Goal: Task Accomplishment & Management: Manage account settings

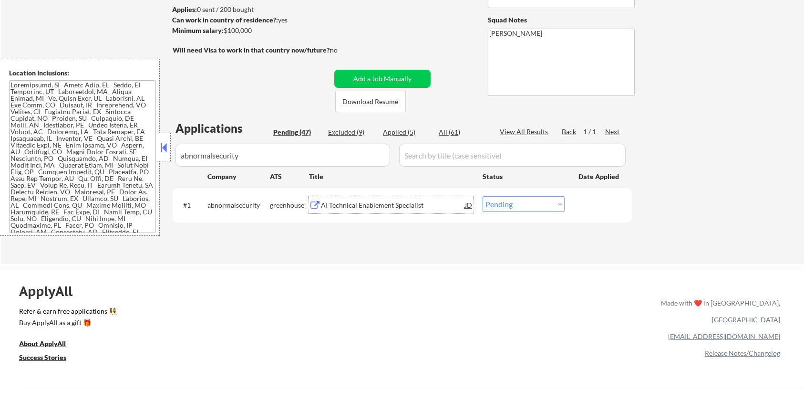
scroll to position [50, 0]
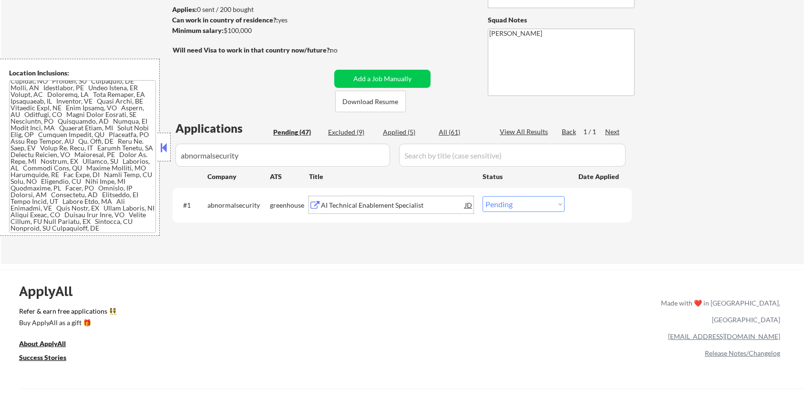
click at [509, 206] on select "Choose an option... Pending Applied Excluded (Questions) Excluded (Expired) Exc…" at bounding box center [524, 204] width 82 height 16
select select ""applied""
click at [483, 196] on select "Choose an option... Pending Applied Excluded (Questions) Excluded (Expired) Exc…" at bounding box center [524, 204] width 82 height 16
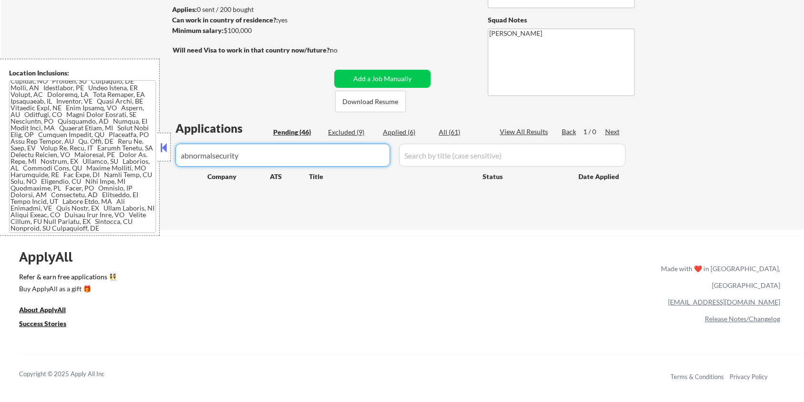
drag, startPoint x: 271, startPoint y: 151, endPoint x: 45, endPoint y: 185, distance: 228.6
click at [45, 185] on body "← Return to /applysquad Mailslurp Inbox Job Search Builder Rosaleen Behnken Use…" at bounding box center [402, 74] width 804 height 402
select select ""pending""
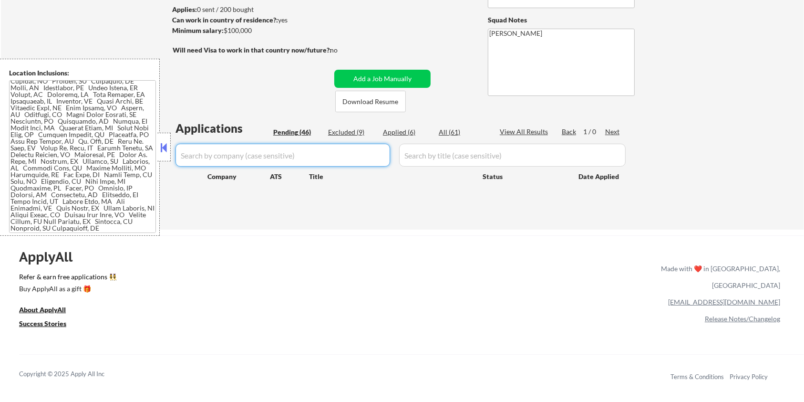
select select ""pending""
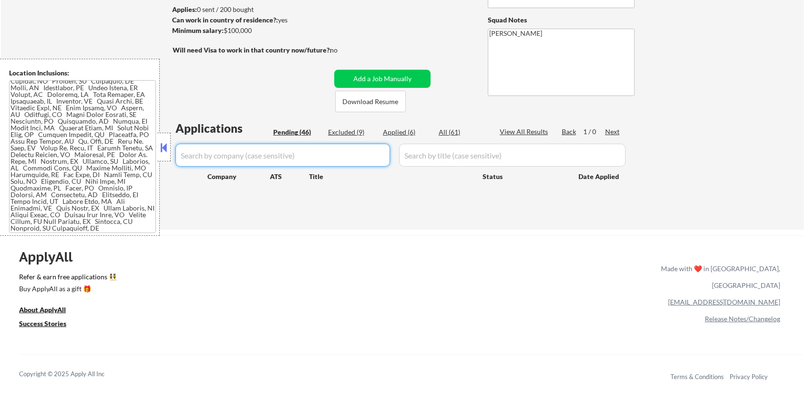
select select ""pending""
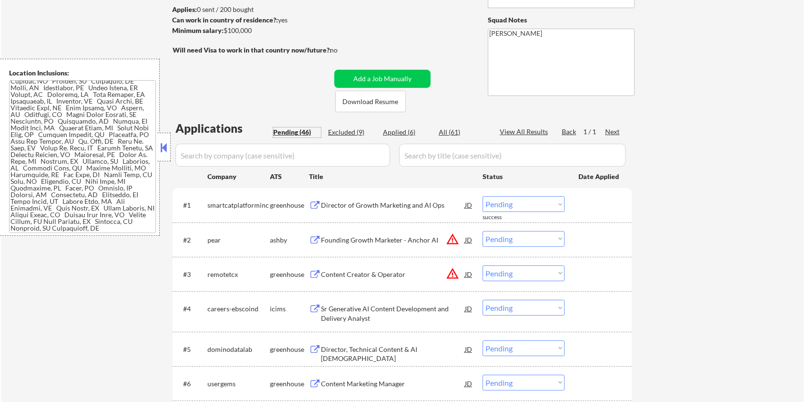
click at [294, 128] on div "Pending (46)" at bounding box center [297, 132] width 48 height 10
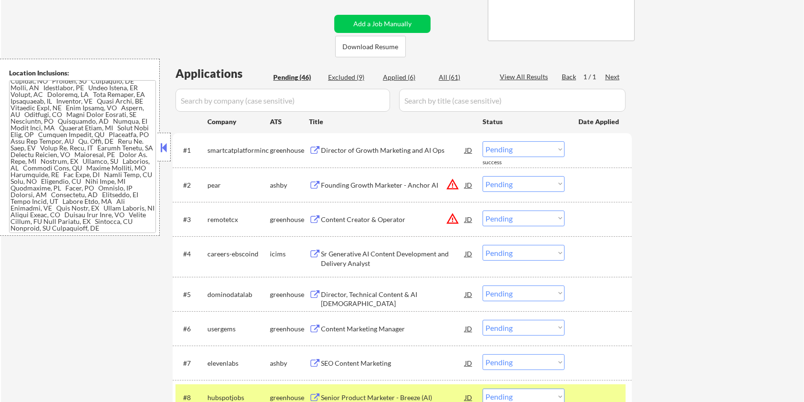
scroll to position [191, 0]
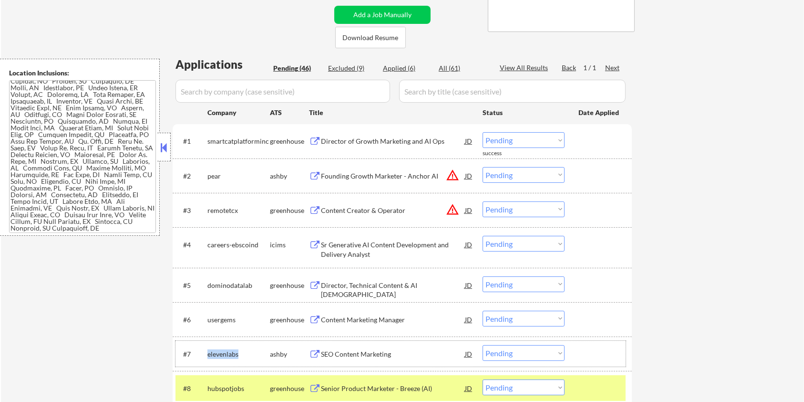
drag, startPoint x: 247, startPoint y: 349, endPoint x: 208, endPoint y: 355, distance: 39.5
click at [208, 355] on div "elevenlabs" at bounding box center [238, 354] width 62 height 10
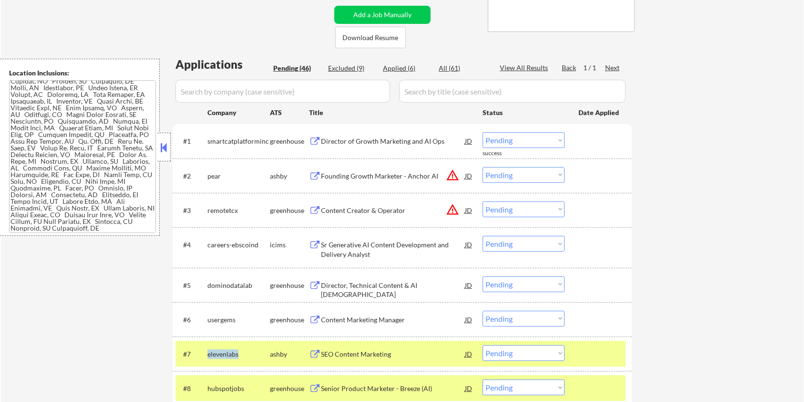
copy div "elevenlabs"
click at [244, 93] on input "input" at bounding box center [283, 91] width 215 height 23
paste input "elevenlabs"
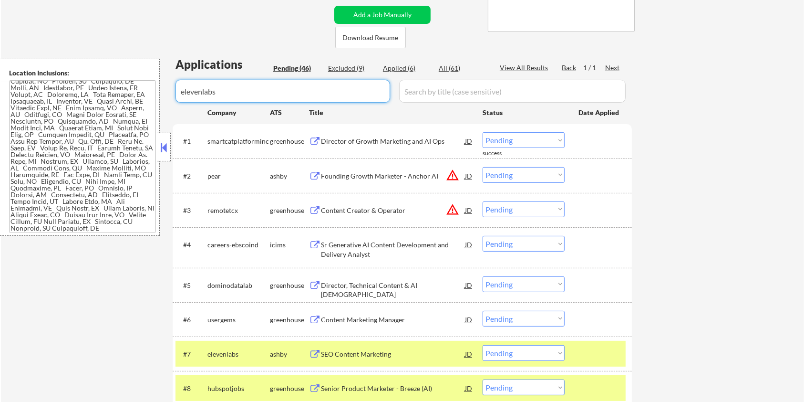
type input "elevenlabs"
click at [430, 94] on input "input" at bounding box center [512, 91] width 227 height 23
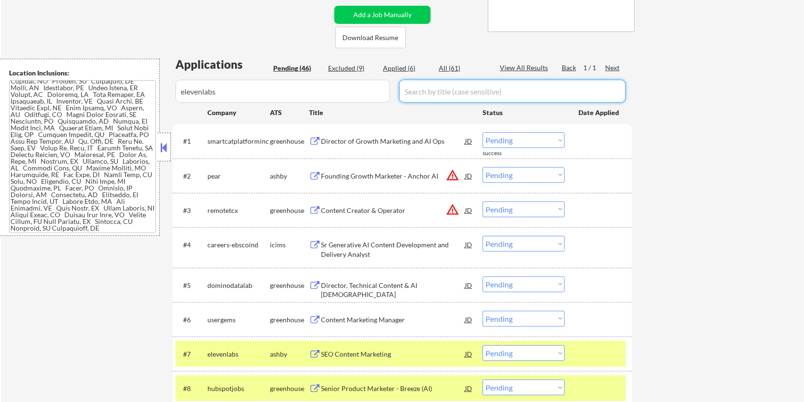
click at [445, 70] on div "All (61)" at bounding box center [463, 68] width 48 height 10
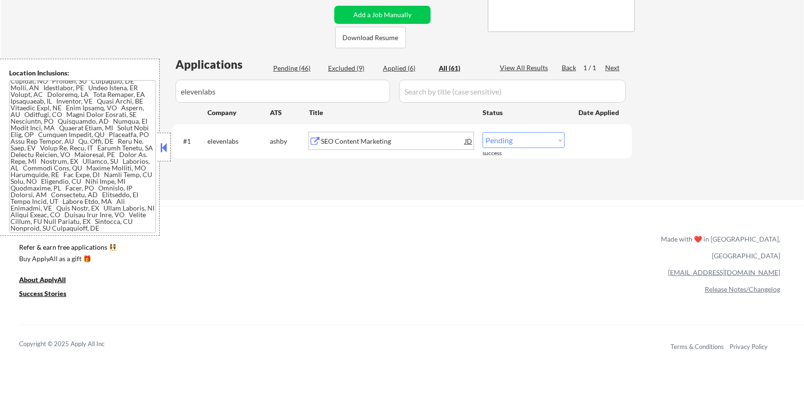
click at [363, 141] on div "SEO Content Marketing" at bounding box center [393, 141] width 144 height 10
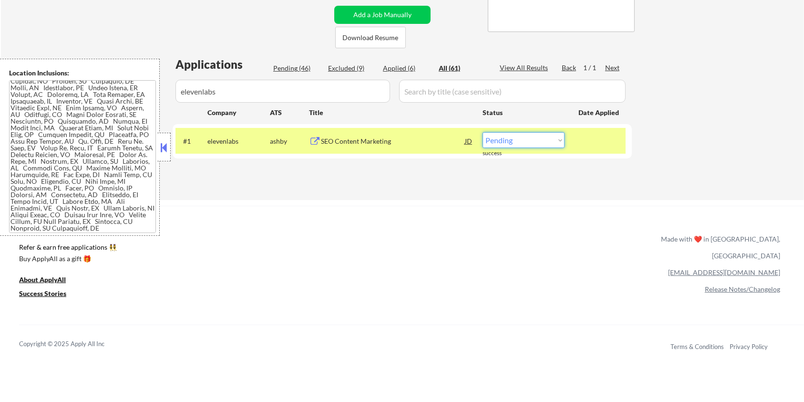
click at [552, 143] on select "Choose an option... Pending Applied Excluded (Questions) Excluded (Expired) Exc…" at bounding box center [524, 140] width 82 height 16
click at [525, 132] on div "#1 elevenlabs ashby SEO Content Marketing JD Choose an option... Pending Applie…" at bounding box center [401, 141] width 450 height 26
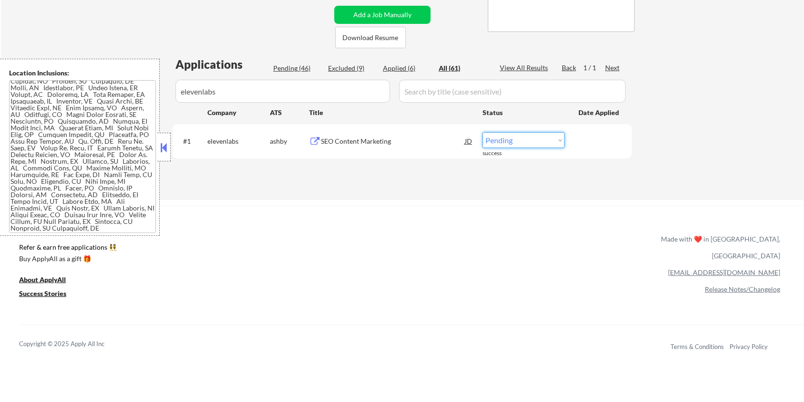
click at [525, 141] on select "Choose an option... Pending Applied Excluded (Questions) Excluded (Expired) Exc…" at bounding box center [524, 140] width 82 height 16
select select ""excluded__other_""
click at [483, 132] on select "Choose an option... Pending Applied Excluded (Questions) Excluded (Expired) Exc…" at bounding box center [524, 140] width 82 height 16
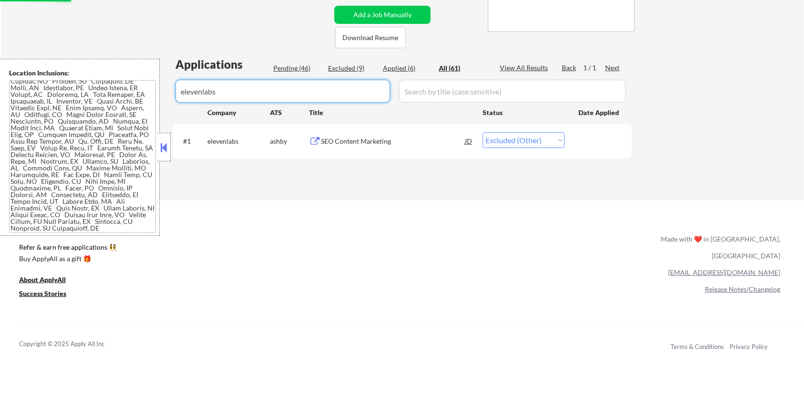
drag, startPoint x: 303, startPoint y: 93, endPoint x: 32, endPoint y: 96, distance: 271.4
click at [32, 96] on body "← Return to /applysquad Mailslurp Inbox Job Search Builder Rosaleen Behnken Use…" at bounding box center [402, 10] width 804 height 402
select select ""excluded__other_""
select select ""applied""
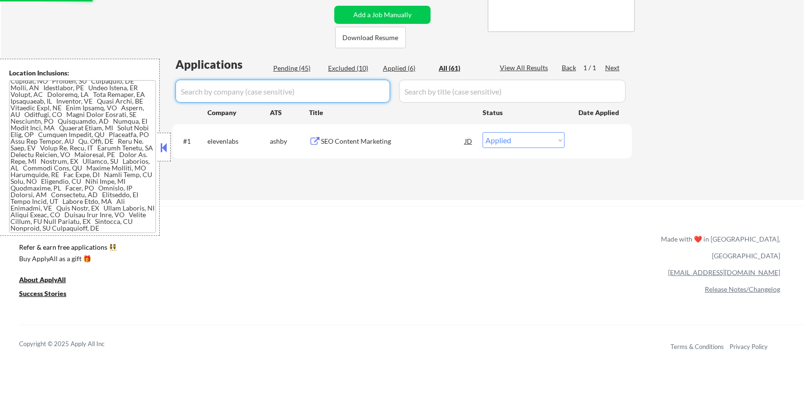
select select ""applied""
select select ""excluded""
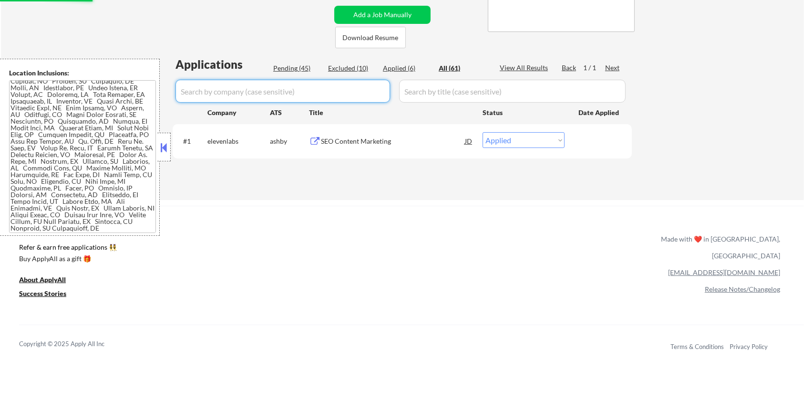
select select ""excluded""
select select ""excluded__bad_match_""
select select ""excluded""
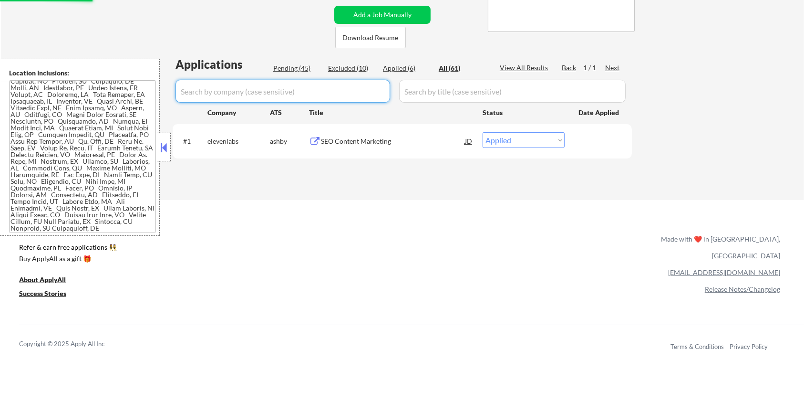
select select ""excluded__other_""
select select ""excluded__location_""
select select ""pending""
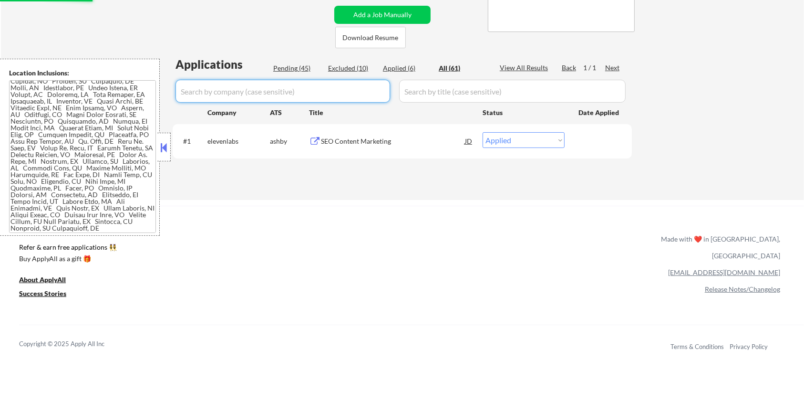
select select ""pending""
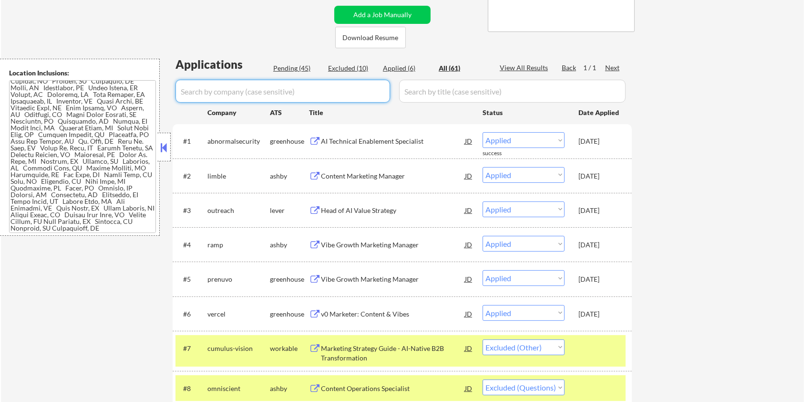
click at [290, 66] on div "Pending (45)" at bounding box center [297, 68] width 48 height 10
select select ""pending""
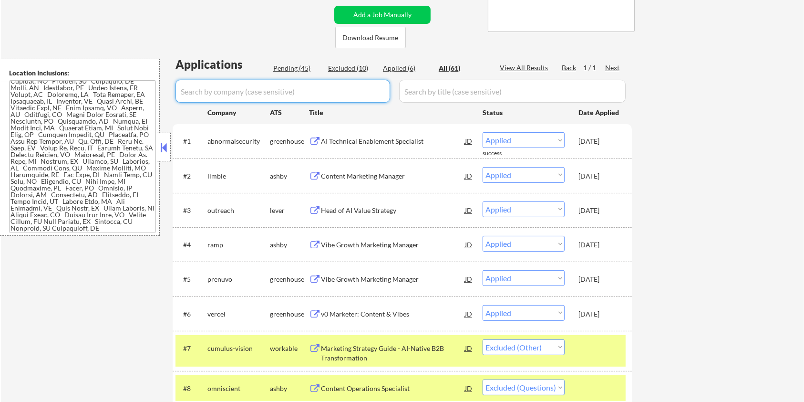
select select ""pending""
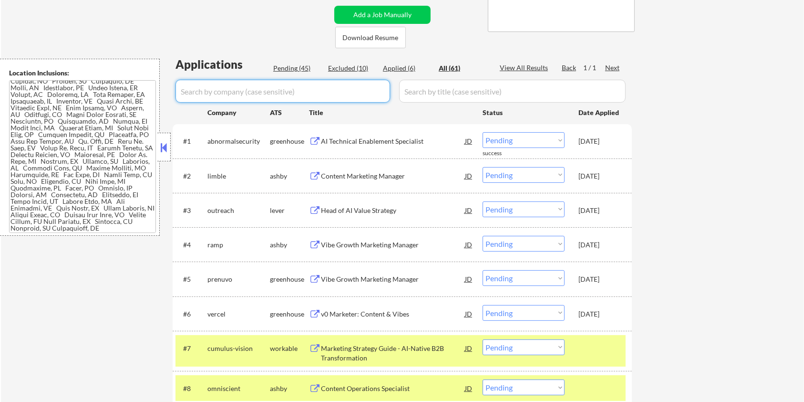
select select ""pending""
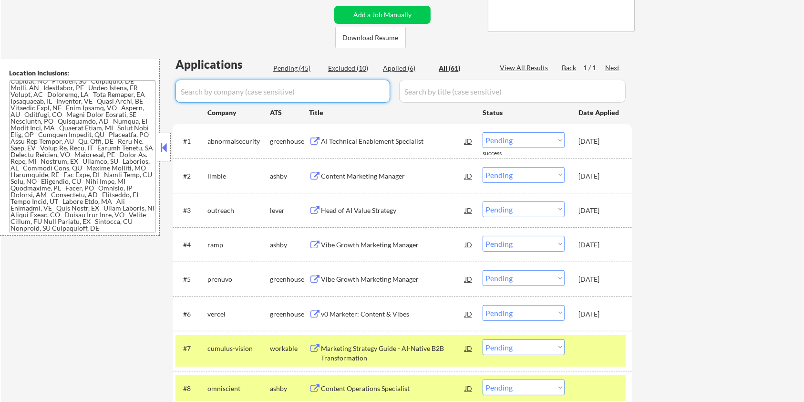
select select ""pending""
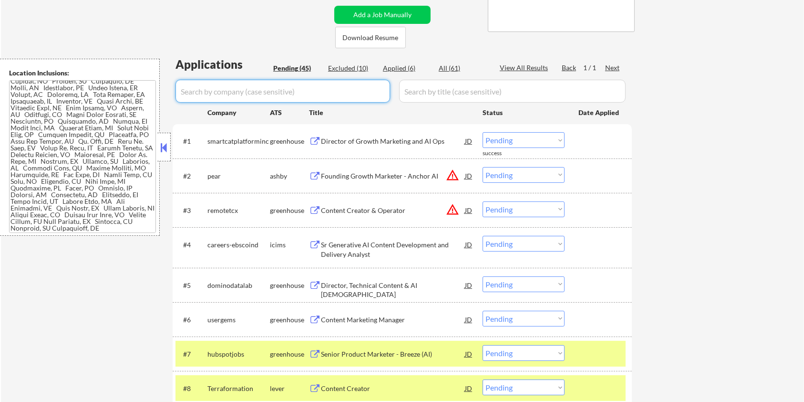
click at [233, 87] on input "input" at bounding box center [283, 91] width 215 height 23
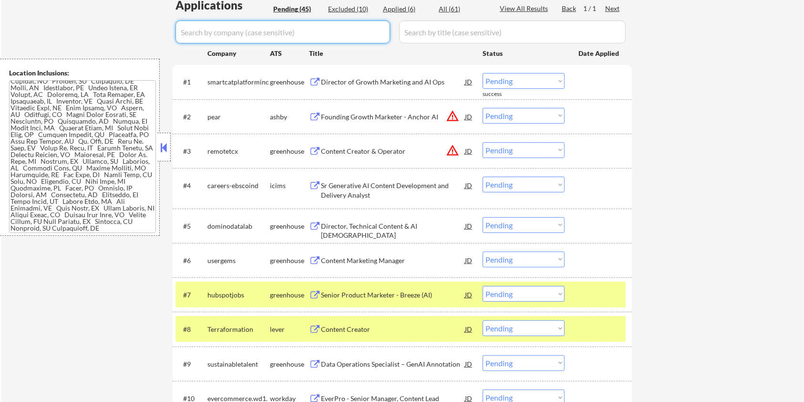
scroll to position [254, 0]
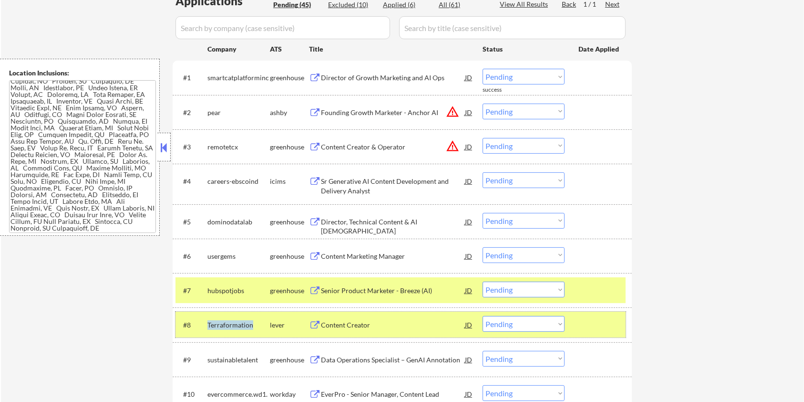
drag, startPoint x: 252, startPoint y: 320, endPoint x: 220, endPoint y: 320, distance: 32.4
click at [208, 323] on div "Terraformation" at bounding box center [238, 325] width 62 height 10
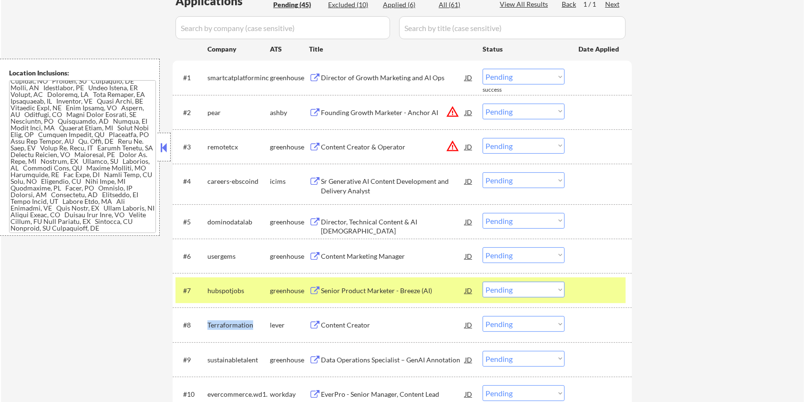
copy div "Terraformation"
click at [225, 23] on input "input" at bounding box center [283, 27] width 215 height 23
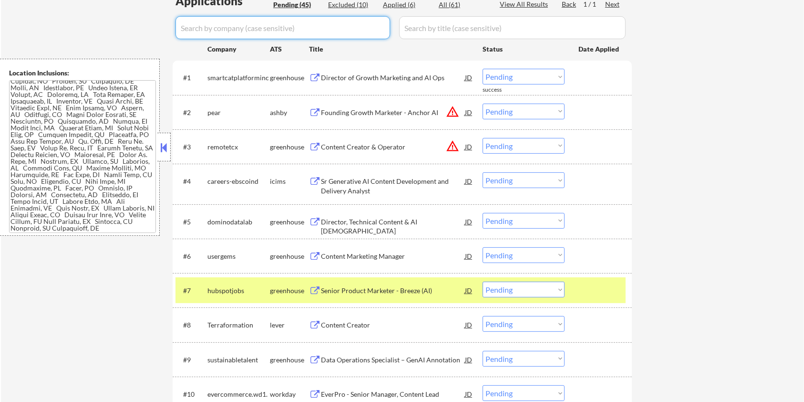
paste input "Terraformation"
type input "Terraformation"
click at [430, 27] on input "input" at bounding box center [512, 27] width 227 height 23
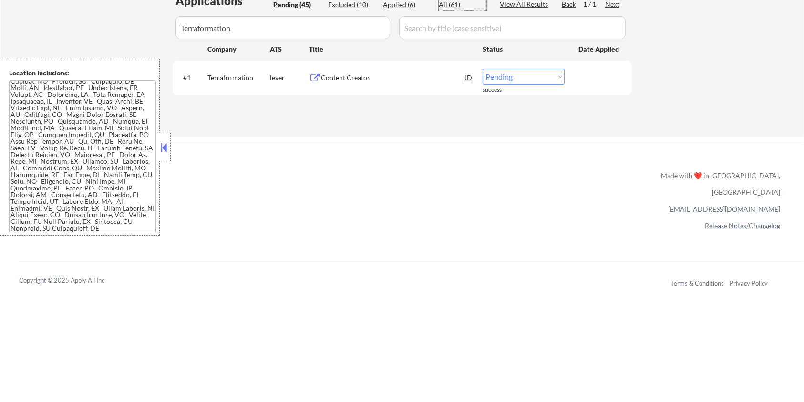
click at [460, 2] on div "All (61)" at bounding box center [463, 5] width 48 height 10
click at [346, 73] on div "Content Creator" at bounding box center [393, 78] width 144 height 10
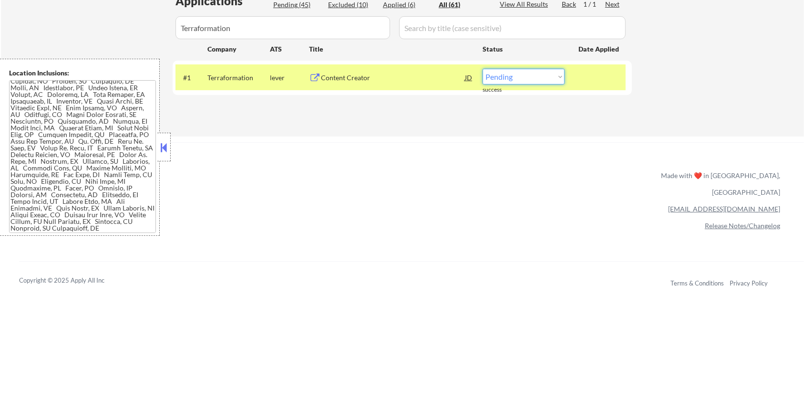
click at [520, 76] on select "Choose an option... Pending Applied Excluded (Questions) Excluded (Expired) Exc…" at bounding box center [524, 77] width 82 height 16
select select ""excluded__bad_match_""
click at [483, 69] on select "Choose an option... Pending Applied Excluded (Questions) Excluded (Expired) Exc…" at bounding box center [524, 77] width 82 height 16
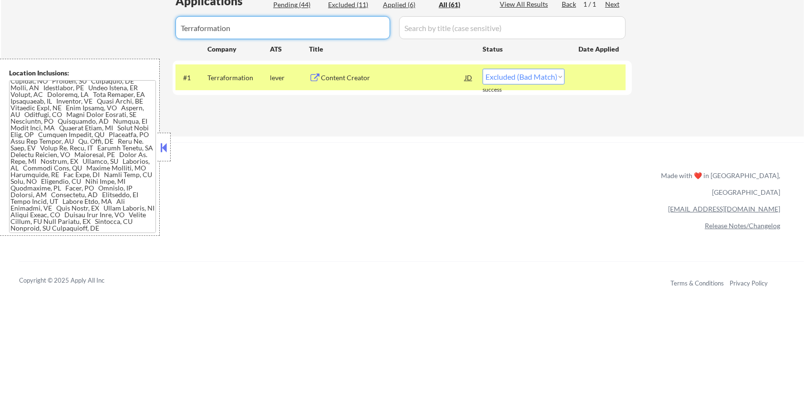
drag, startPoint x: 250, startPoint y: 39, endPoint x: 140, endPoint y: 47, distance: 110.5
select select ""applied""
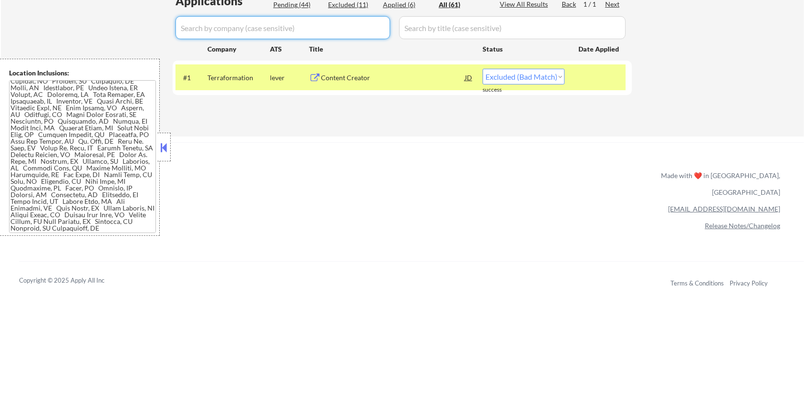
select select ""applied""
select select ""excluded__other_""
select select ""excluded""
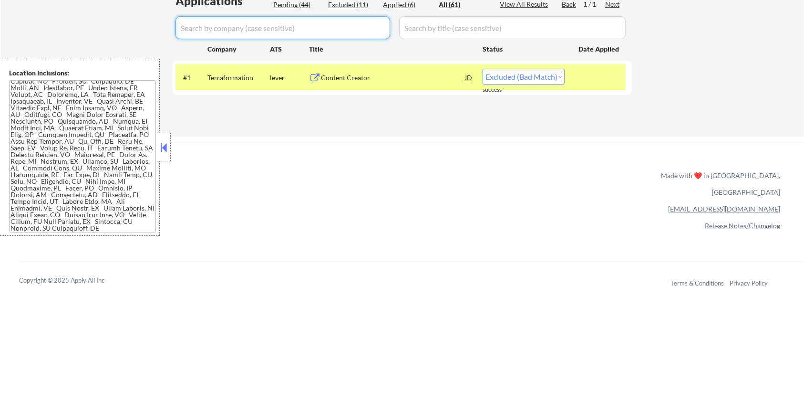
select select ""excluded""
select select ""excluded__bad_match_""
select select ""excluded""
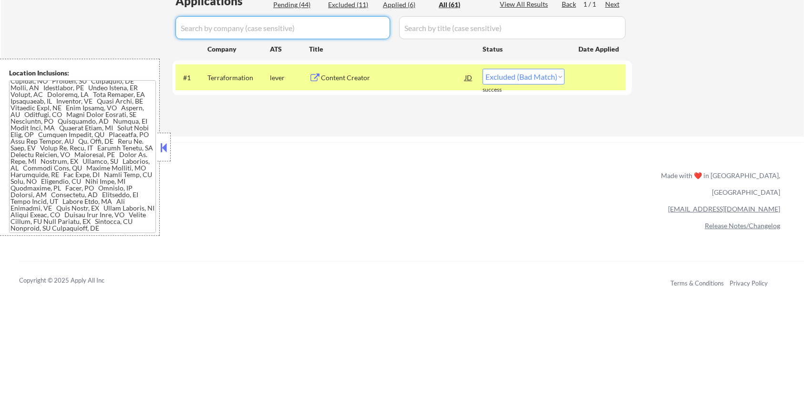
select select ""excluded__other_""
select select ""excluded__bad_match_""
select select ""excluded__location_""
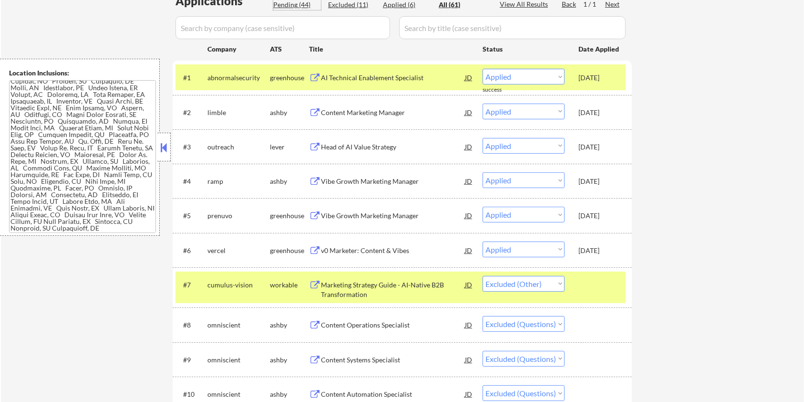
click at [289, 8] on div "Pending (44)" at bounding box center [297, 5] width 48 height 10
select select ""pending""
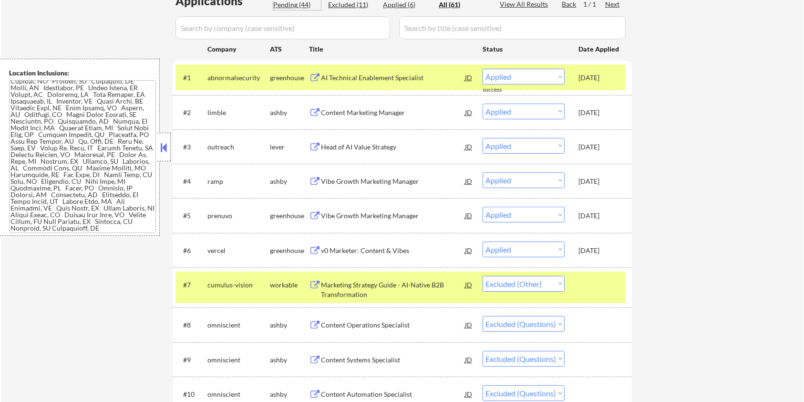
select select ""pending""
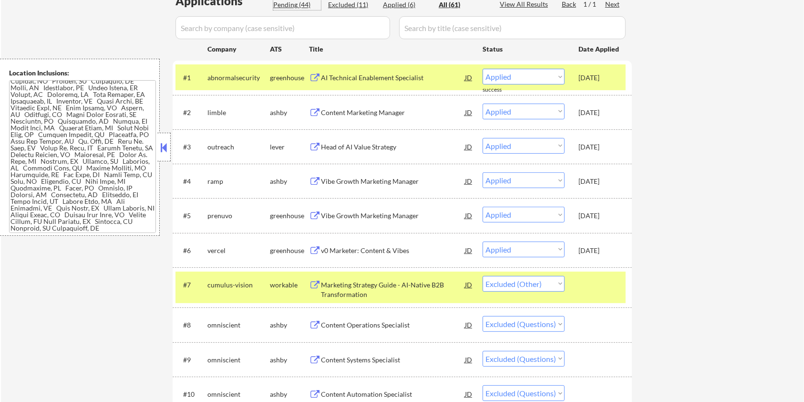
select select ""pending""
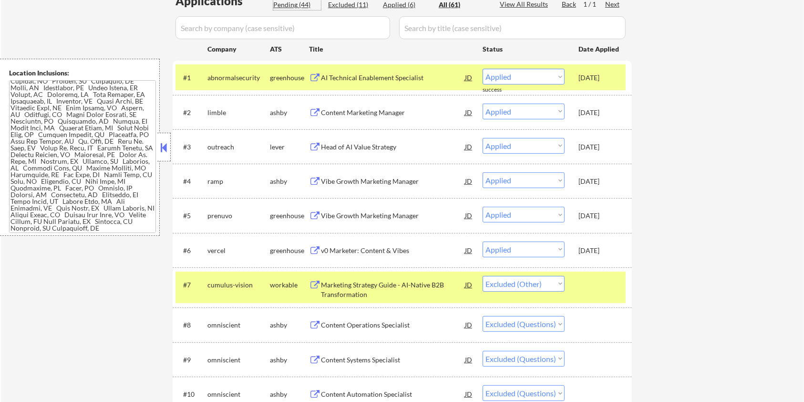
select select ""pending""
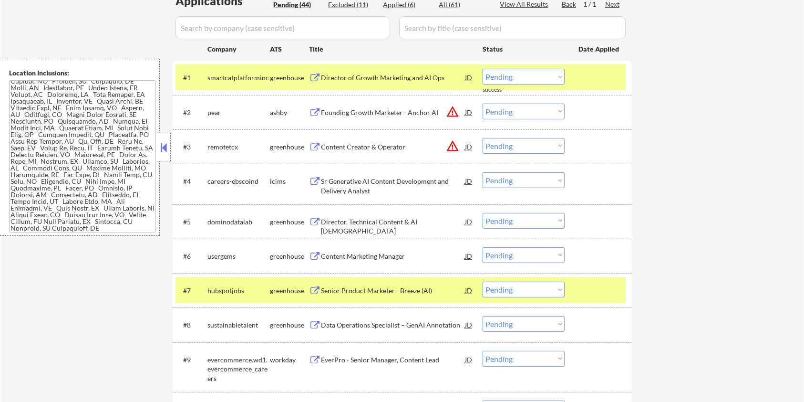
click at [288, 25] on input "input" at bounding box center [283, 27] width 215 height 23
drag, startPoint x: 244, startPoint y: 261, endPoint x: 205, endPoint y: 249, distance: 40.4
click at [205, 249] on div "#6 usergems greenhouse Content Marketing Manager JD warning_amber Choose an opt…" at bounding box center [401, 256] width 450 height 26
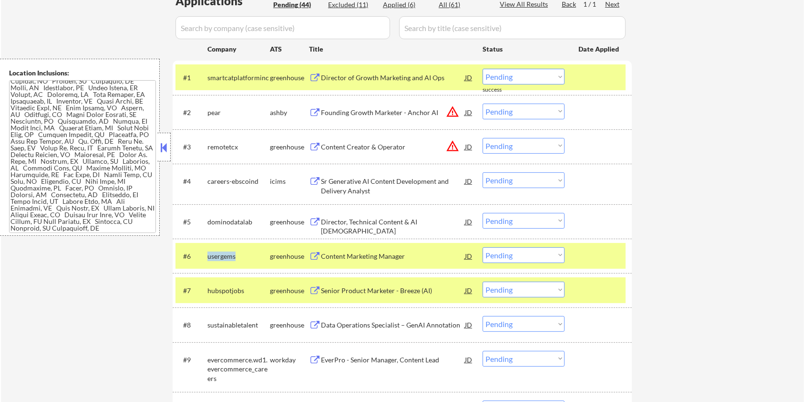
copy div "usergems"
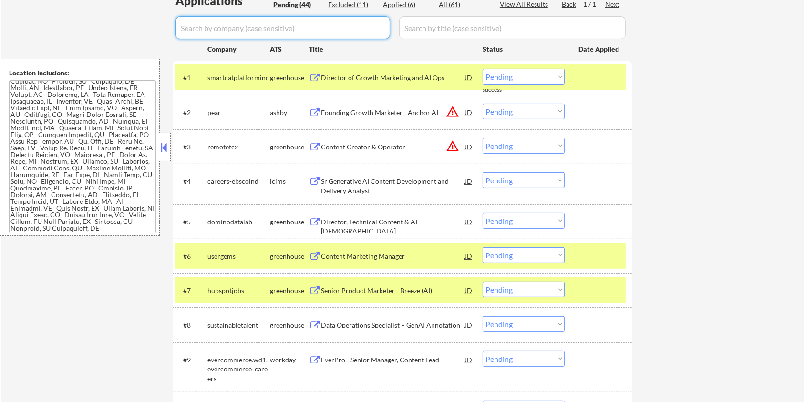
click at [210, 28] on input "input" at bounding box center [283, 27] width 215 height 23
paste input "usergems"
type input "usergems"
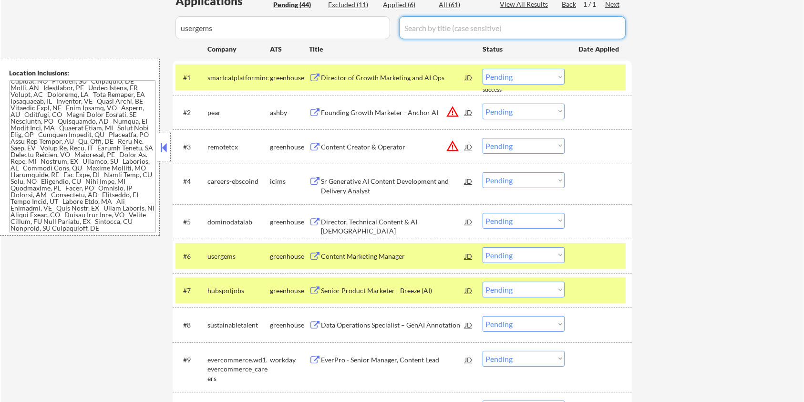
click at [418, 31] on input "input" at bounding box center [512, 27] width 227 height 23
click at [443, 9] on div "All (61)" at bounding box center [463, 5] width 48 height 10
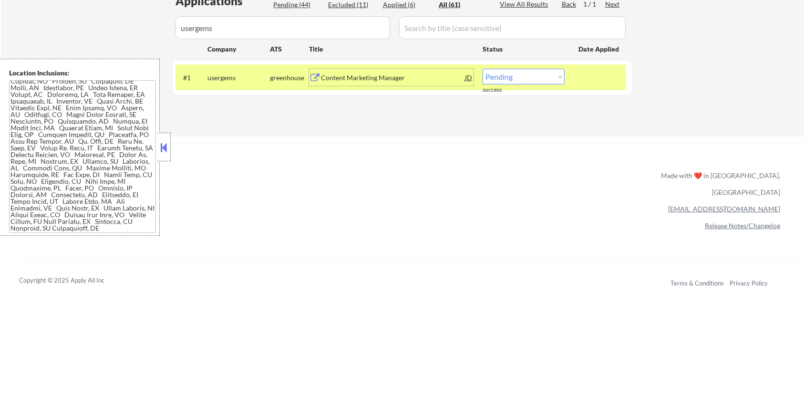
click at [360, 80] on div "Content Marketing Manager" at bounding box center [393, 78] width 144 height 10
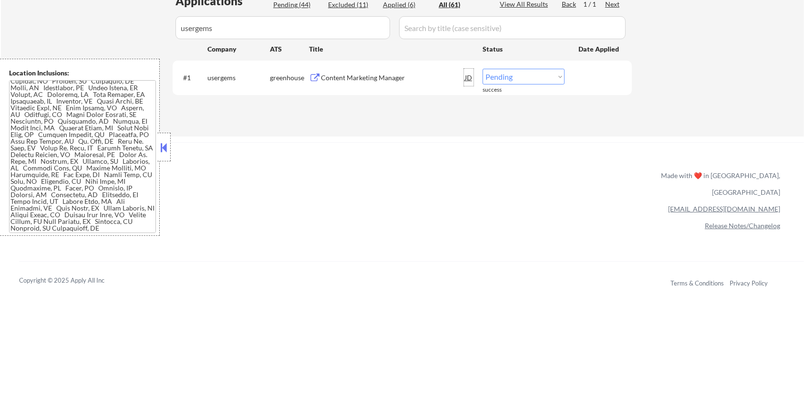
click at [466, 79] on div "JD" at bounding box center [469, 77] width 10 height 17
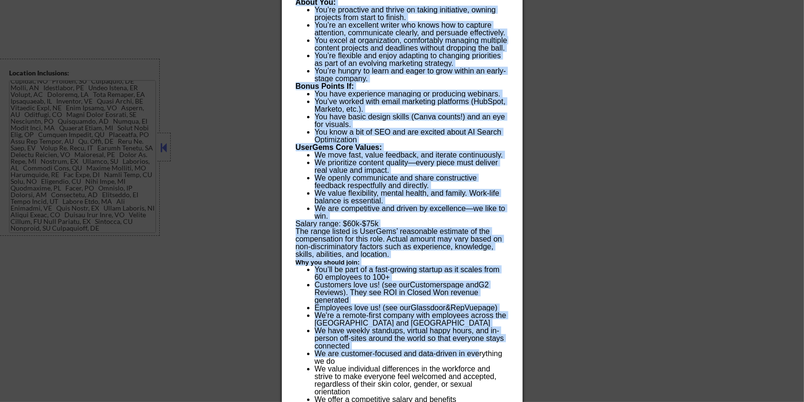
scroll to position [801, 0]
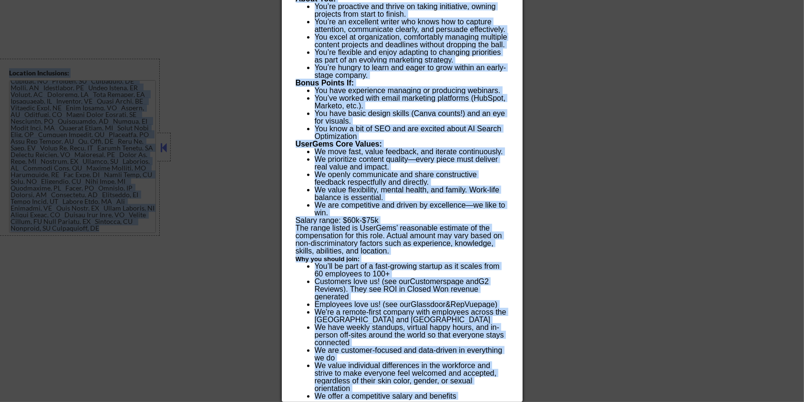
drag, startPoint x: 294, startPoint y: 41, endPoint x: 499, endPoint y: 412, distance: 424.4
copy body "Content Marketing Manager usergems Remote U.S. AI Location Check ✅: Client's lo…"
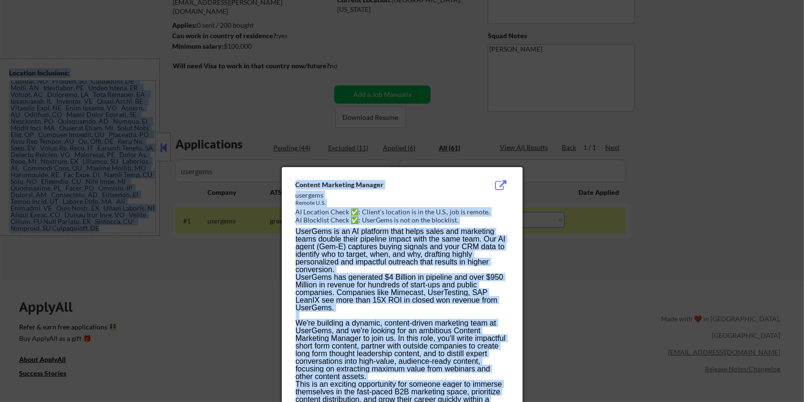
scroll to position [102, 0]
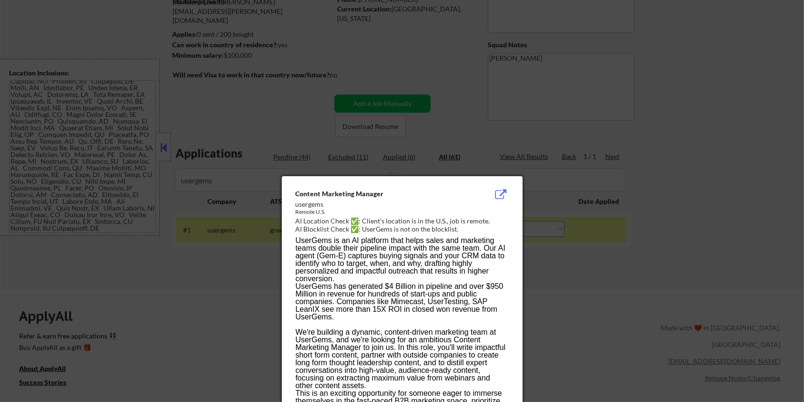
click at [600, 275] on div at bounding box center [402, 201] width 804 height 402
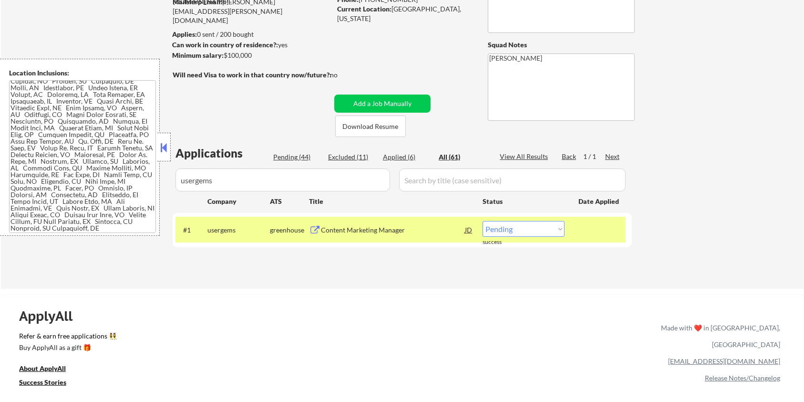
click at [335, 227] on div "Content Marketing Manager" at bounding box center [393, 230] width 144 height 10
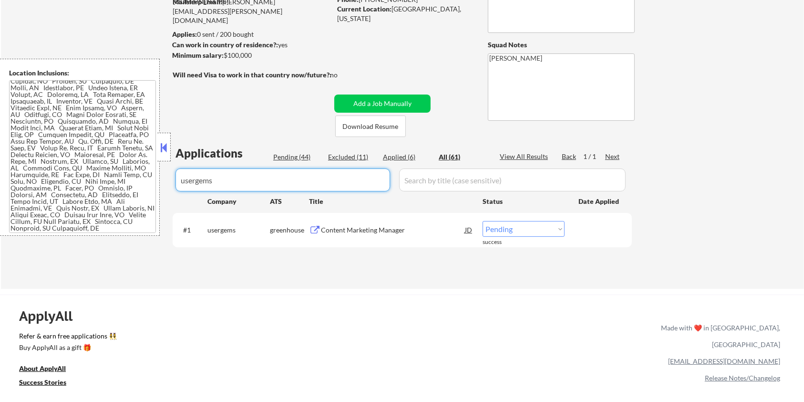
drag, startPoint x: 273, startPoint y: 181, endPoint x: 129, endPoint y: 181, distance: 143.6
click at [129, 181] on body "← Return to /applysquad Mailslurp Inbox Job Search Builder Rosaleen Behnken Use…" at bounding box center [402, 99] width 804 height 402
select select ""applied""
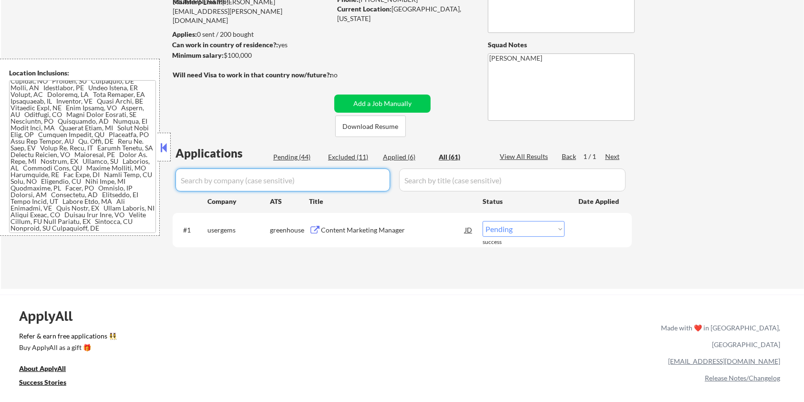
select select ""applied""
select select ""excluded__other_""
select select ""excluded""
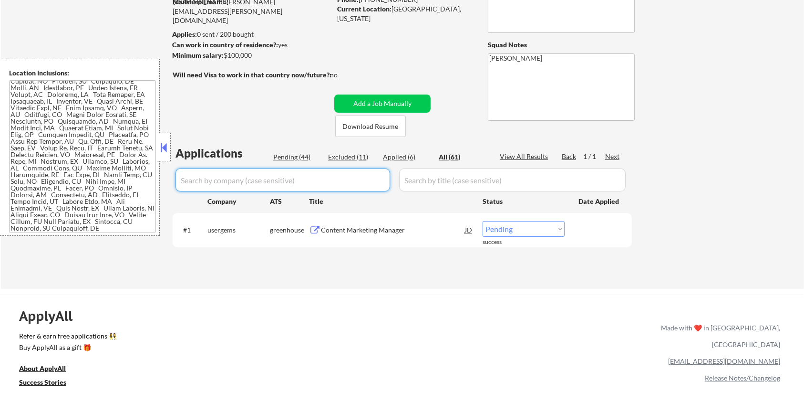
select select ""excluded""
select select ""excluded__bad_match_""
select select ""excluded""
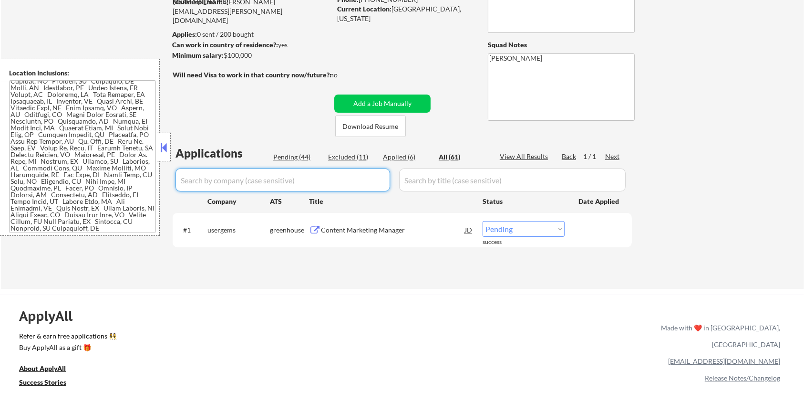
select select ""excluded__other_""
select select ""excluded__bad_match_""
select select ""excluded__location_""
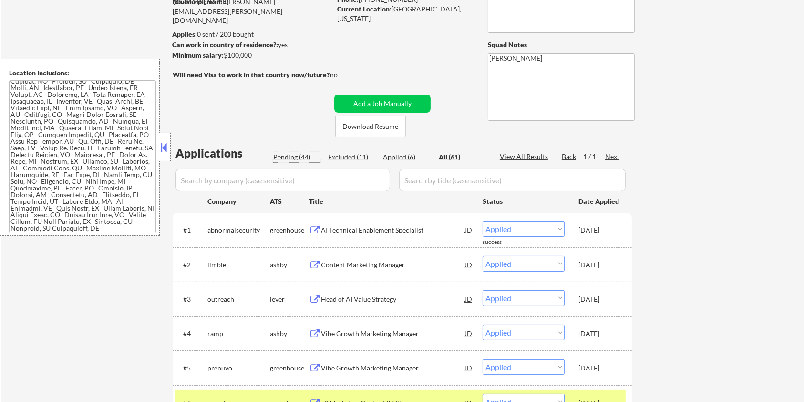
click at [288, 156] on div "Pending (44)" at bounding box center [297, 157] width 48 height 10
select select ""pending""
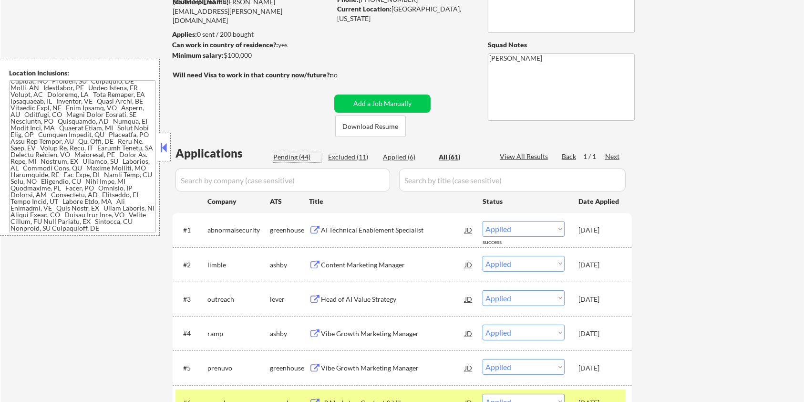
select select ""pending""
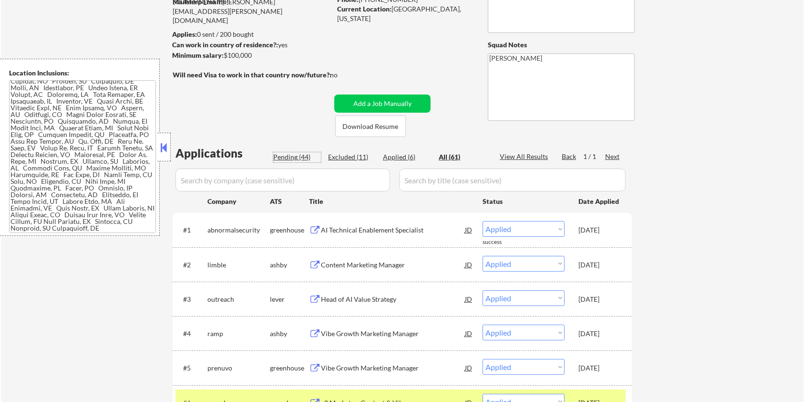
select select ""pending""
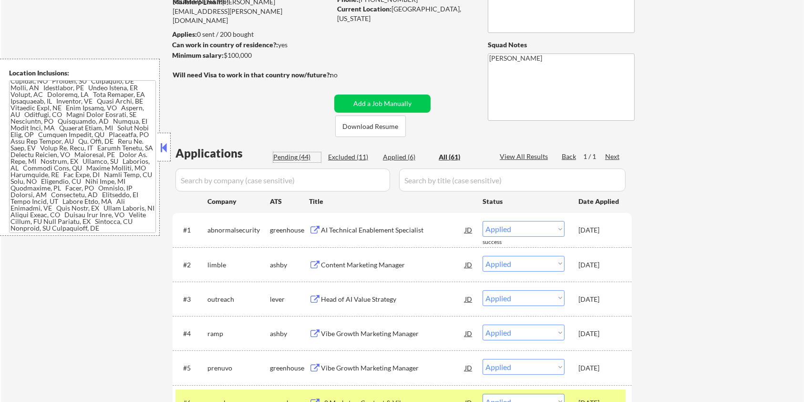
select select ""pending""
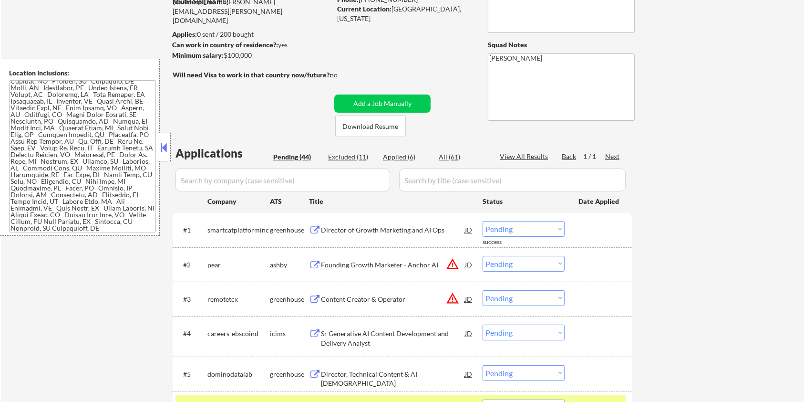
scroll to position [165, 0]
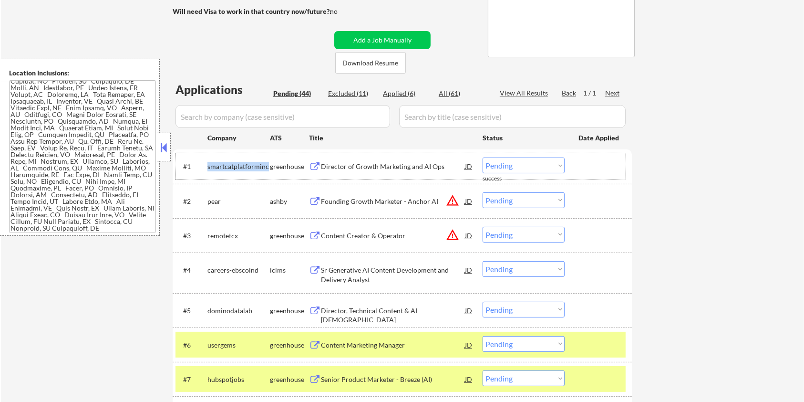
drag, startPoint x: 267, startPoint y: 161, endPoint x: 206, endPoint y: 165, distance: 61.2
click at [206, 165] on div "#1 smartcatplatforminc greenhouse Director of Growth Marketing and AI Ops JD Ch…" at bounding box center [401, 166] width 450 height 26
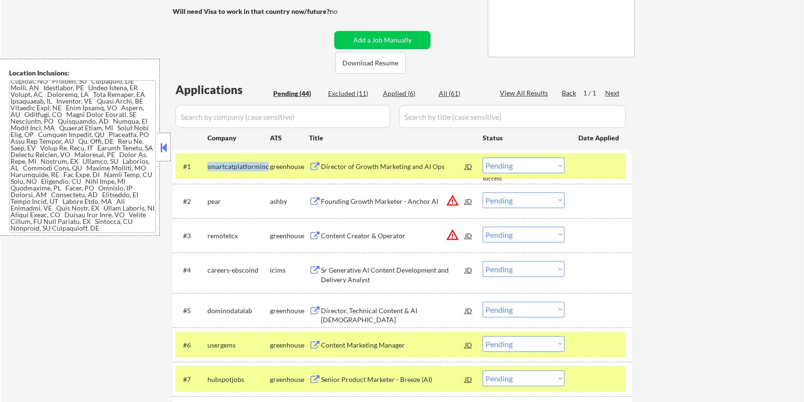
copy div "smartcatplatforminc"
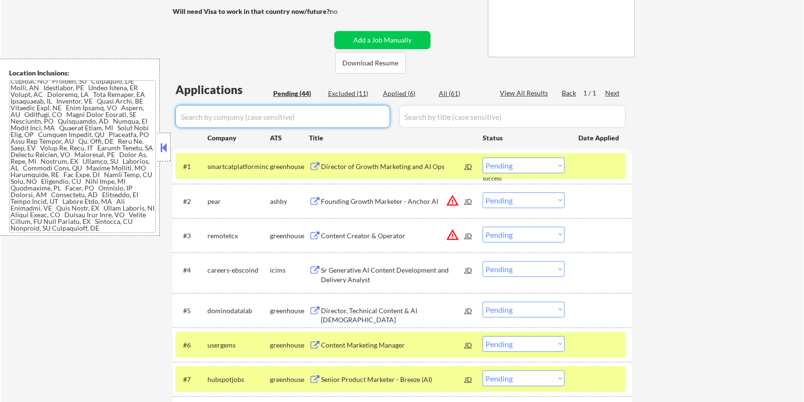
click at [244, 118] on input "input" at bounding box center [283, 116] width 215 height 23
paste input "smartcatplatforminc"
type input "smartcatplatforminc"
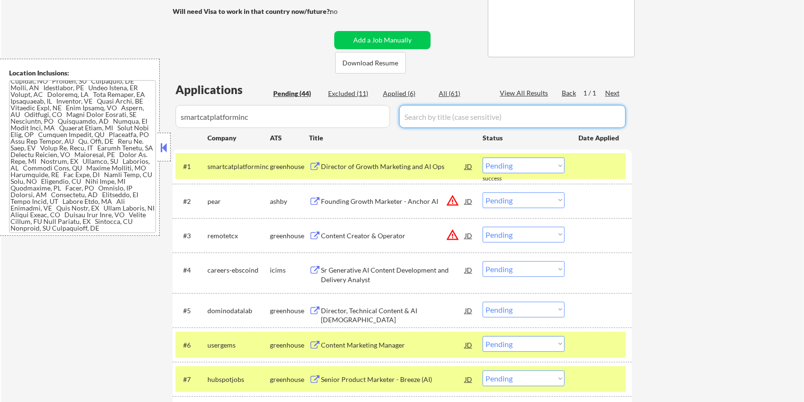
click at [449, 120] on input "input" at bounding box center [512, 116] width 227 height 23
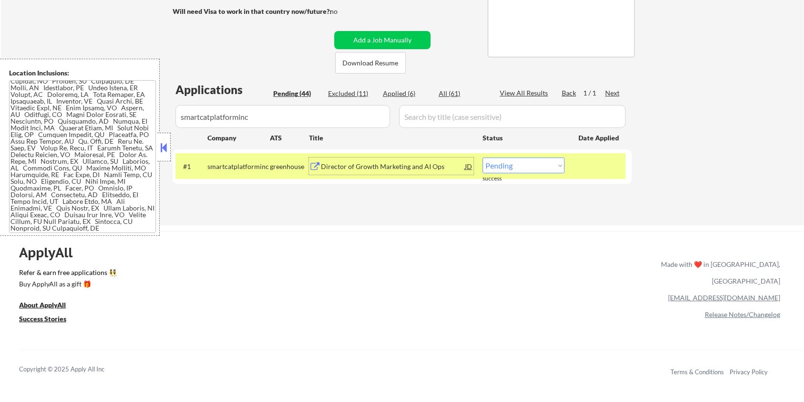
click at [348, 166] on div "Director of Growth Marketing and AI Ops" at bounding box center [393, 167] width 144 height 10
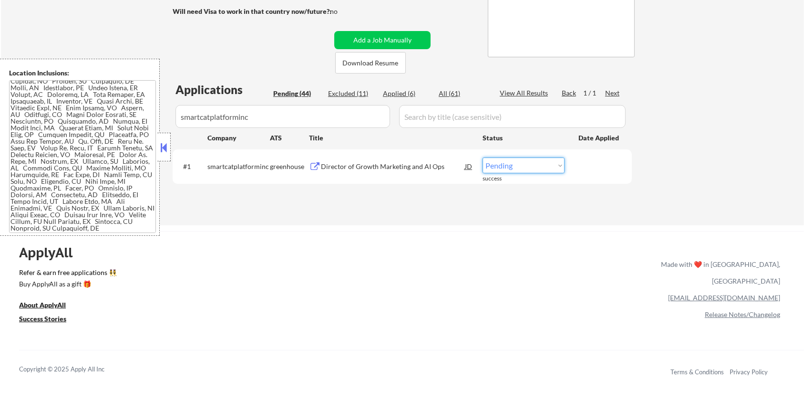
click at [558, 166] on select "Choose an option... Pending Applied Excluded (Questions) Excluded (Expired) Exc…" at bounding box center [524, 165] width 82 height 16
select select ""excluded__expired_""
click at [483, 157] on select "Choose an option... Pending Applied Excluded (Questions) Excluded (Expired) Exc…" at bounding box center [524, 165] width 82 height 16
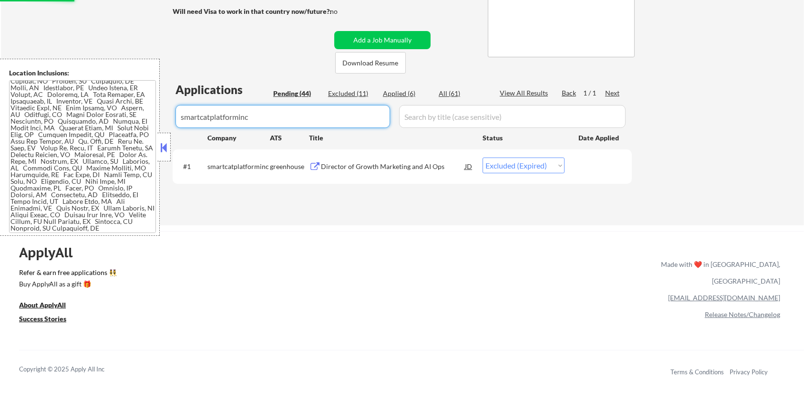
drag, startPoint x: 294, startPoint y: 120, endPoint x: 0, endPoint y: 120, distance: 294.3
click at [0, 120] on body "← Return to /applysquad Mailslurp Inbox Job Search Builder Rosaleen Behnken Use…" at bounding box center [402, 36] width 804 height 402
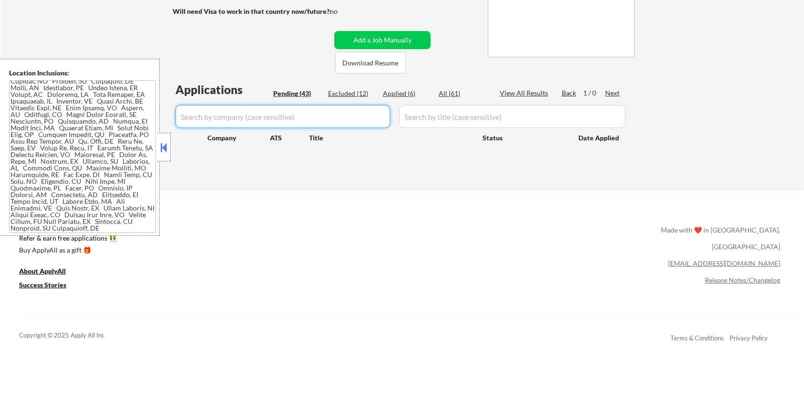
select select ""pending""
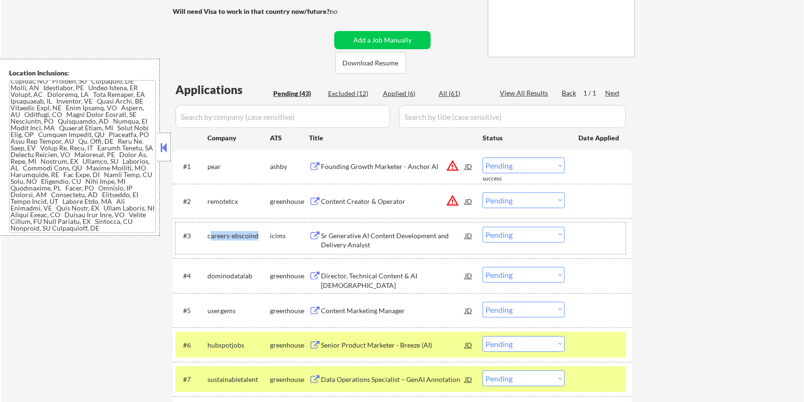
drag, startPoint x: 258, startPoint y: 234, endPoint x: 209, endPoint y: 228, distance: 49.5
click at [209, 228] on div "careers-ebscoind" at bounding box center [238, 235] width 62 height 17
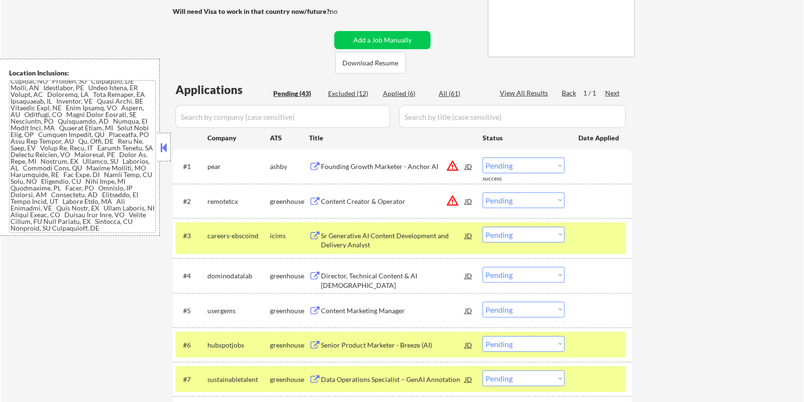
click at [259, 243] on div "#3 careers-ebscoind icims Sr Generative AI Content Development and Delivery Ana…" at bounding box center [401, 237] width 450 height 31
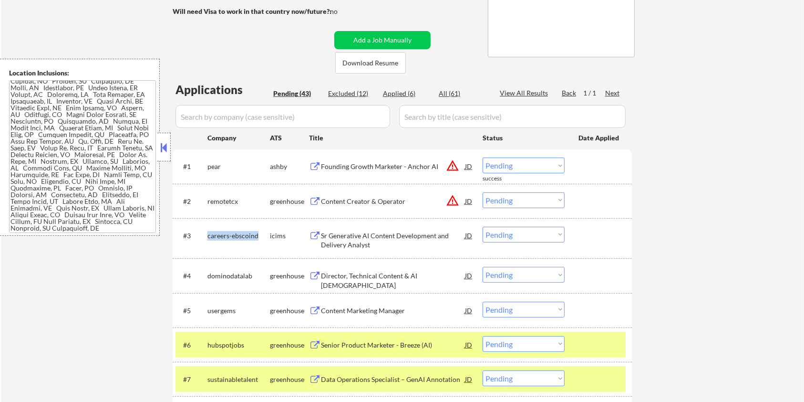
drag, startPoint x: 260, startPoint y: 232, endPoint x: 208, endPoint y: 233, distance: 52.0
click at [208, 233] on div "careers-ebscoind" at bounding box center [238, 236] width 62 height 10
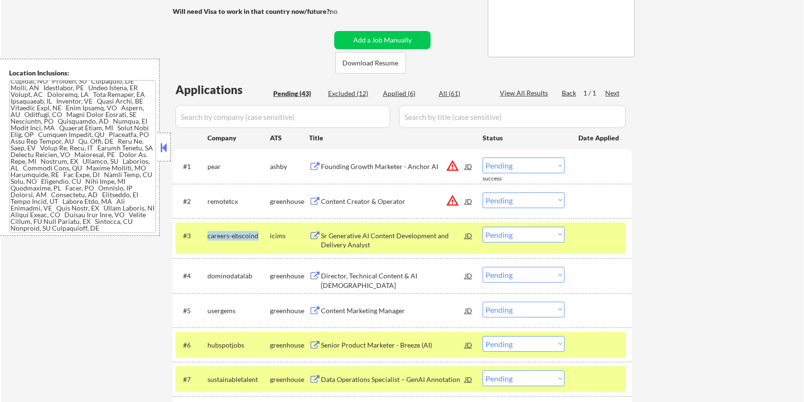
copy div "careers-ebscoind"
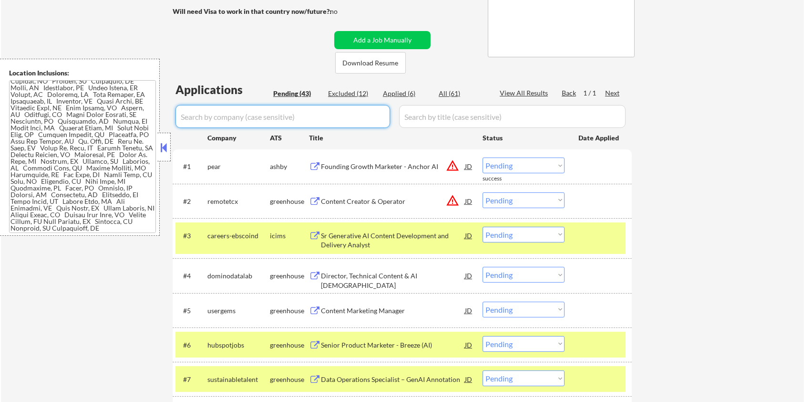
click at [217, 124] on input "input" at bounding box center [283, 116] width 215 height 23
paste input "careers-ebscoind"
type input "careers-ebscoind"
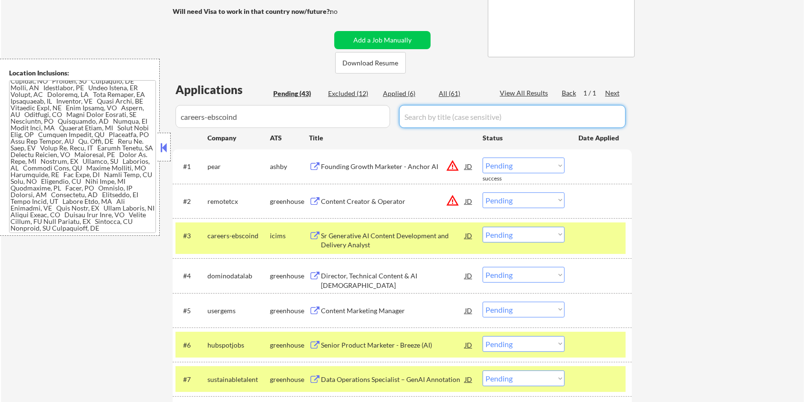
click at [424, 117] on input "input" at bounding box center [512, 116] width 227 height 23
click at [446, 91] on div "All (61)" at bounding box center [463, 94] width 48 height 10
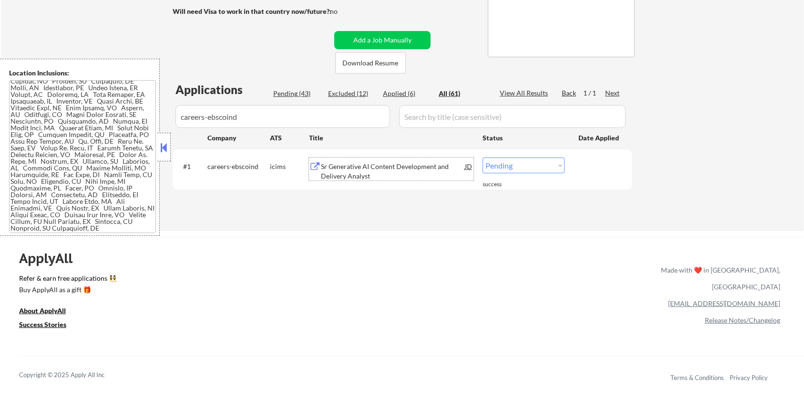
click at [342, 166] on div "Sr Generative AI Content Development and Delivery Analyst" at bounding box center [393, 171] width 144 height 19
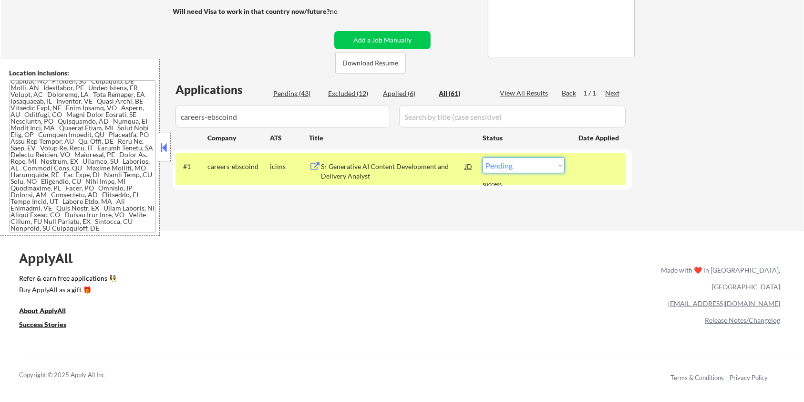
click at [493, 168] on select "Choose an option... Pending Applied Excluded (Questions) Excluded (Expired) Exc…" at bounding box center [524, 165] width 82 height 16
select select ""applied""
click at [483, 157] on select "Choose an option... Pending Applied Excluded (Questions) Excluded (Expired) Exc…" at bounding box center [524, 165] width 82 height 16
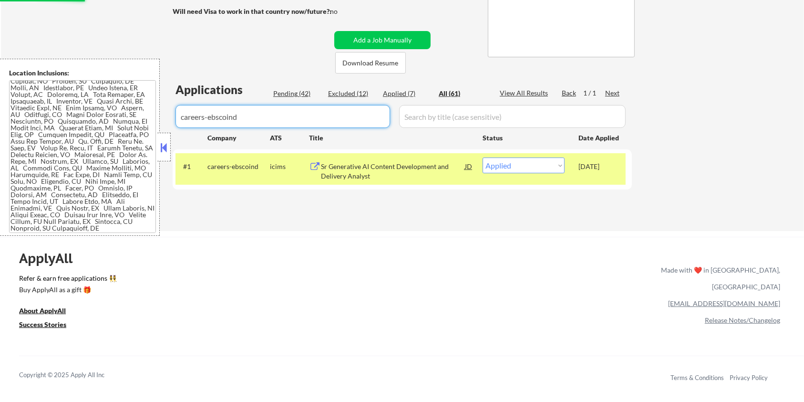
drag, startPoint x: 287, startPoint y: 114, endPoint x: 117, endPoint y: 119, distance: 169.4
click at [117, 118] on body "← Return to /applysquad Mailslurp Inbox Job Search Builder Rosaleen Behnken Use…" at bounding box center [402, 36] width 804 height 402
type textarea "Minneapolis, MN Saint Paul, MN Edina, MN Richfield, MN Bloomington, MN Golden V…"
select select ""applied""
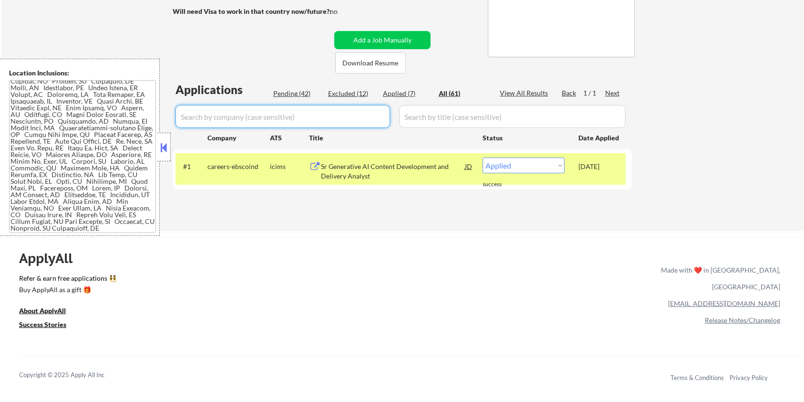
select select ""applied""
select select ""excluded__other_""
select select ""excluded""
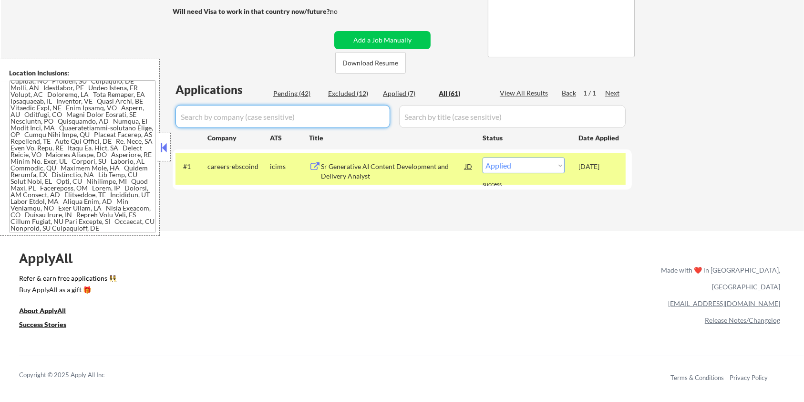
select select ""excluded""
select select ""excluded__expired_""
select select ""excluded__bad_match_""
select select ""excluded""
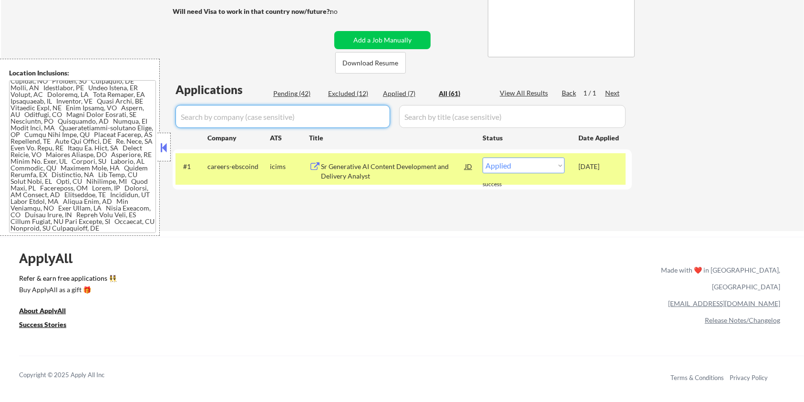
select select ""excluded""
select select ""excluded__other_""
select select ""excluded__bad_match_""
select select ""excluded__location_""
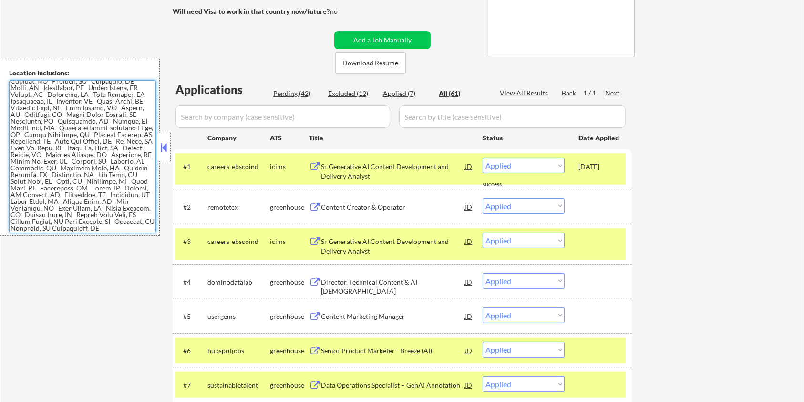
type textarea "[GEOGRAPHIC_DATA], [GEOGRAPHIC_DATA] [GEOGRAPHIC_DATA][PERSON_NAME], [GEOGRAPHI…"
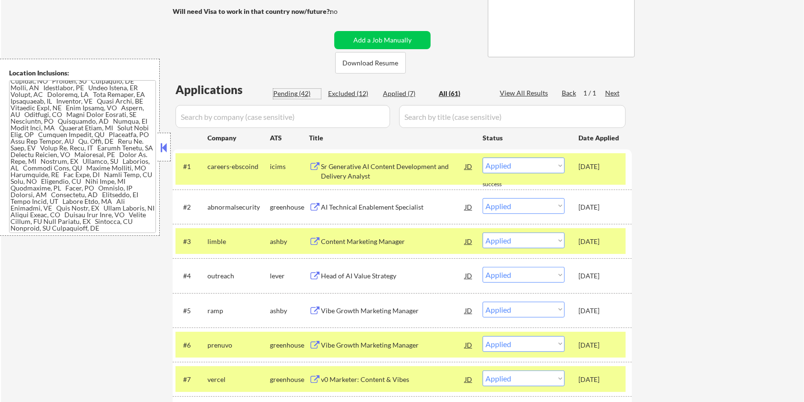
click at [305, 96] on div "Pending (42)" at bounding box center [297, 94] width 48 height 10
select select ""pending""
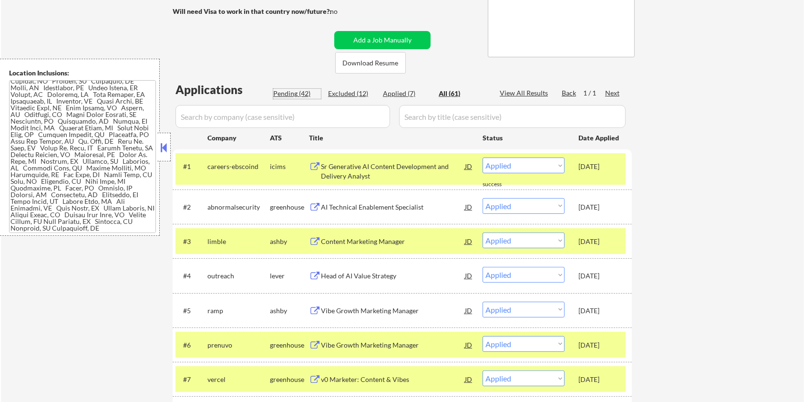
select select ""pending""
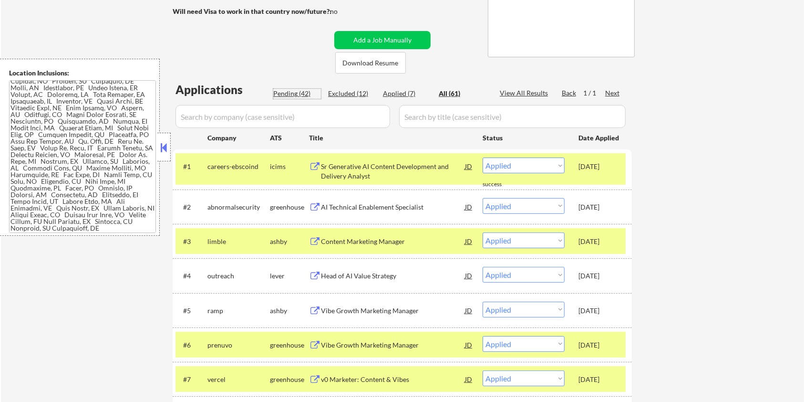
select select ""pending""
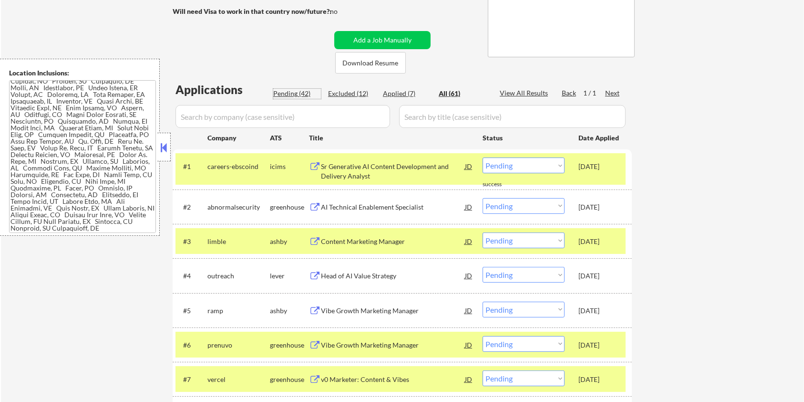
select select ""pending""
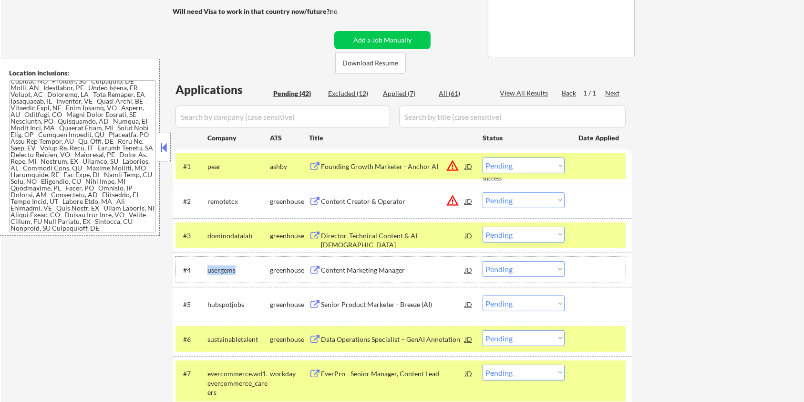
drag, startPoint x: 244, startPoint y: 269, endPoint x: 205, endPoint y: 267, distance: 38.7
click at [205, 267] on div "#4 usergems greenhouse Content Marketing Manager JD warning_amber Choose an opt…" at bounding box center [401, 270] width 450 height 26
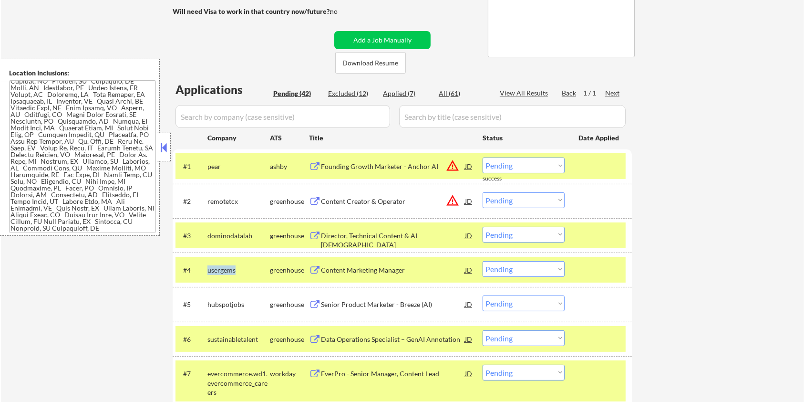
copy div "usergems"
click at [238, 118] on input "input" at bounding box center [283, 116] width 215 height 23
paste input "usergems"
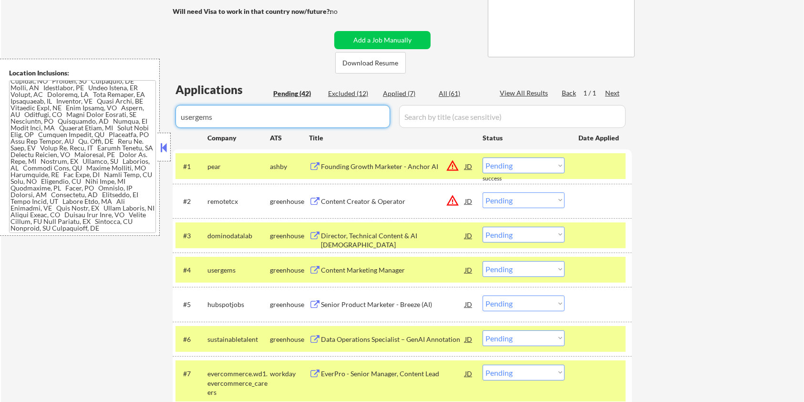
type input "usergems"
click at [434, 120] on input "input" at bounding box center [512, 116] width 227 height 23
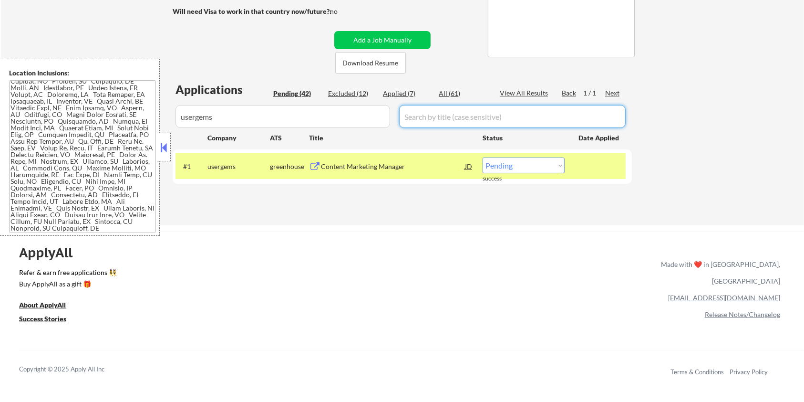
click at [446, 96] on div "All (61)" at bounding box center [463, 94] width 48 height 10
click at [358, 168] on div "Content Marketing Manager" at bounding box center [393, 167] width 144 height 10
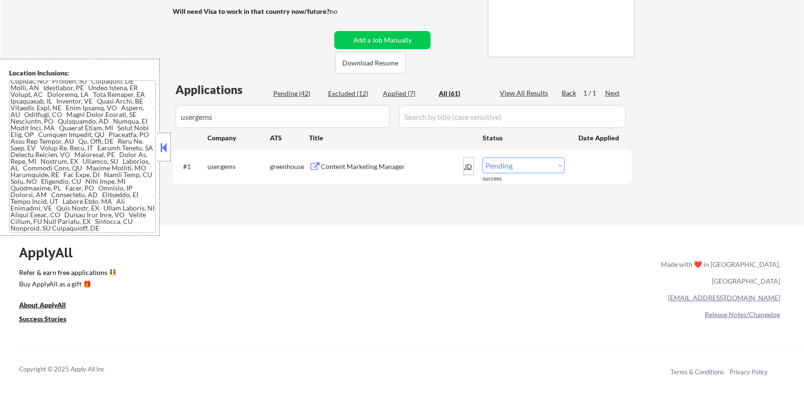
click at [467, 170] on div "JD" at bounding box center [469, 165] width 10 height 17
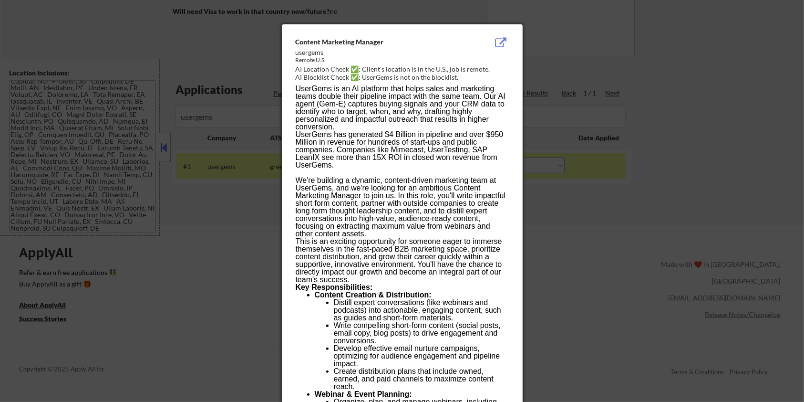
drag, startPoint x: 289, startPoint y: 41, endPoint x: 508, endPoint y: 268, distance: 315.7
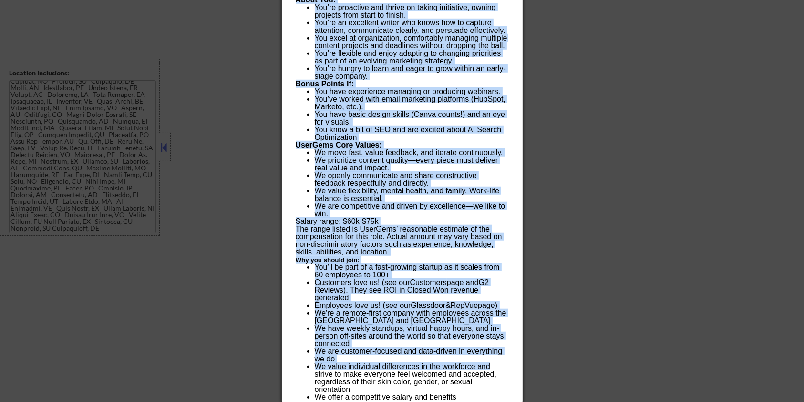
scroll to position [713, 0]
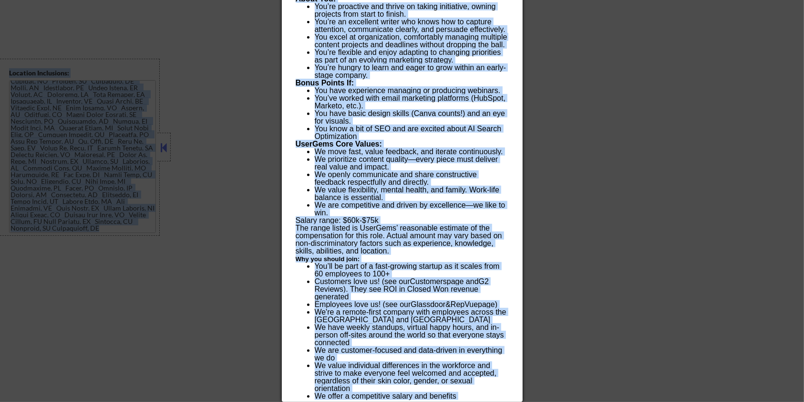
drag, startPoint x: 297, startPoint y: 40, endPoint x: 511, endPoint y: 410, distance: 427.3
copy body "Content Marketing Manager usergems Remote U.S. AI Location Check ✅: Client's lo…"
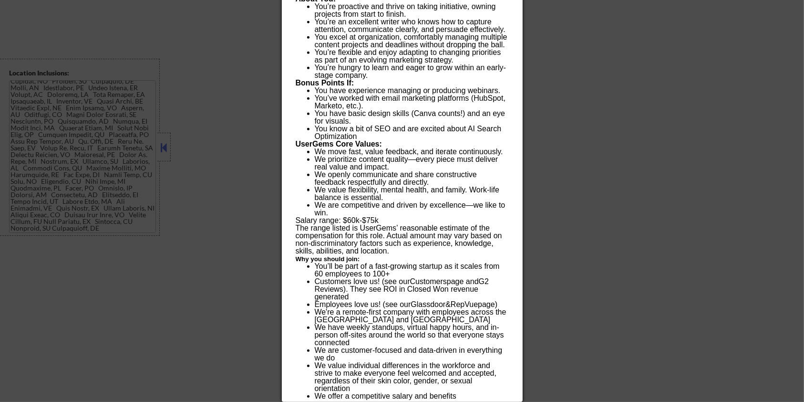
click at [634, 112] on div at bounding box center [402, 201] width 804 height 402
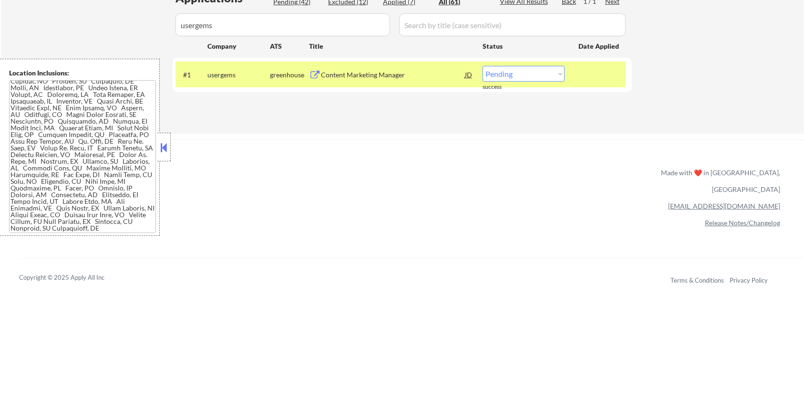
scroll to position [223, 0]
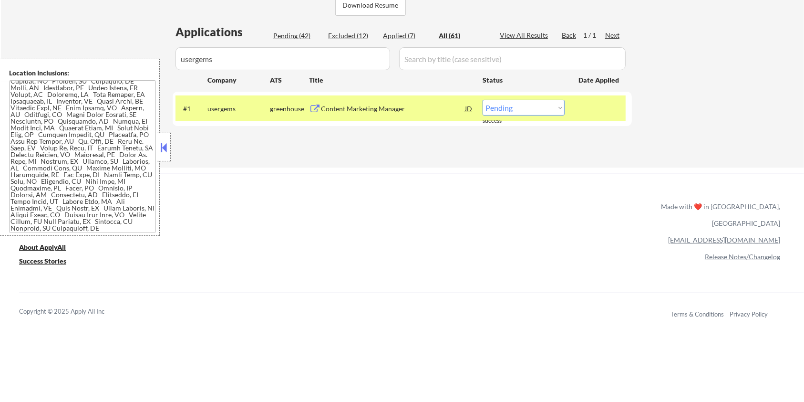
click at [542, 112] on select "Choose an option... Pending Applied Excluded (Questions) Excluded (Expired) Exc…" at bounding box center [524, 108] width 82 height 16
select select ""excluded__salary_""
click at [483, 100] on select "Choose an option... Pending Applied Excluded (Questions) Excluded (Expired) Exc…" at bounding box center [524, 108] width 82 height 16
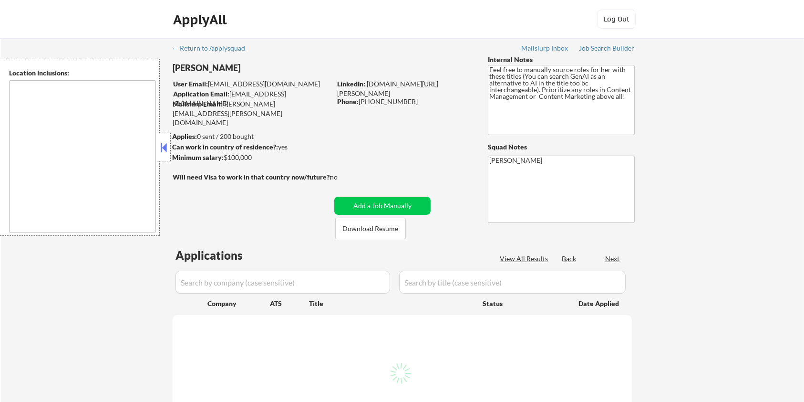
type textarea "[GEOGRAPHIC_DATA], [GEOGRAPHIC_DATA] [GEOGRAPHIC_DATA][PERSON_NAME], [GEOGRAPHI…"
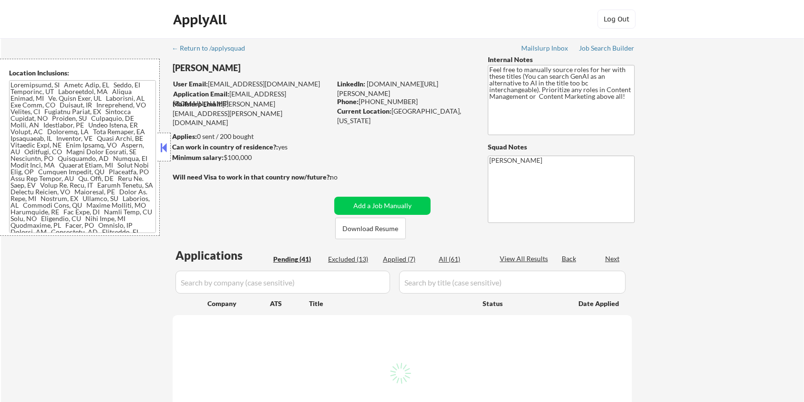
select select ""pending""
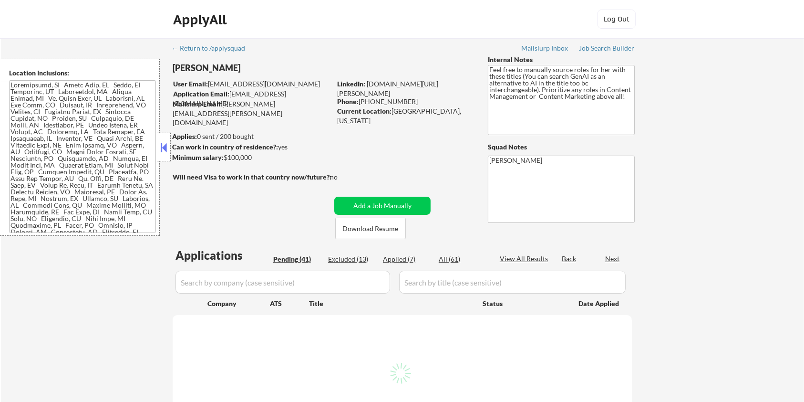
select select ""pending""
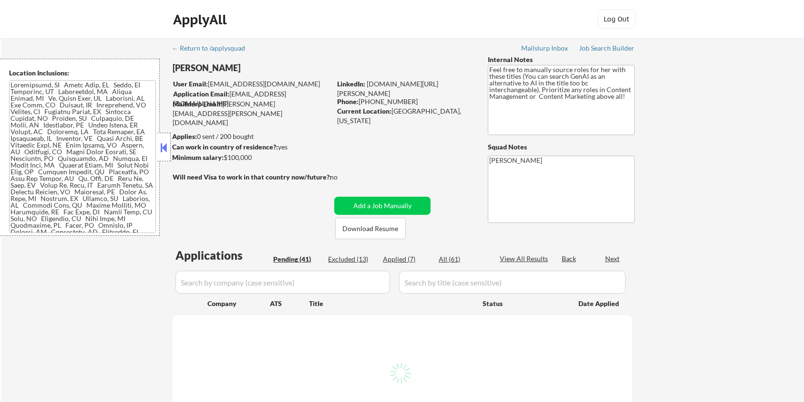
select select ""pending""
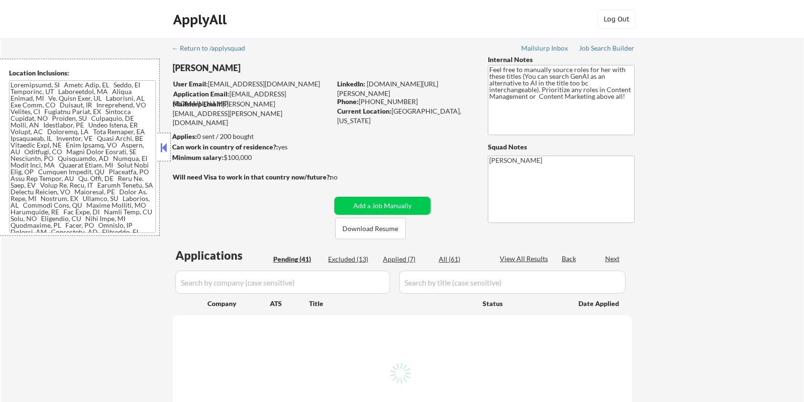
select select ""pending""
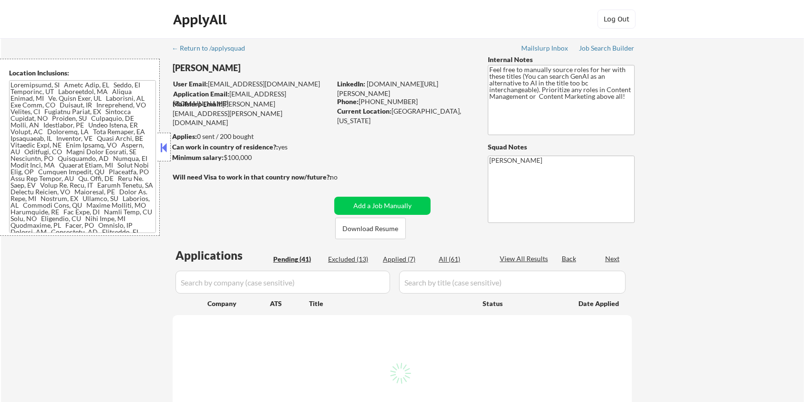
select select ""pending""
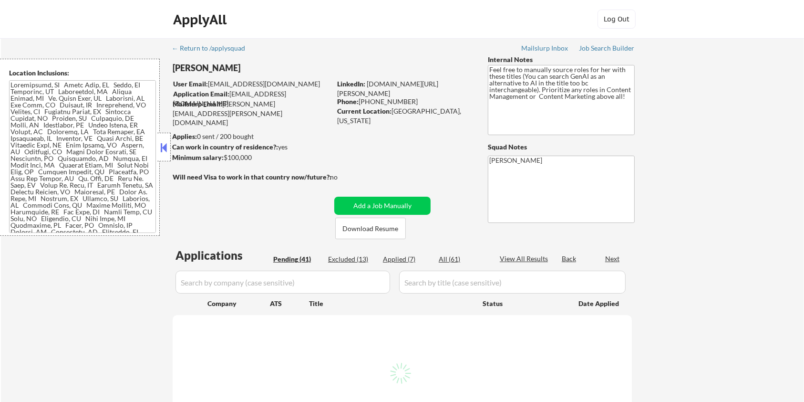
select select ""pending""
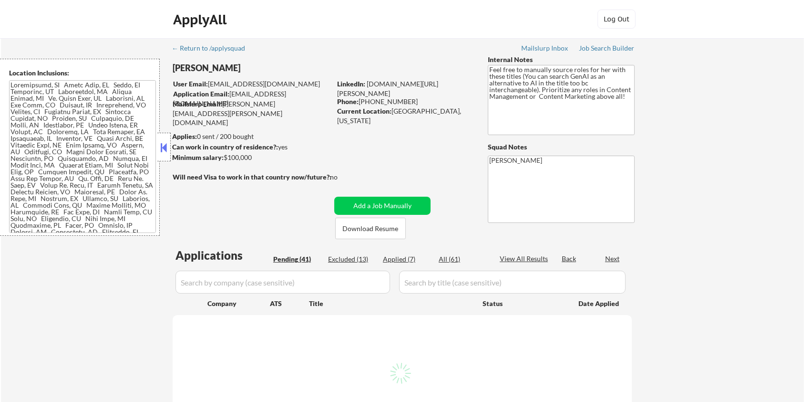
select select ""pending""
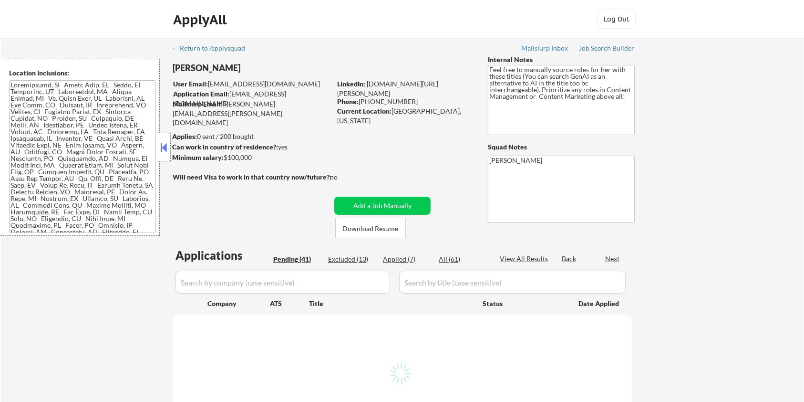
select select ""pending""
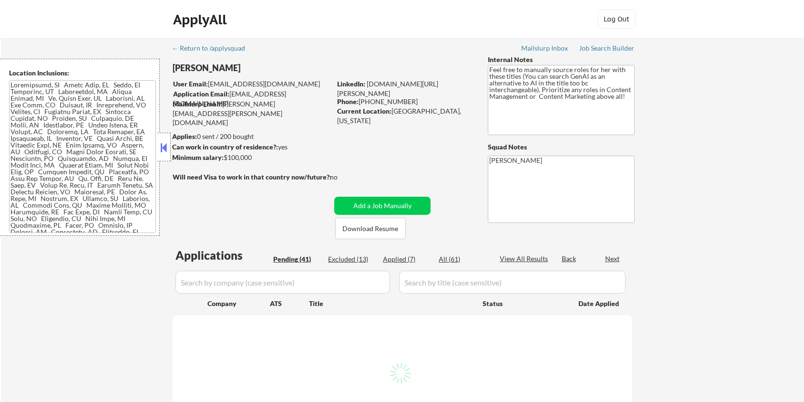
select select ""pending""
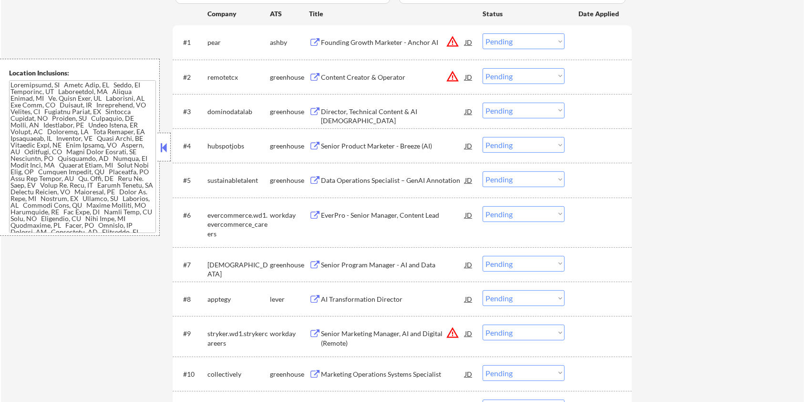
scroll to position [318, 0]
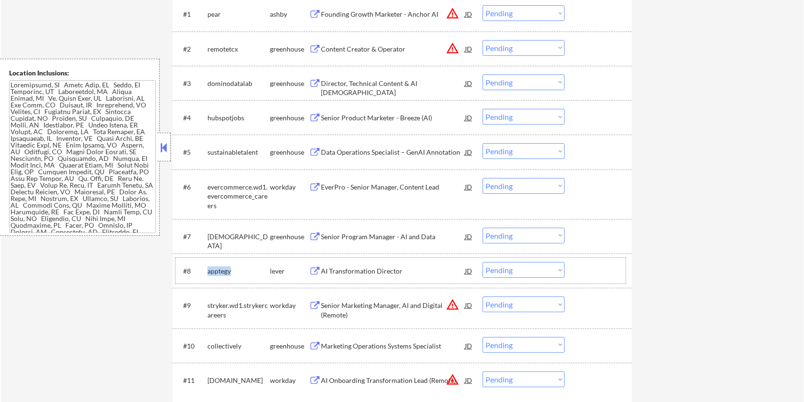
drag, startPoint x: 236, startPoint y: 267, endPoint x: 205, endPoint y: 268, distance: 31.0
click at [205, 268] on div "#8 apptegy lever AI Transformation Director [PERSON_NAME] an option... Pending …" at bounding box center [401, 271] width 450 height 26
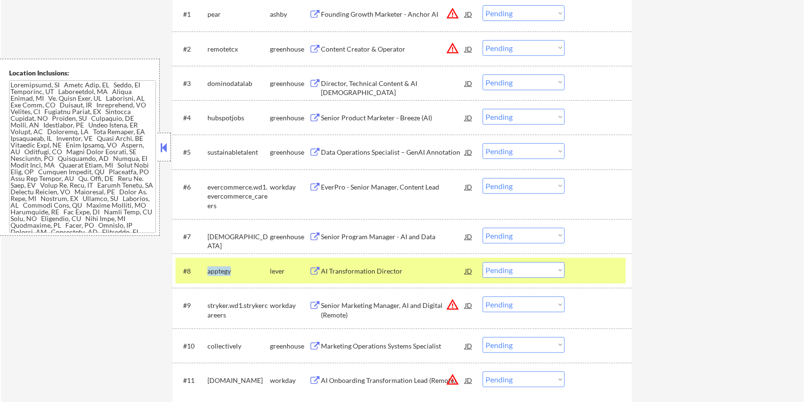
copy div "apptegy"
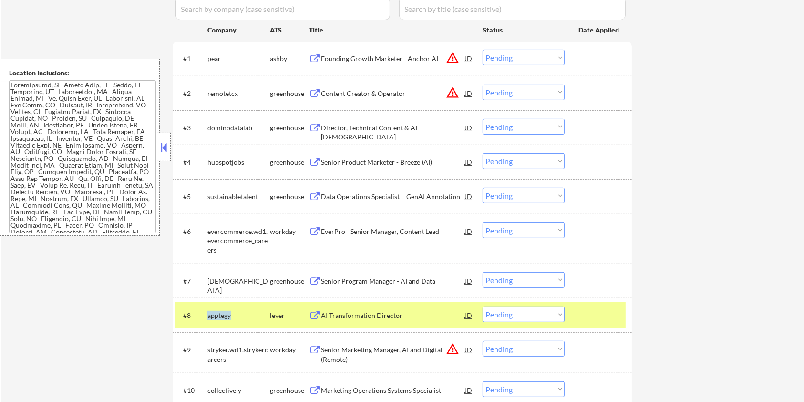
scroll to position [127, 0]
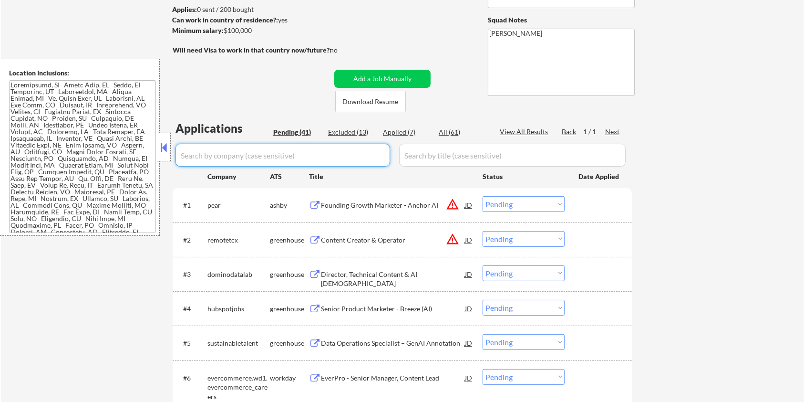
click at [218, 151] on input "input" at bounding box center [283, 155] width 215 height 23
paste input "apptegy"
type input "apptegy"
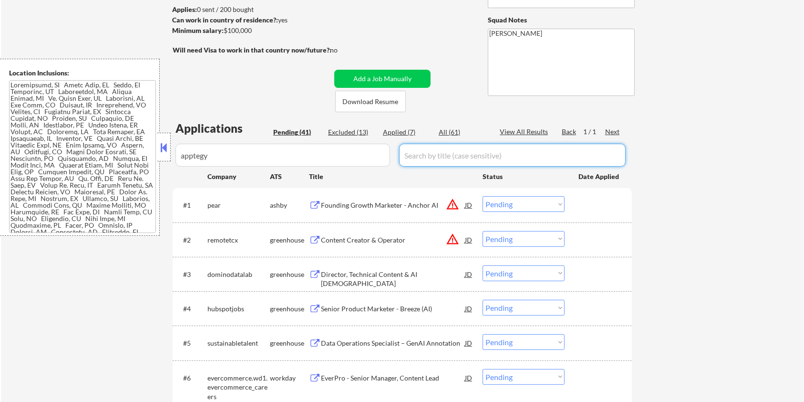
click at [427, 153] on input "input" at bounding box center [512, 155] width 227 height 23
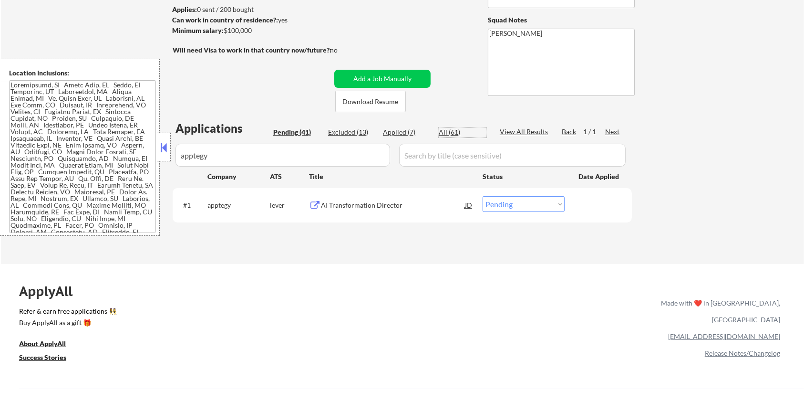
click at [440, 131] on div "All (61)" at bounding box center [463, 132] width 48 height 10
click at [351, 202] on div "AI Transformation Director" at bounding box center [393, 205] width 144 height 10
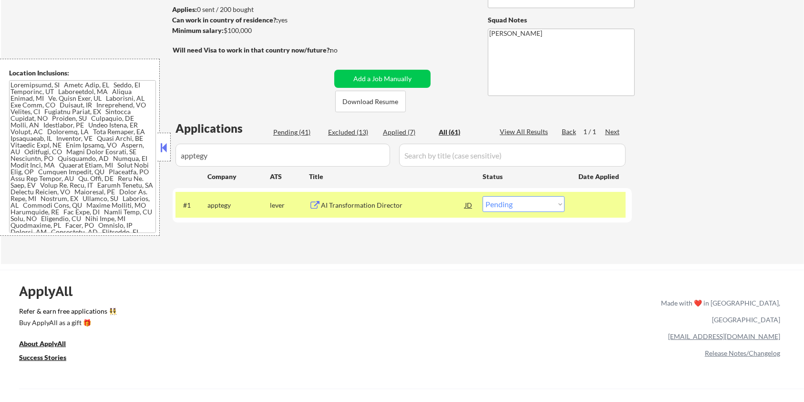
drag, startPoint x: 256, startPoint y: 27, endPoint x: 225, endPoint y: 31, distance: 31.7
click at [225, 31] on div "Minimum salary: $100,000" at bounding box center [251, 31] width 159 height 10
copy div "$100,000"
click at [521, 204] on select "Choose an option... Pending Applied Excluded (Questions) Excluded (Expired) Exc…" at bounding box center [524, 204] width 82 height 16
select select ""applied""
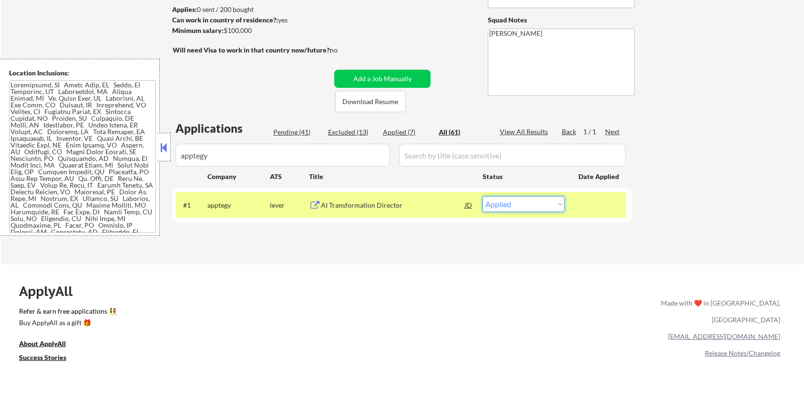
click at [483, 196] on select "Choose an option... Pending Applied Excluded (Questions) Excluded (Expired) Exc…" at bounding box center [524, 204] width 82 height 16
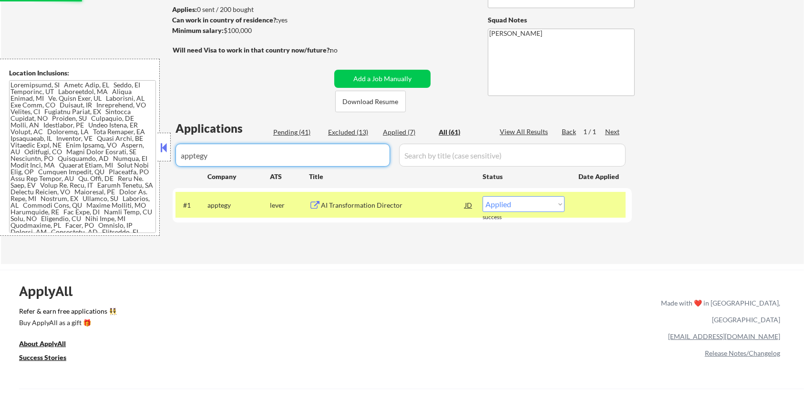
drag, startPoint x: 222, startPoint y: 156, endPoint x: 171, endPoint y: 154, distance: 51.1
click at [171, 154] on div "← Return to /applysquad Mailslurp Inbox Job Search Builder [PERSON_NAME] User E…" at bounding box center [403, 83] width 476 height 345
select select ""applied""
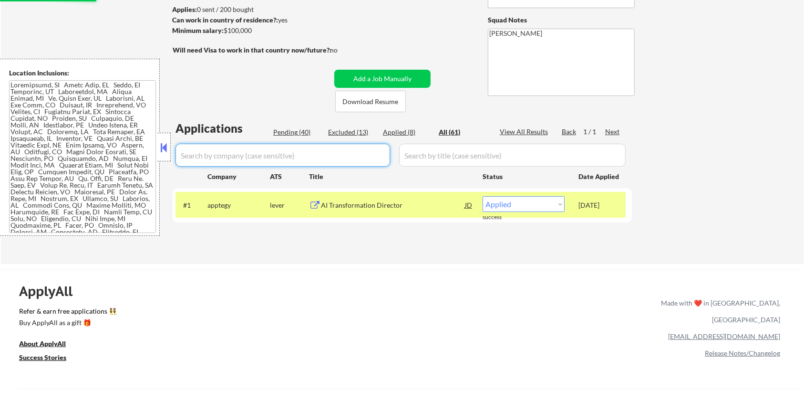
select select ""applied""
select select ""excluded__other_""
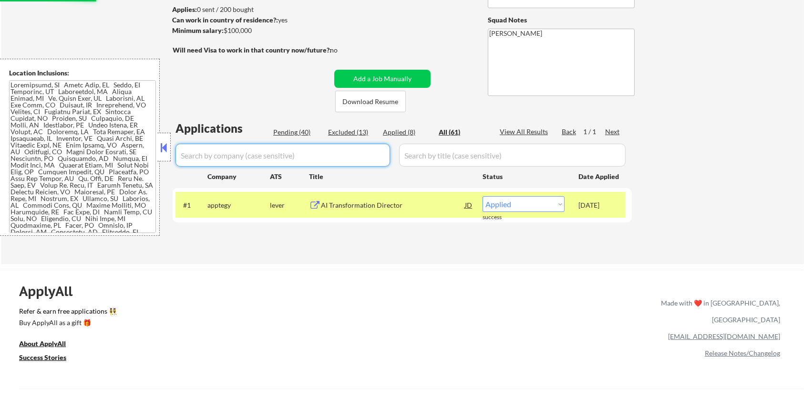
select select ""excluded""
select select ""excluded__expired_""
select select ""excluded__bad_match_""
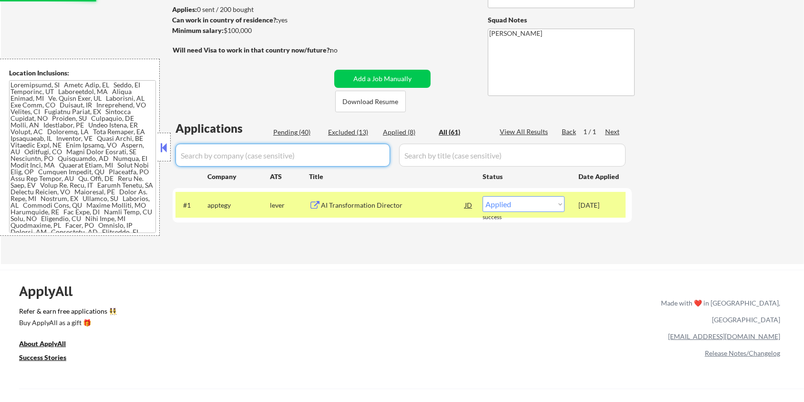
select select ""excluded""
select select ""excluded__salary_""
select select ""excluded__other_""
select select ""excluded__bad_match_""
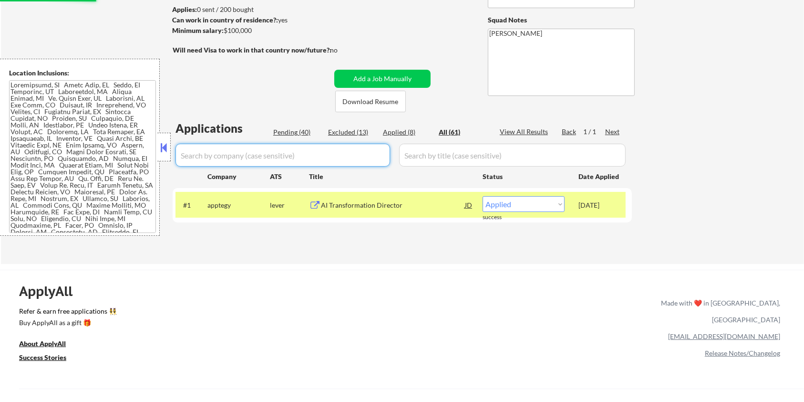
select select ""excluded__location_""
select select ""pending""
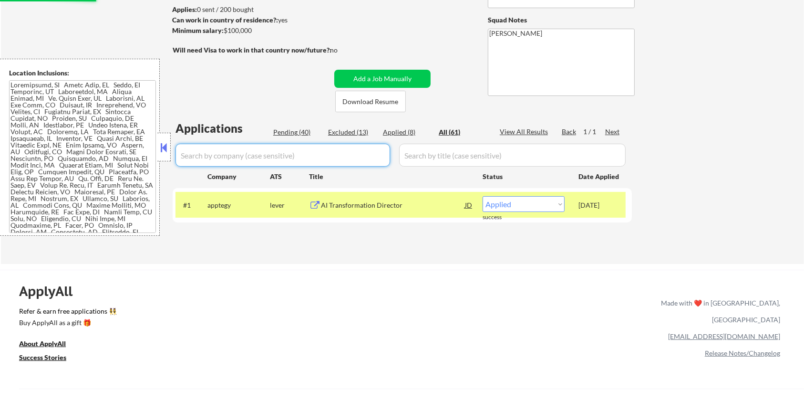
select select ""pending""
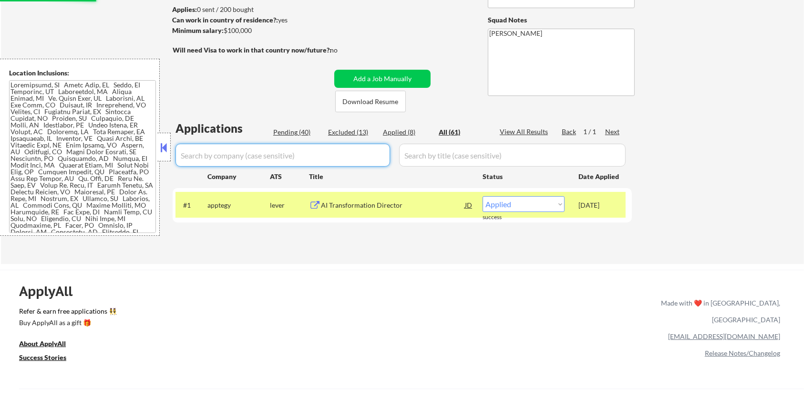
select select ""pending""
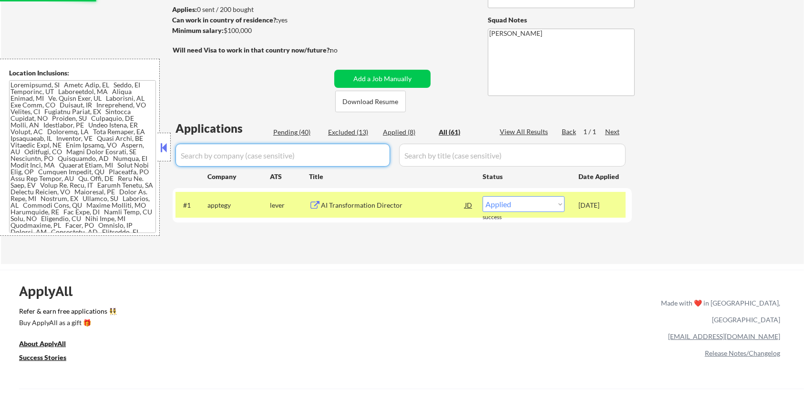
select select ""pending""
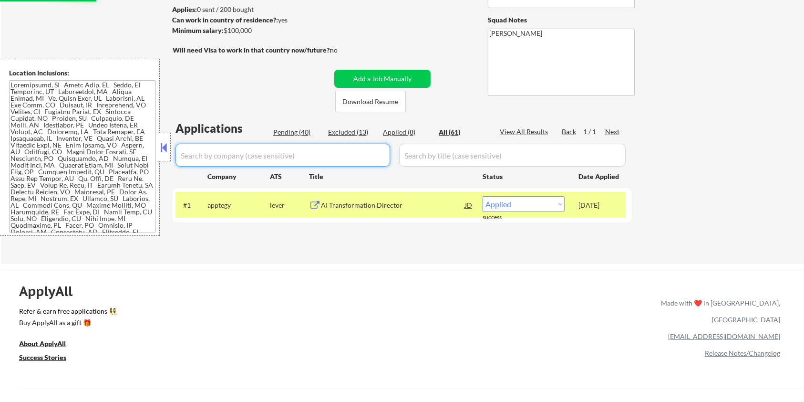
select select ""pending""
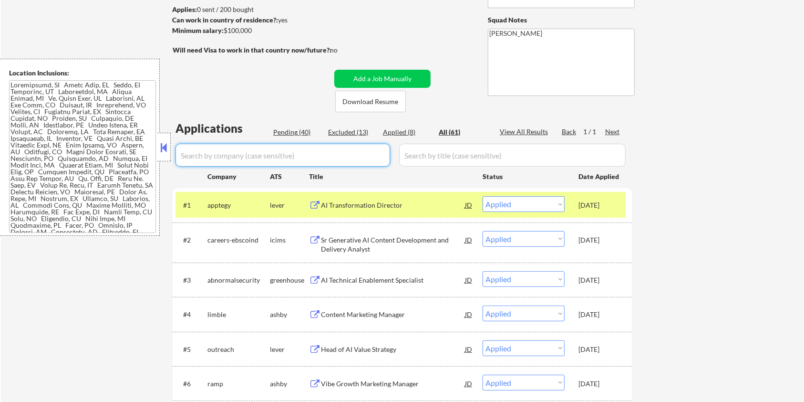
click at [318, 152] on input "input" at bounding box center [283, 155] width 215 height 23
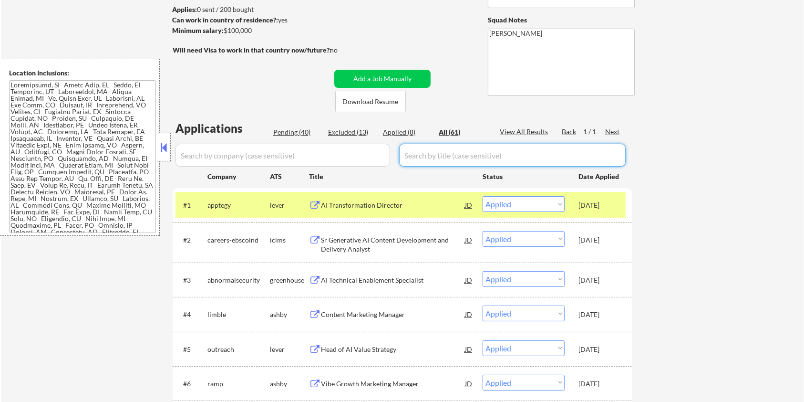
click at [423, 158] on input "input" at bounding box center [512, 155] width 227 height 23
click at [320, 155] on input "input" at bounding box center [283, 155] width 215 height 23
click at [287, 132] on div "Pending (40)" at bounding box center [297, 132] width 48 height 10
select select ""pending""
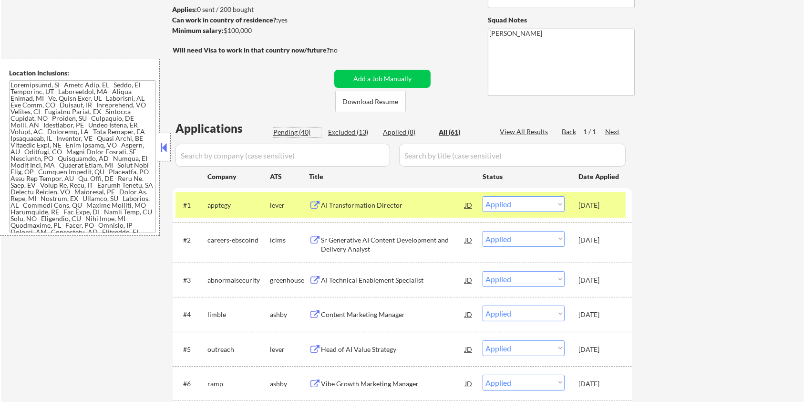
select select ""pending""
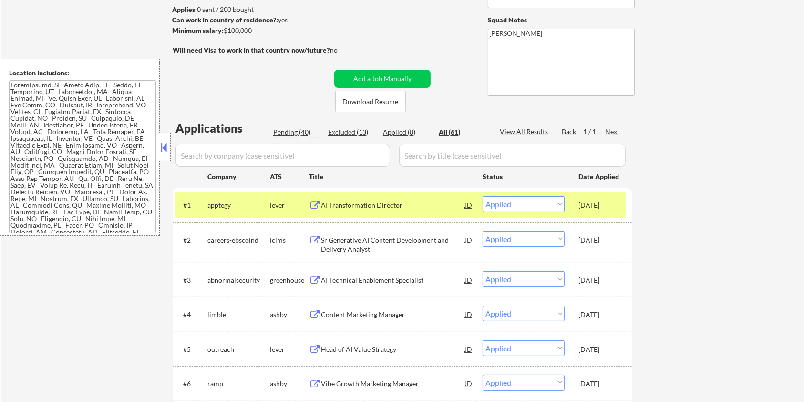
select select ""pending""
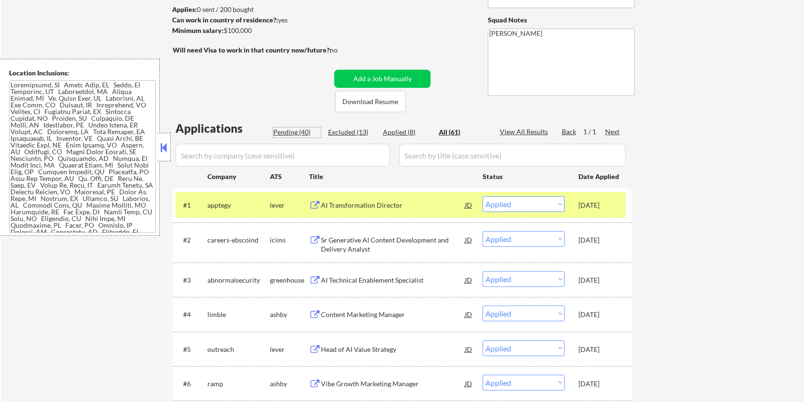
select select ""pending""
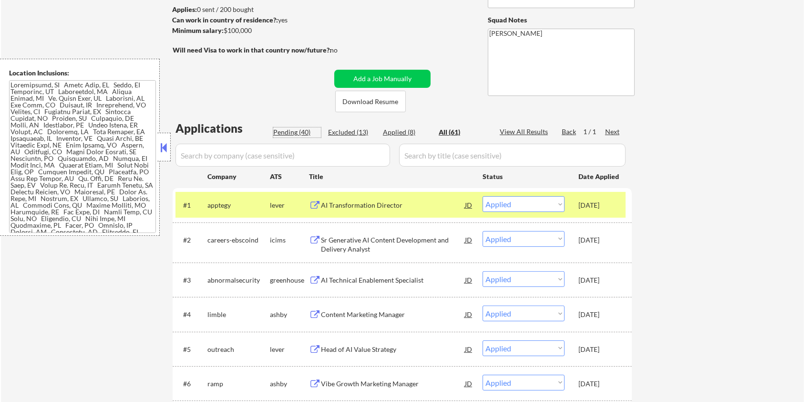
select select ""pending""
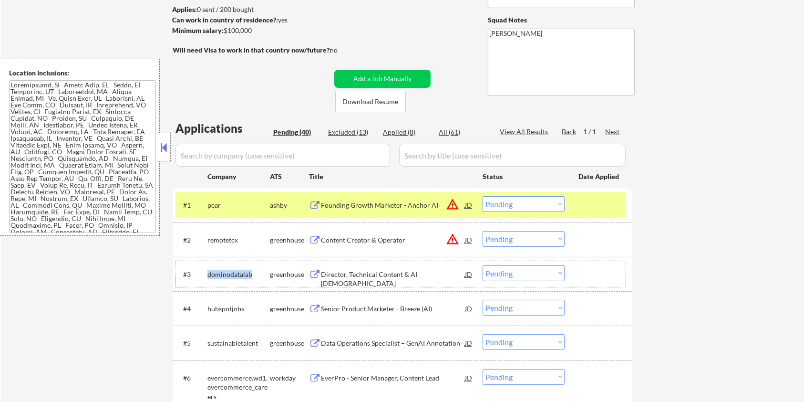
drag, startPoint x: 254, startPoint y: 274, endPoint x: 207, endPoint y: 274, distance: 47.2
click at [207, 274] on div "dominodatalab" at bounding box center [238, 274] width 62 height 10
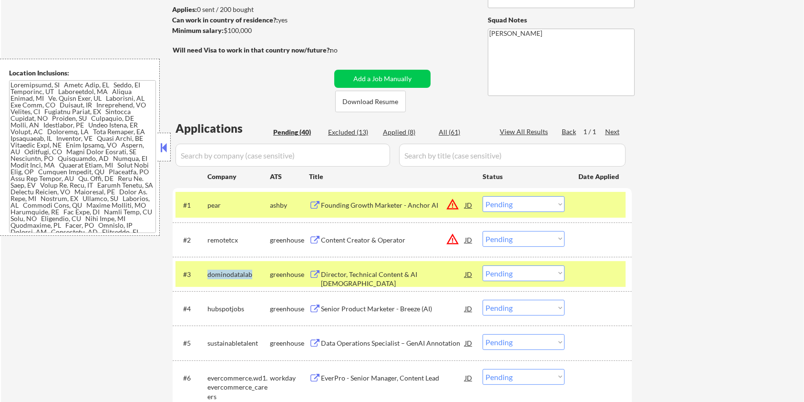
copy div "dominodatalab"
click at [244, 155] on input "input" at bounding box center [283, 155] width 215 height 23
paste input "dominodatalab"
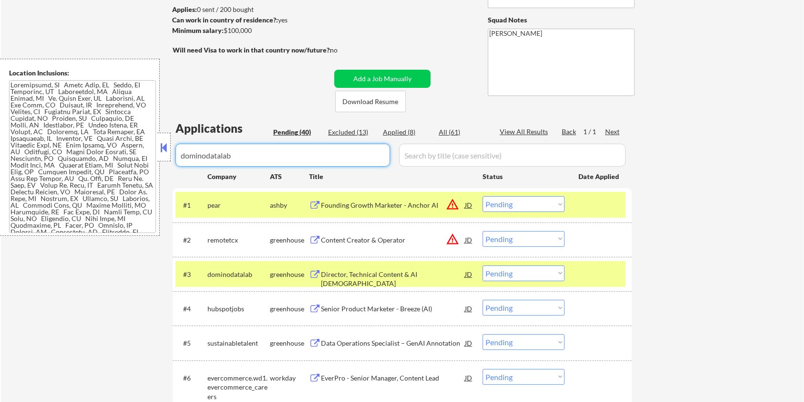
type input "dominodatalab"
click at [452, 157] on input "input" at bounding box center [512, 155] width 227 height 23
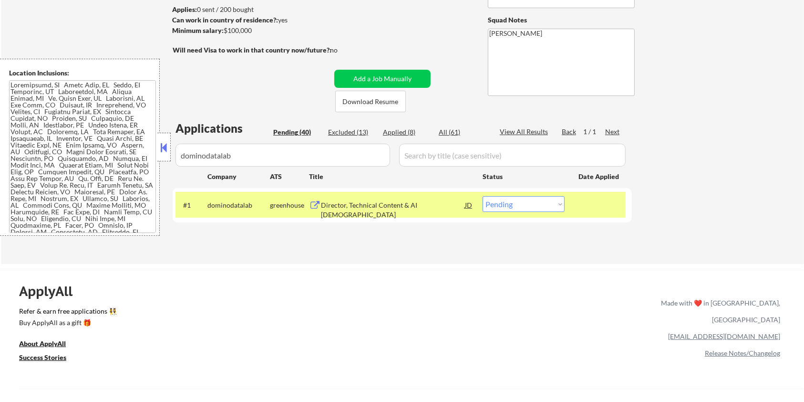
click at [329, 202] on div "Director, Technical Content & AI [DEMOGRAPHIC_DATA]" at bounding box center [393, 209] width 144 height 19
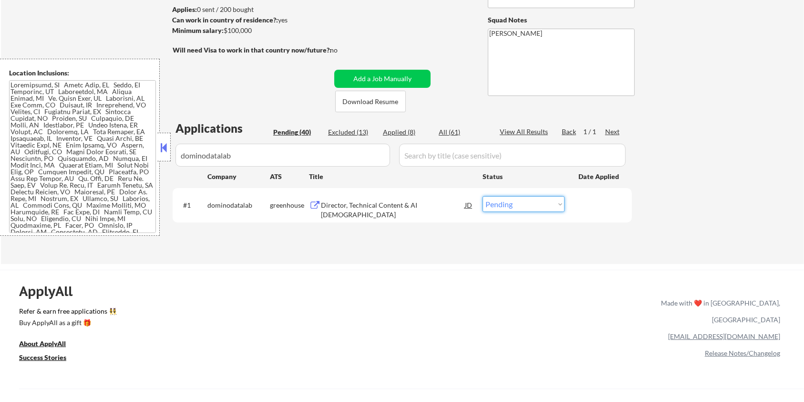
click at [507, 206] on select "Choose an option... Pending Applied Excluded (Questions) Excluded (Expired) Exc…" at bounding box center [524, 204] width 82 height 16
select select ""applied""
click at [483, 196] on select "Choose an option... Pending Applied Excluded (Questions) Excluded (Expired) Exc…" at bounding box center [524, 204] width 82 height 16
select select ""applied""
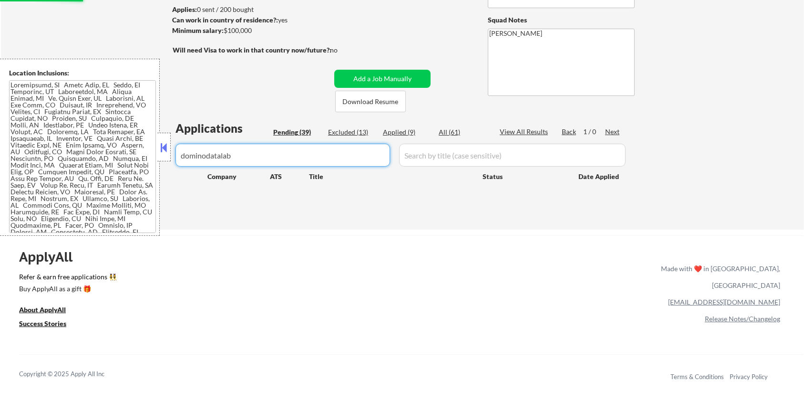
drag, startPoint x: 284, startPoint y: 156, endPoint x: 135, endPoint y: 158, distance: 149.3
click at [135, 158] on body "← Return to /applysquad Mailslurp Inbox Job Search Builder [PERSON_NAME] User E…" at bounding box center [402, 74] width 804 height 402
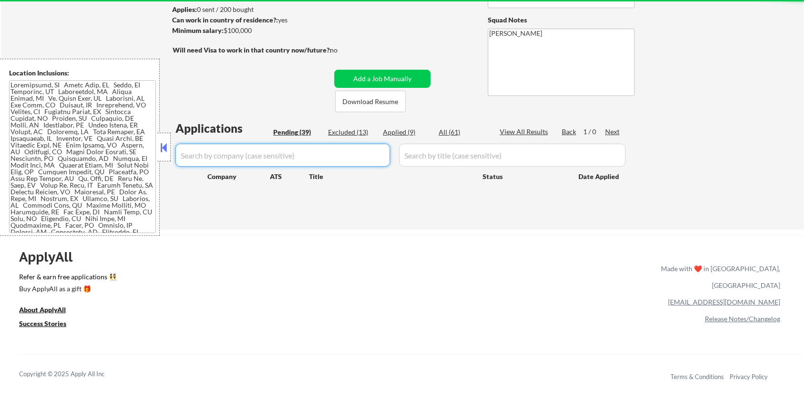
select select ""pending""
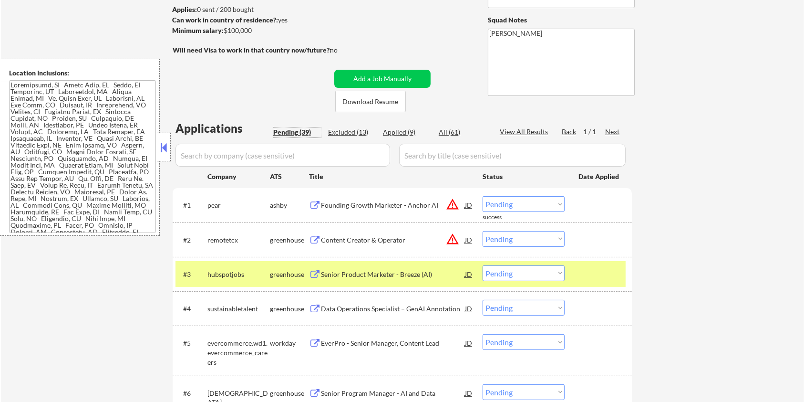
click at [289, 128] on div "Pending (39)" at bounding box center [297, 132] width 48 height 10
drag, startPoint x: 260, startPoint y: 305, endPoint x: 207, endPoint y: 302, distance: 53.5
click at [207, 302] on div "#4 sustainabletalent greenhouse Data Operations Specialist – GenAI Annotation J…" at bounding box center [401, 308] width 450 height 26
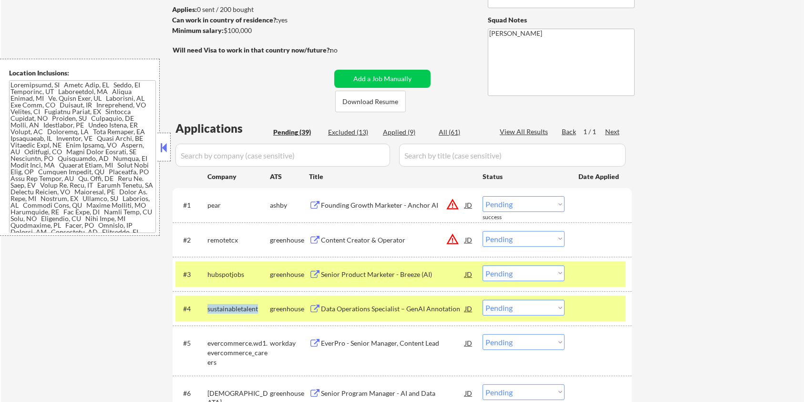
copy div "sustainabletalent"
click at [213, 153] on input "input" at bounding box center [283, 155] width 215 height 23
paste input "sustainabletalent"
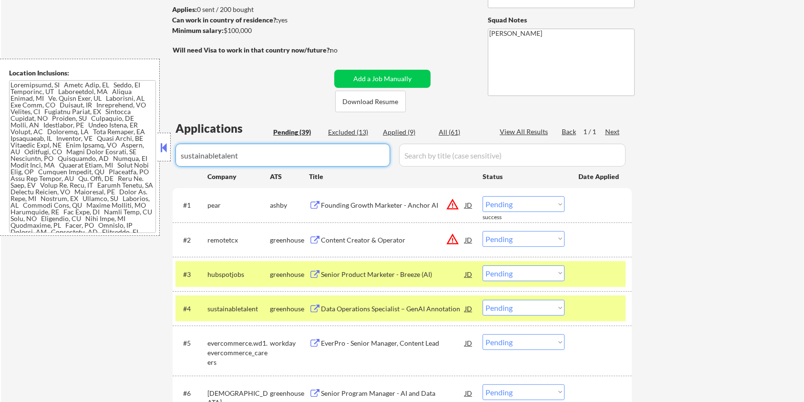
type input "sustainabletalent"
drag, startPoint x: 420, startPoint y: 156, endPoint x: 437, endPoint y: 147, distance: 18.8
click at [420, 156] on input "input" at bounding box center [512, 155] width 227 height 23
click at [459, 129] on div "All (61)" at bounding box center [463, 132] width 48 height 10
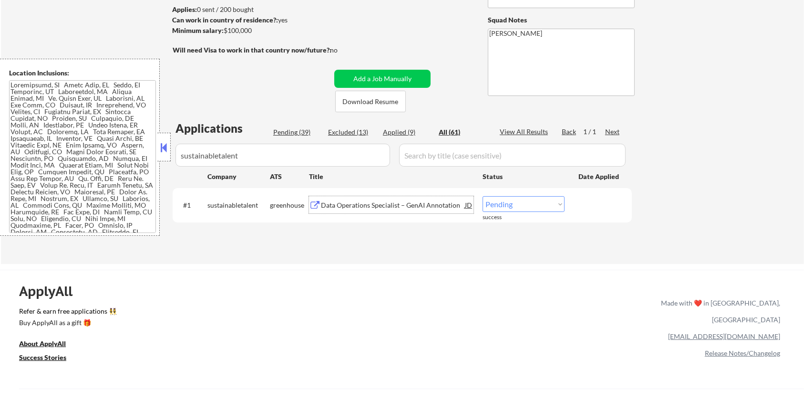
click at [378, 203] on div "Data Operations Specialist – GenAI Annotation" at bounding box center [393, 205] width 144 height 10
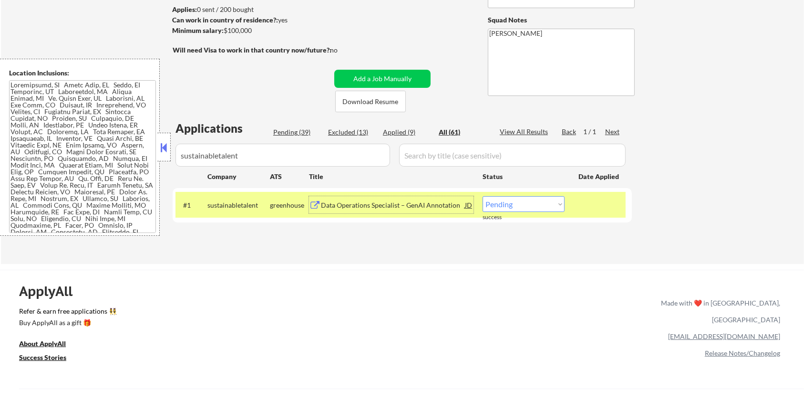
click at [514, 205] on select "Choose an option... Pending Applied Excluded (Questions) Excluded (Expired) Exc…" at bounding box center [524, 204] width 82 height 16
select select ""excluded__bad_match_""
click at [483, 196] on select "Choose an option... Pending Applied Excluded (Questions) Excluded (Expired) Exc…" at bounding box center [524, 204] width 82 height 16
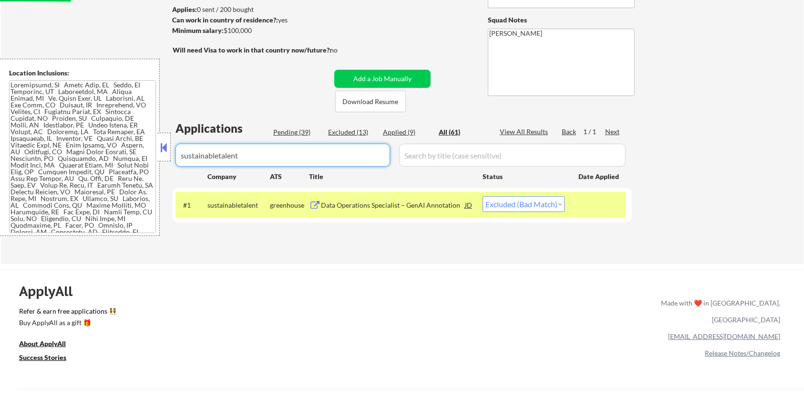
select select ""excluded__bad_match_""
drag, startPoint x: 286, startPoint y: 155, endPoint x: 170, endPoint y: 151, distance: 116.0
click at [170, 151] on body "← Return to /applysquad Mailslurp Inbox Job Search Builder [PERSON_NAME] User E…" at bounding box center [402, 74] width 804 height 402
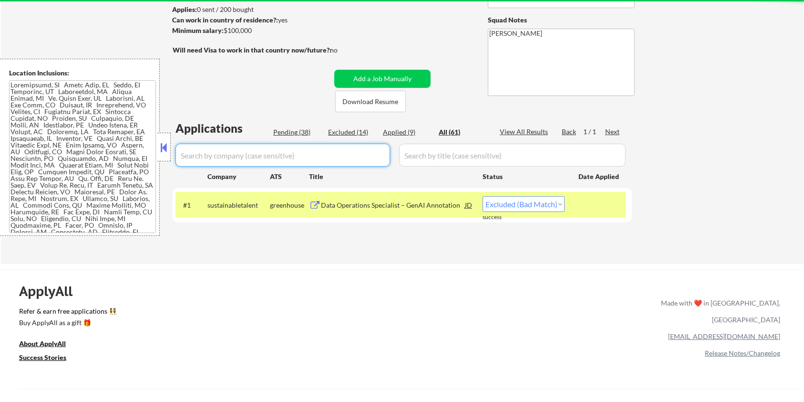
select select ""applied""
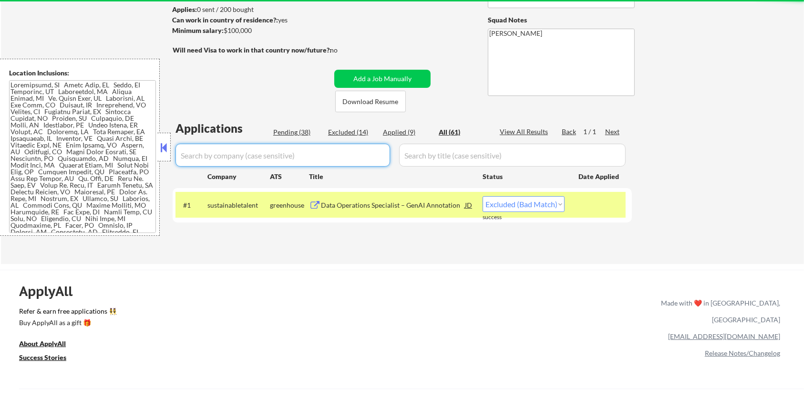
select select ""applied""
select select ""excluded__other_""
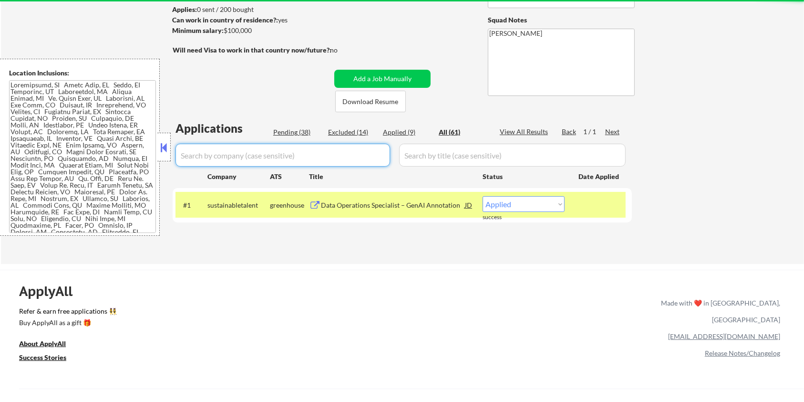
select select ""excluded""
select select ""excluded__expired_""
select select ""excluded__bad_match_""
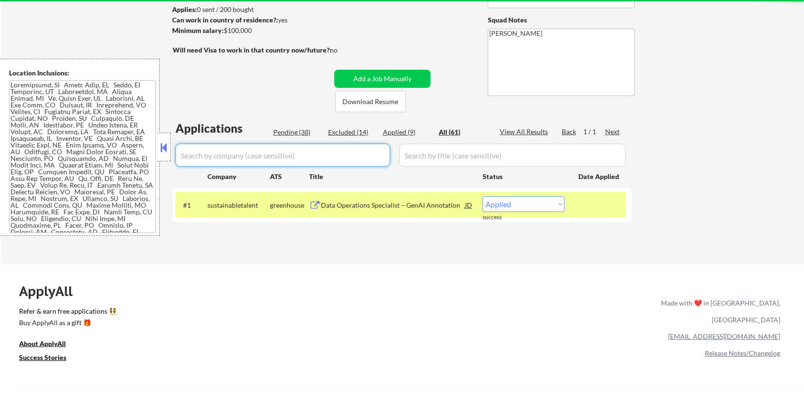
select select ""excluded""
select select ""excluded__salary_""
select select ""excluded__other_""
select select ""excluded__bad_match_""
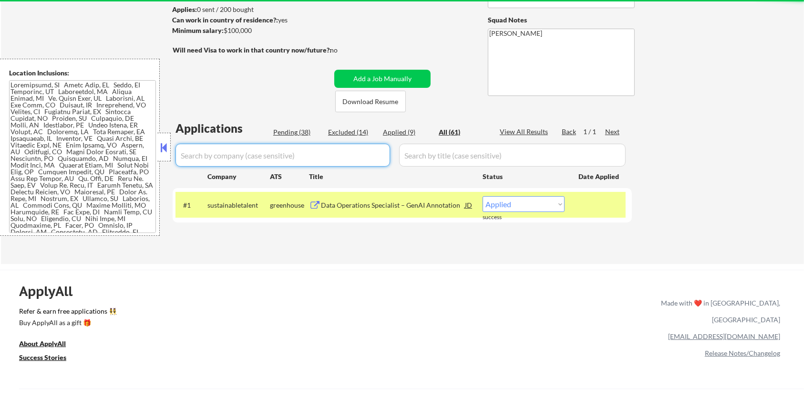
select select ""excluded__bad_match_""
select select ""excluded__location_""
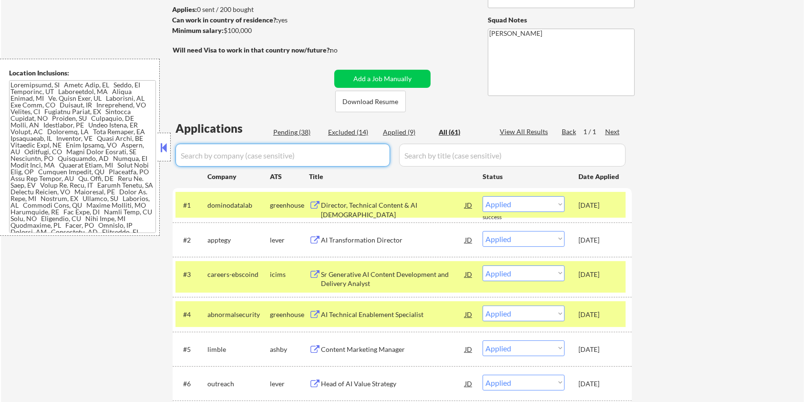
click at [240, 151] on input "input" at bounding box center [283, 155] width 215 height 23
click at [286, 128] on div "Pending (38)" at bounding box center [297, 132] width 48 height 10
select select ""pending""
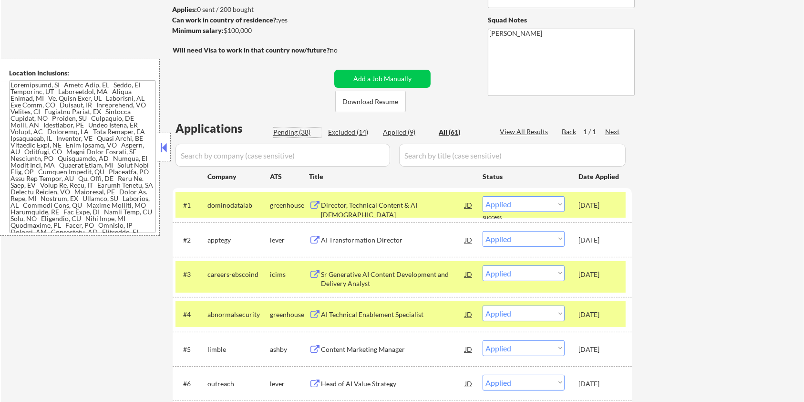
select select ""pending""
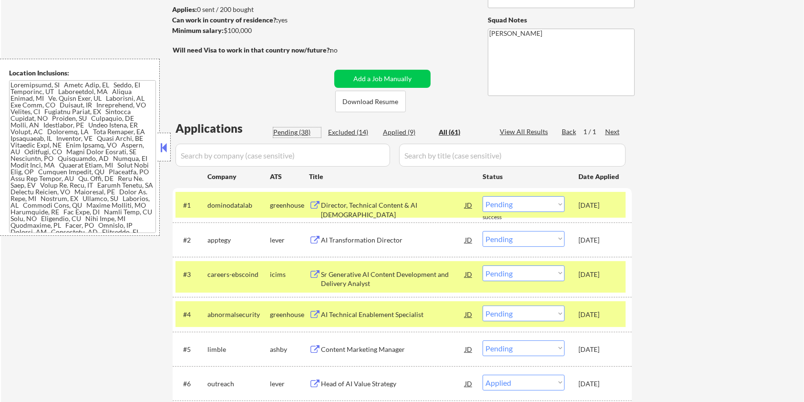
select select ""pending""
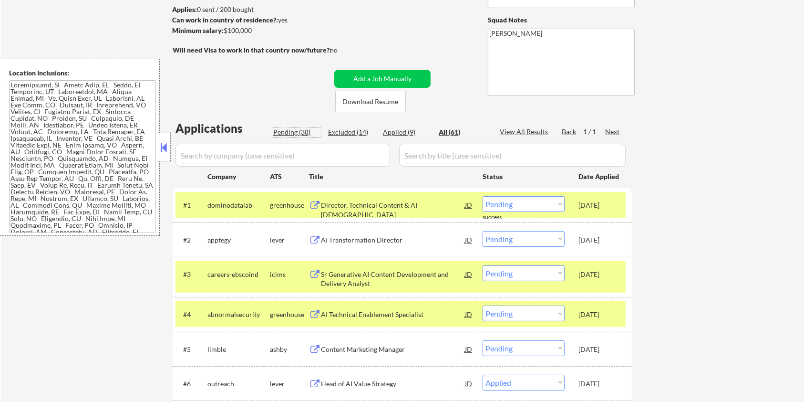
select select ""pending""
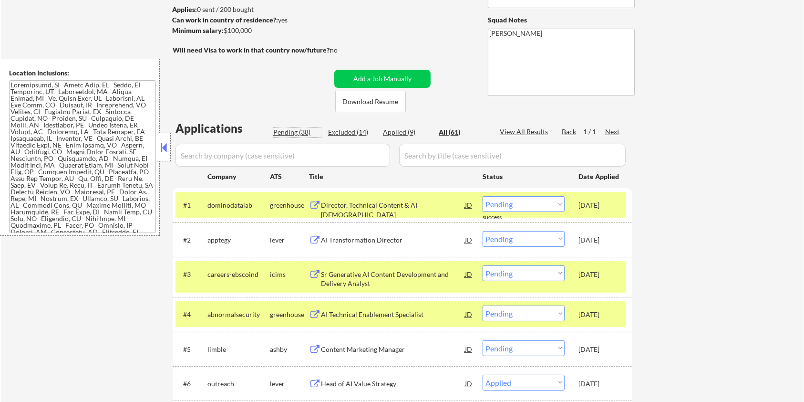
select select ""pending""
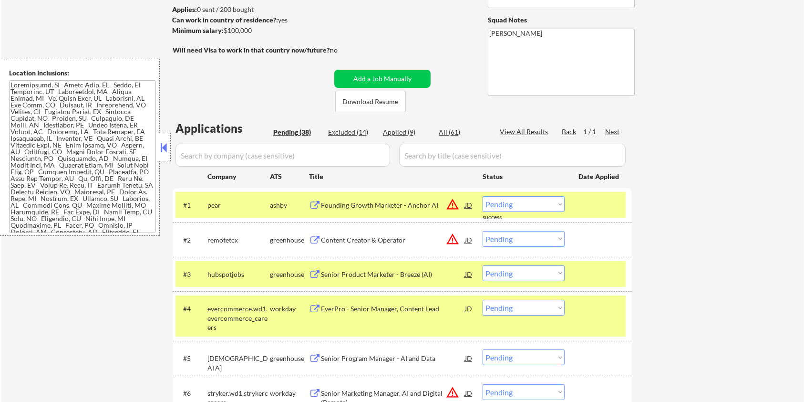
click at [246, 153] on input "input" at bounding box center [283, 155] width 215 height 23
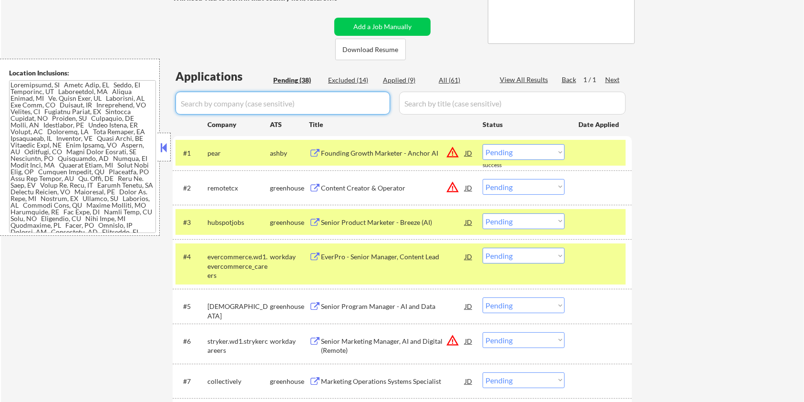
scroll to position [191, 0]
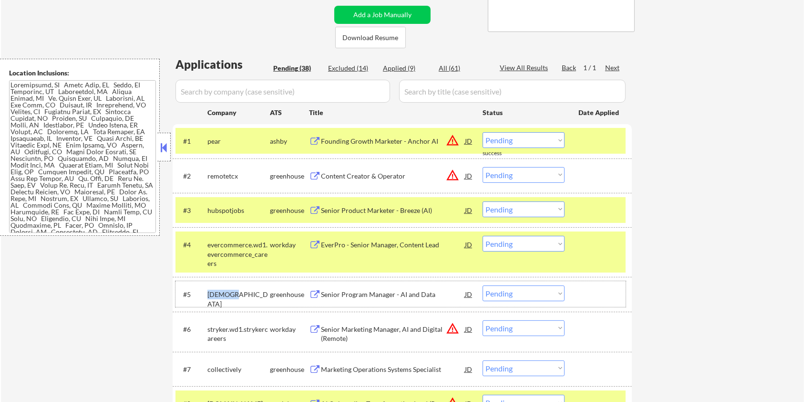
drag, startPoint x: 231, startPoint y: 291, endPoint x: 208, endPoint y: 290, distance: 23.4
click at [208, 290] on div "[DEMOGRAPHIC_DATA]" at bounding box center [238, 298] width 62 height 19
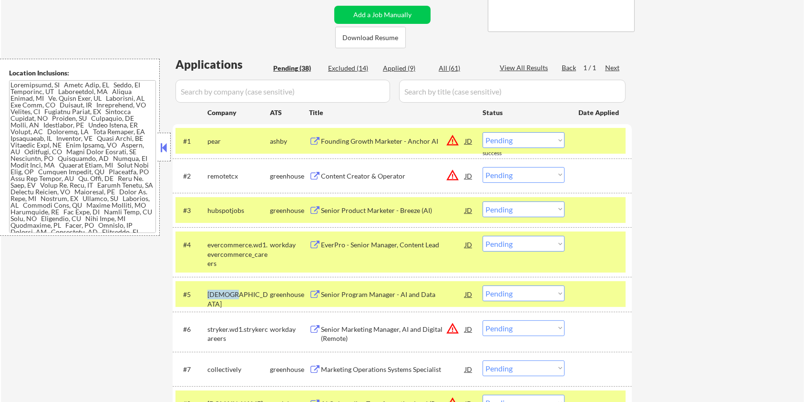
copy div "[DEMOGRAPHIC_DATA]"
click at [211, 86] on input "input" at bounding box center [283, 91] width 215 height 23
paste input "[DEMOGRAPHIC_DATA]"
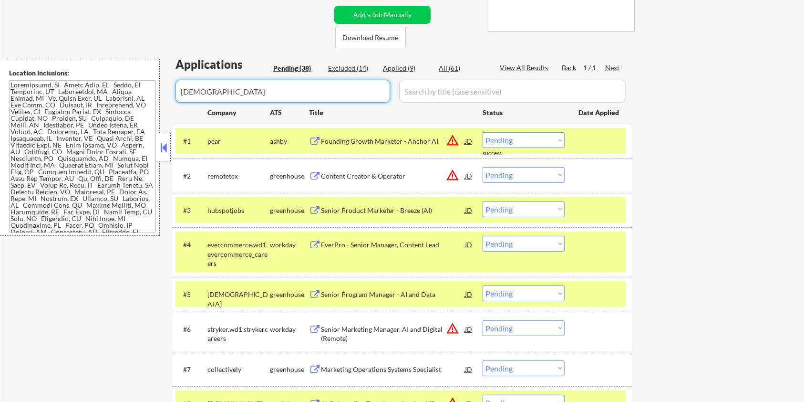
type input "[DEMOGRAPHIC_DATA]"
click at [438, 90] on input "input" at bounding box center [512, 91] width 227 height 23
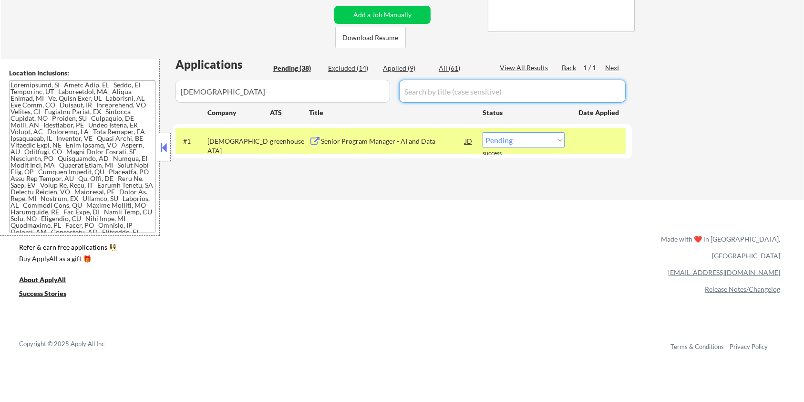
click at [450, 64] on div "All (61)" at bounding box center [463, 68] width 48 height 10
click at [341, 142] on div "Senior Program Manager - AI and Data" at bounding box center [393, 141] width 144 height 10
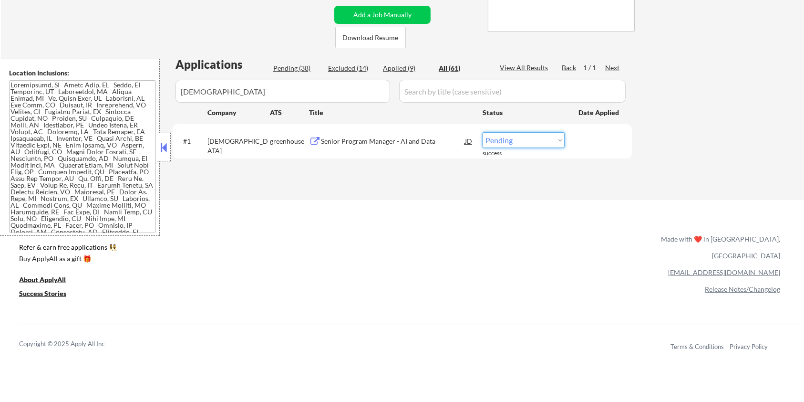
click at [501, 146] on select "Choose an option... Pending Applied Excluded (Questions) Excluded (Expired) Exc…" at bounding box center [524, 140] width 82 height 16
select select ""applied""
click at [483, 132] on select "Choose an option... Pending Applied Excluded (Questions) Excluded (Expired) Exc…" at bounding box center [524, 140] width 82 height 16
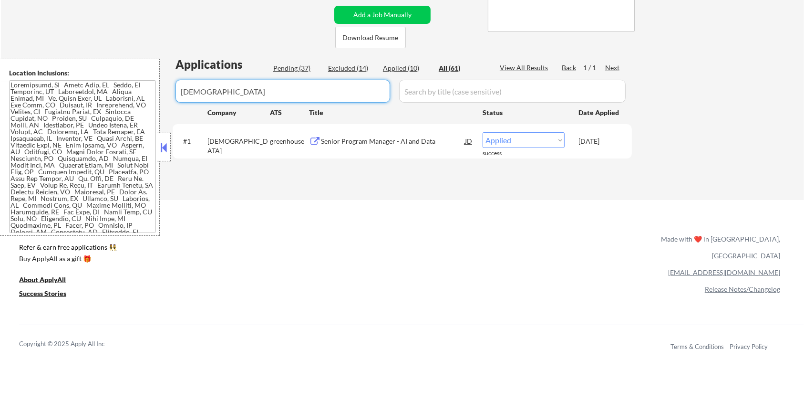
drag, startPoint x: 230, startPoint y: 96, endPoint x: 156, endPoint y: 93, distance: 73.5
click at [156, 93] on body "← Return to /applysquad Mailslurp Inbox Job Search Builder [PERSON_NAME] User E…" at bounding box center [402, 10] width 804 height 402
select select ""applied""
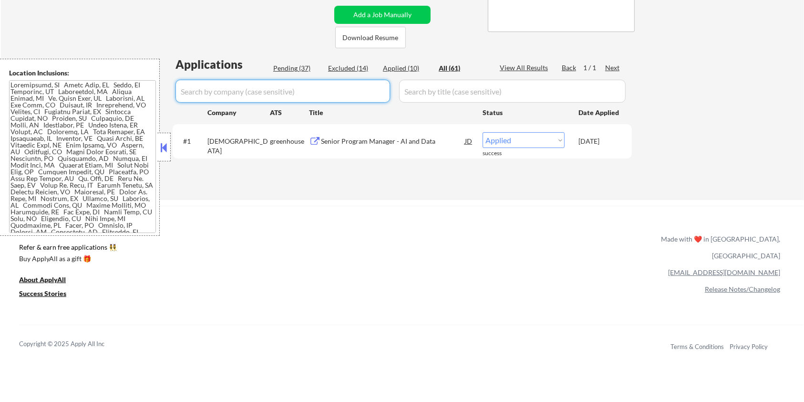
select select ""applied""
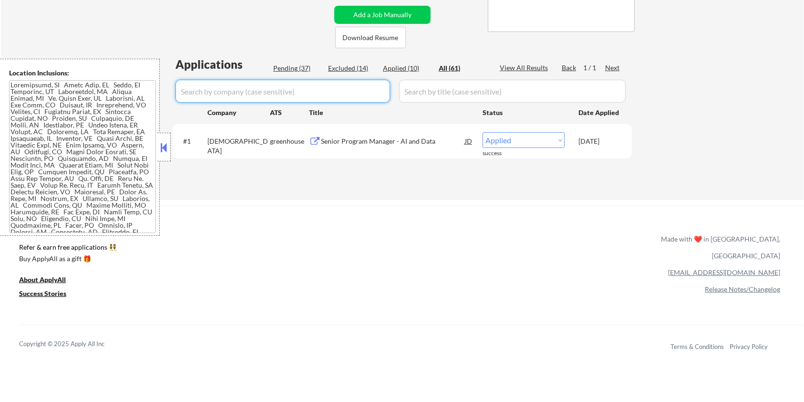
select select ""excluded__other_""
select select ""excluded""
select select ""excluded__expired_""
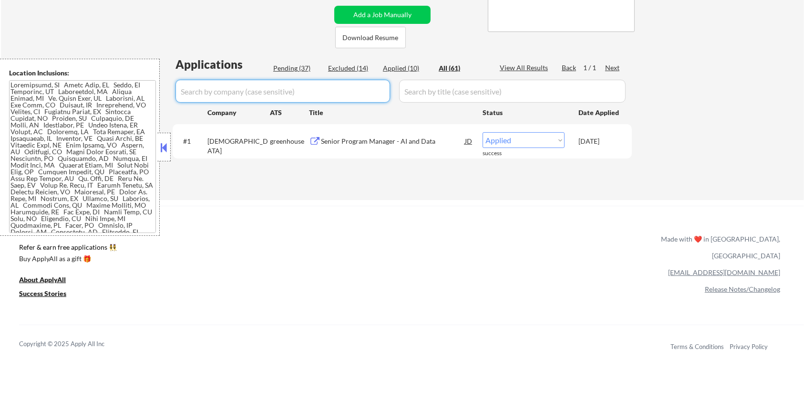
select select ""excluded__bad_match_""
select select ""excluded""
select select ""excluded__salary_""
select select ""excluded__other_""
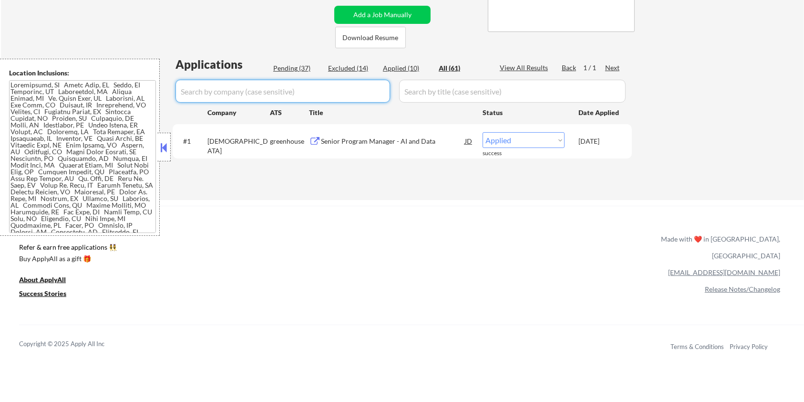
select select ""excluded__bad_match_""
select select ""excluded__location_""
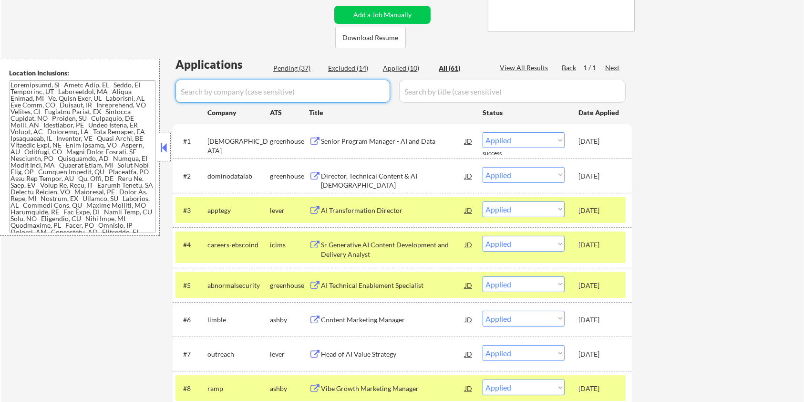
click at [281, 67] on div "Pending (37)" at bounding box center [297, 68] width 48 height 10
select select ""pending""
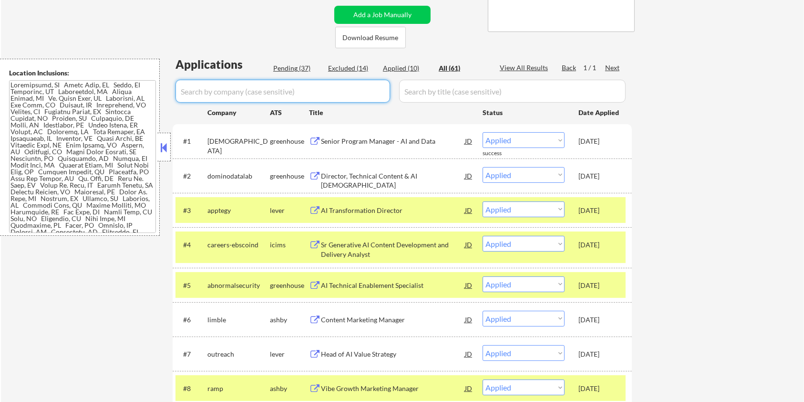
select select ""pending""
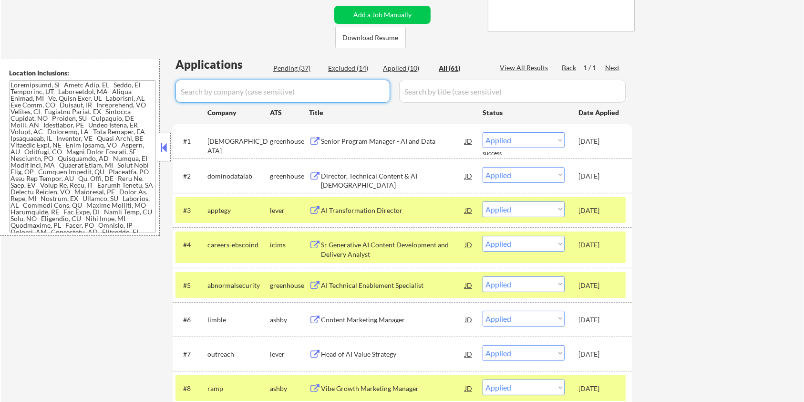
select select ""pending""
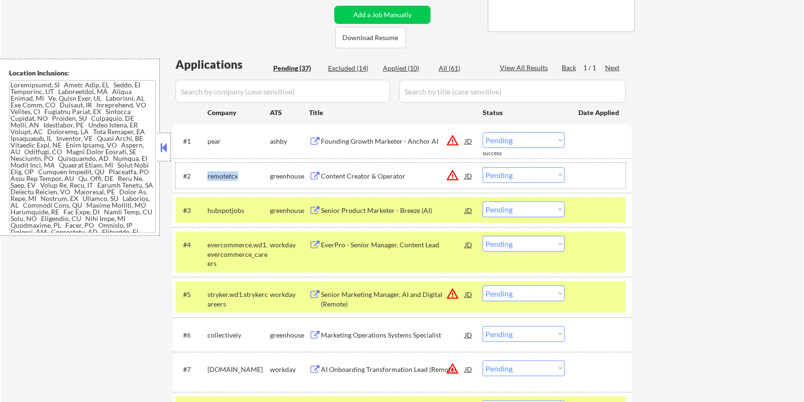
drag, startPoint x: 241, startPoint y: 172, endPoint x: 206, endPoint y: 169, distance: 35.4
click at [206, 169] on div "#2 remotetcx greenhouse Content Creator & Operator JD warning_amber Choose an o…" at bounding box center [401, 176] width 450 height 26
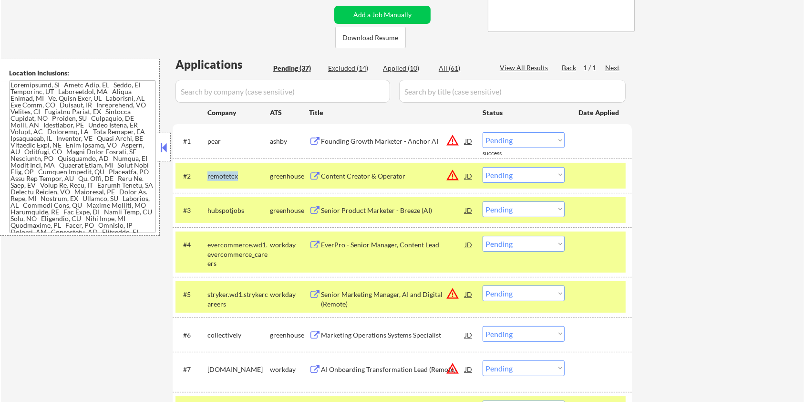
copy div "remotetcx"
click at [229, 81] on input "input" at bounding box center [283, 91] width 215 height 23
paste input "remotetcx"
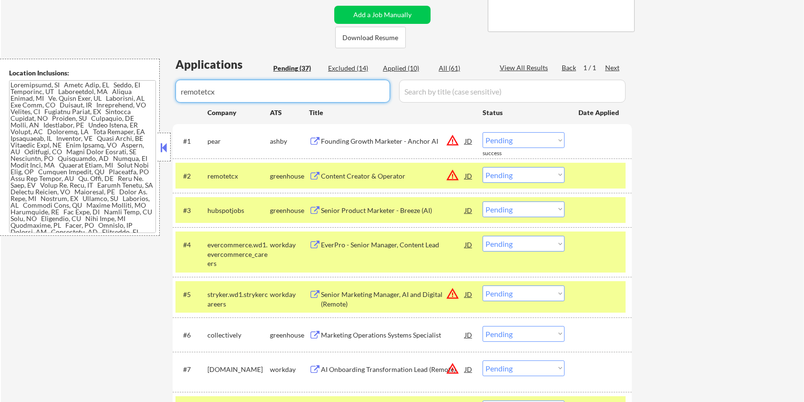
click at [424, 97] on input "input" at bounding box center [512, 91] width 227 height 23
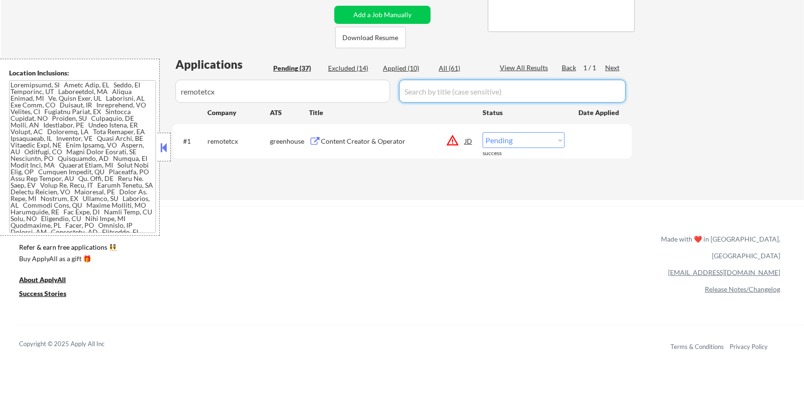
click at [443, 66] on div "All (61)" at bounding box center [463, 68] width 48 height 10
click at [374, 140] on div "Content Creator & Operator" at bounding box center [393, 141] width 144 height 10
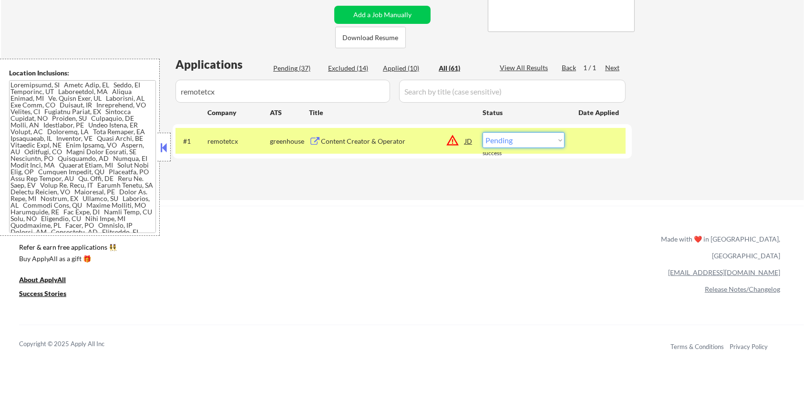
click at [520, 147] on select "Choose an option... Pending Applied Excluded (Questions) Excluded (Expired) Exc…" at bounding box center [524, 140] width 82 height 16
click at [483, 132] on select "Choose an option... Pending Applied Excluded (Questions) Excluded (Expired) Exc…" at bounding box center [524, 140] width 82 height 16
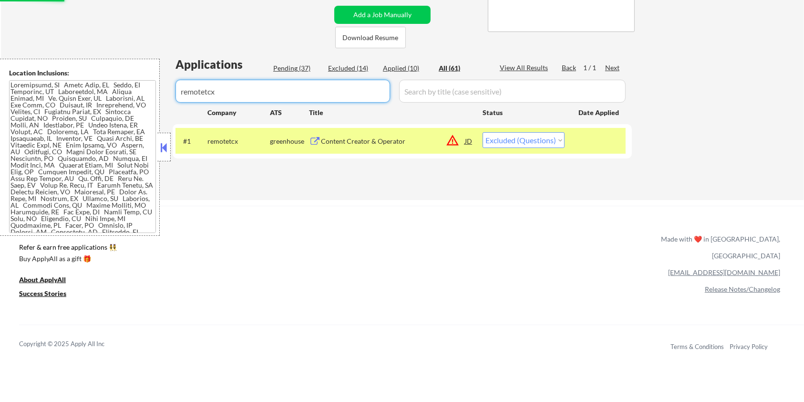
drag, startPoint x: 287, startPoint y: 89, endPoint x: 149, endPoint y: 101, distance: 137.9
click at [149, 101] on body "← Return to /applysquad Mailslurp Inbox Job Search Builder [PERSON_NAME] User E…" at bounding box center [402, 10] width 804 height 402
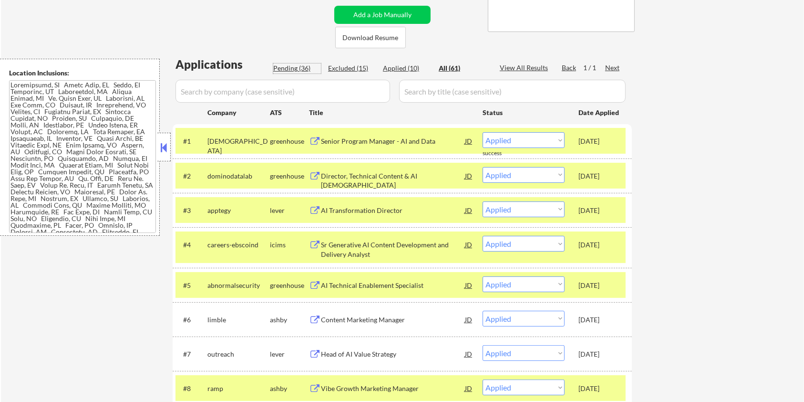
click at [289, 65] on div "Pending (36)" at bounding box center [297, 68] width 48 height 10
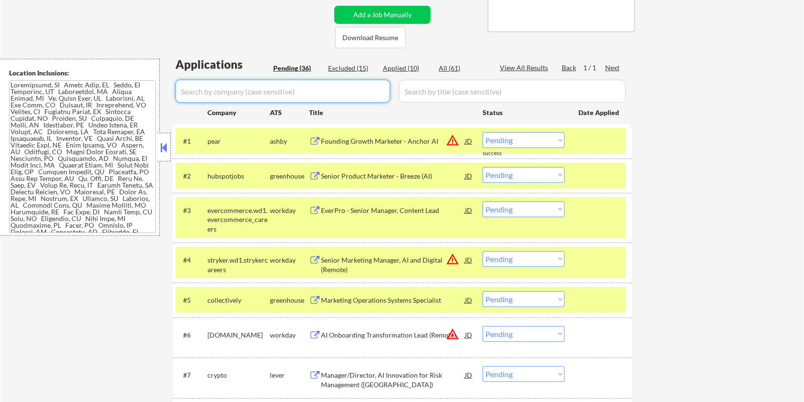
click at [262, 90] on input "input" at bounding box center [283, 91] width 215 height 23
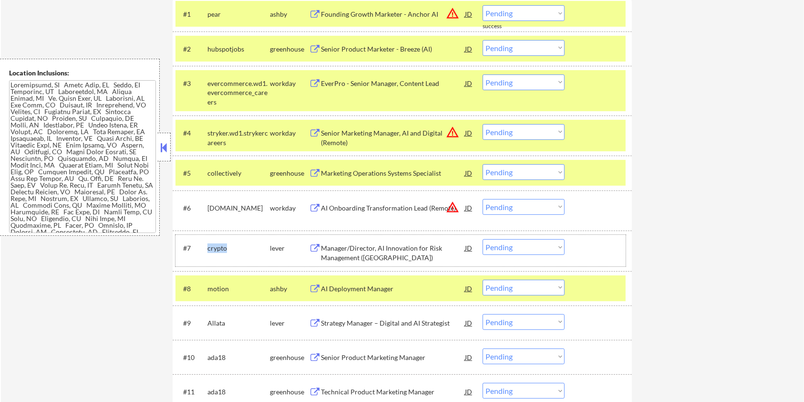
drag, startPoint x: 238, startPoint y: 243, endPoint x: 205, endPoint y: 244, distance: 32.9
click at [205, 244] on div "#7 crypto lever Manager/Director, AI Innovation for Risk Management ([GEOGRAPHI…" at bounding box center [401, 250] width 450 height 31
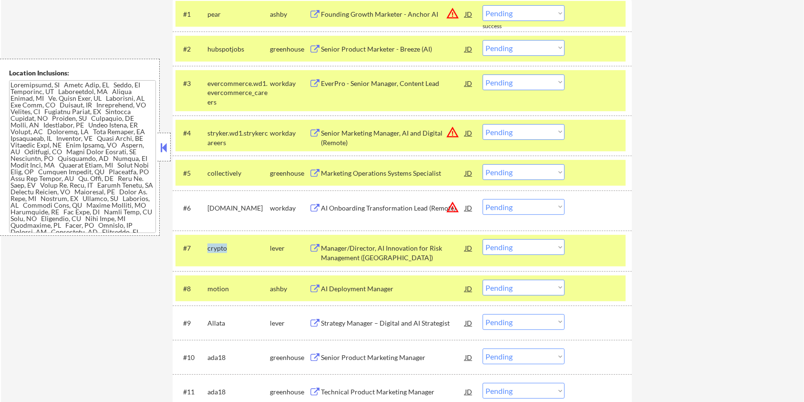
copy div "crypto"
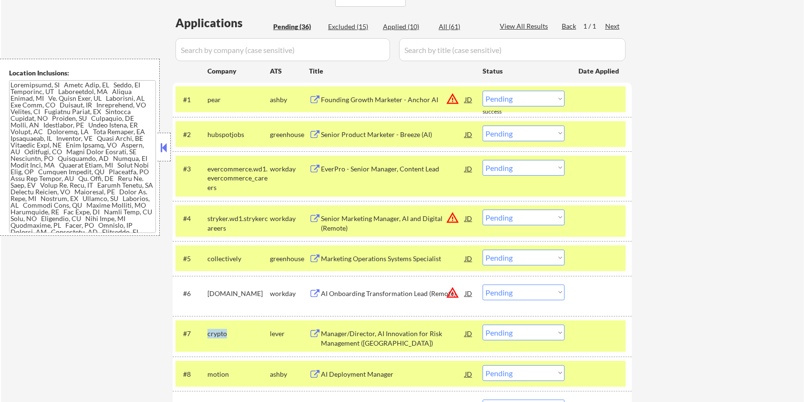
scroll to position [127, 0]
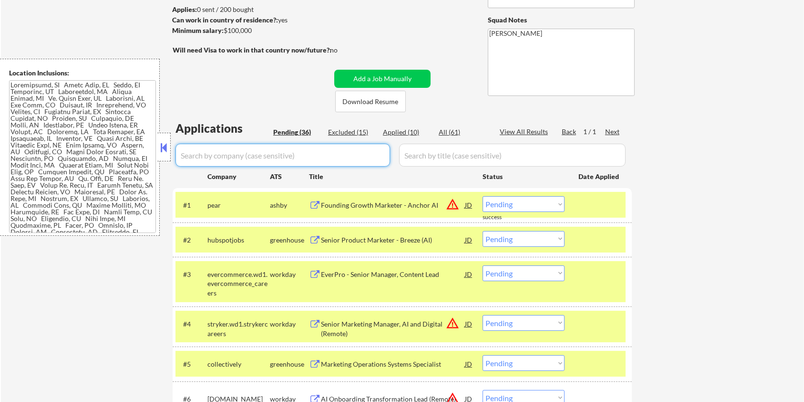
click at [245, 158] on input "input" at bounding box center [283, 155] width 215 height 23
paste input "crypto"
click at [431, 156] on input "input" at bounding box center [512, 155] width 227 height 23
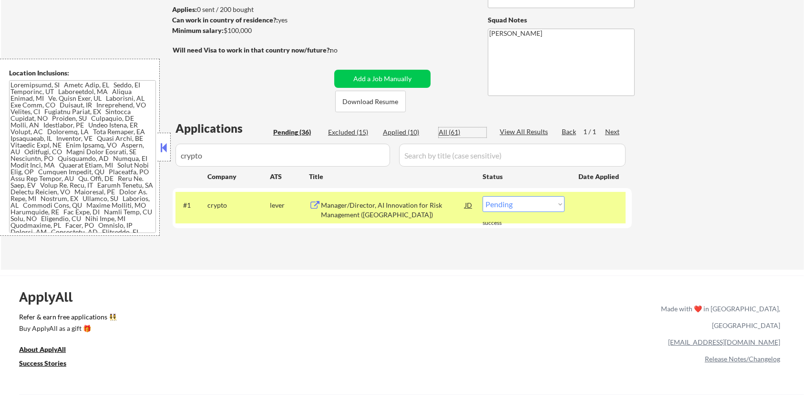
click at [444, 134] on div "All (61)" at bounding box center [463, 132] width 48 height 10
click at [336, 201] on div "Manager/Director, AI Innovation for Risk Management ([GEOGRAPHIC_DATA])" at bounding box center [393, 209] width 144 height 19
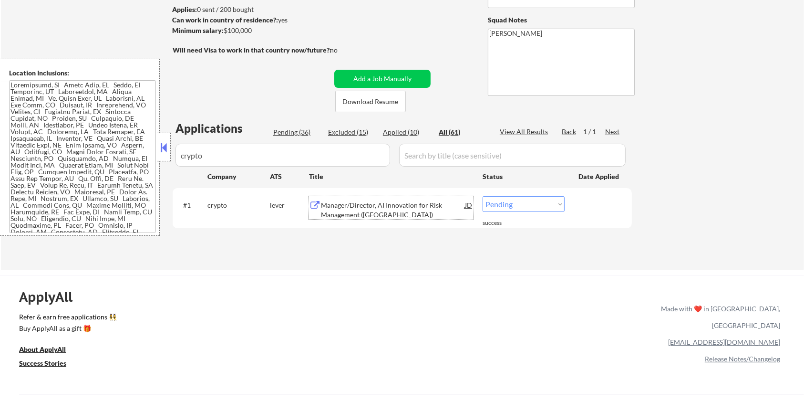
click at [510, 202] on select "Choose an option... Pending Applied Excluded (Questions) Excluded (Expired) Exc…" at bounding box center [524, 204] width 82 height 16
click at [483, 196] on select "Choose an option... Pending Applied Excluded (Questions) Excluded (Expired) Exc…" at bounding box center [524, 204] width 82 height 16
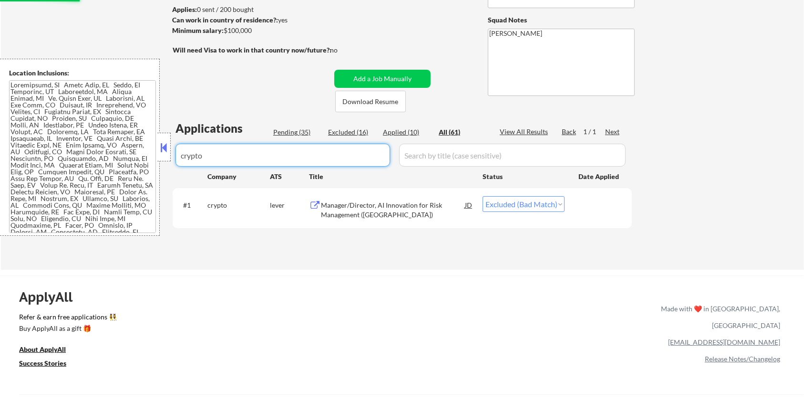
drag, startPoint x: 233, startPoint y: 158, endPoint x: 151, endPoint y: 158, distance: 81.6
click at [151, 158] on body "← Return to /applysquad Mailslurp Inbox Job Search Builder [PERSON_NAME] User E…" at bounding box center [402, 74] width 804 height 402
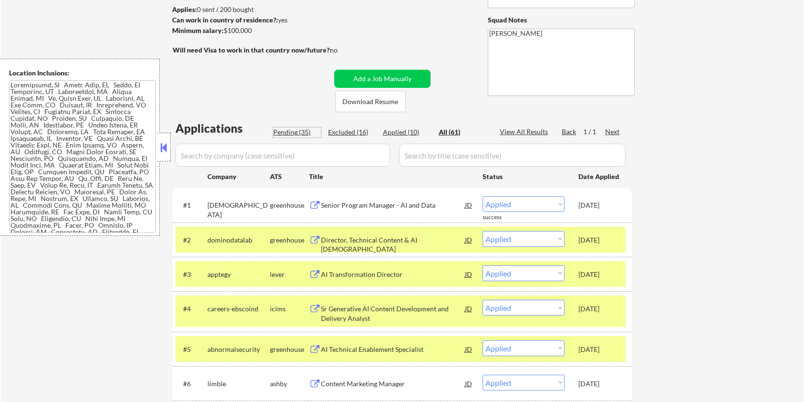
click at [284, 133] on div "Pending (35)" at bounding box center [297, 132] width 48 height 10
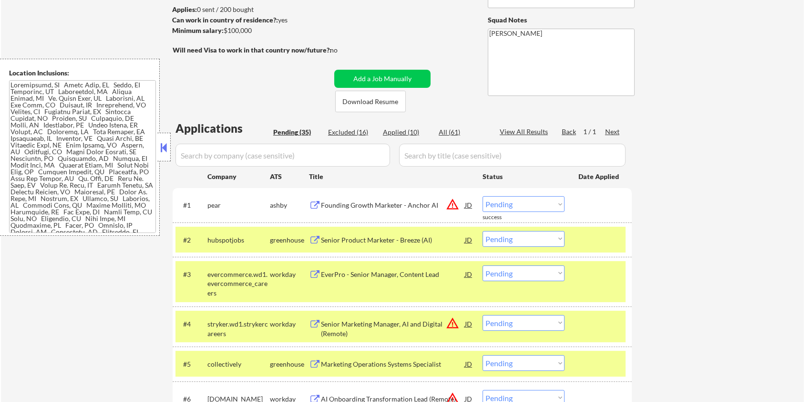
click at [269, 151] on input "input" at bounding box center [283, 155] width 215 height 23
drag, startPoint x: 246, startPoint y: 238, endPoint x: 208, endPoint y: 235, distance: 37.8
click at [208, 235] on div "hubspotjobs" at bounding box center [238, 240] width 62 height 10
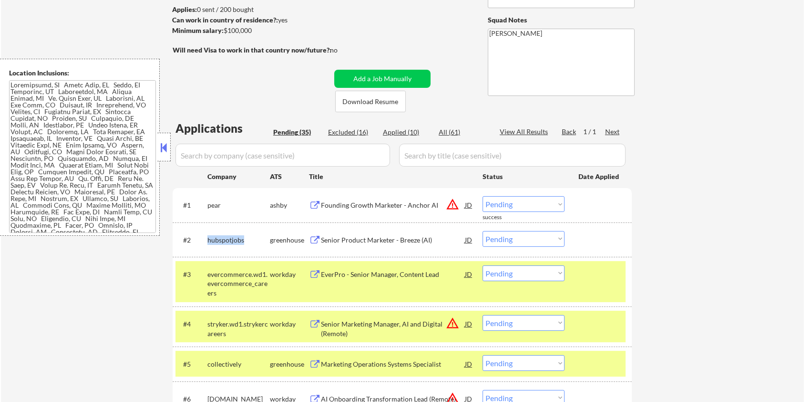
copy div "hubspotjobs"
click at [232, 147] on input "input" at bounding box center [283, 155] width 215 height 23
paste input "hubspotjobs"
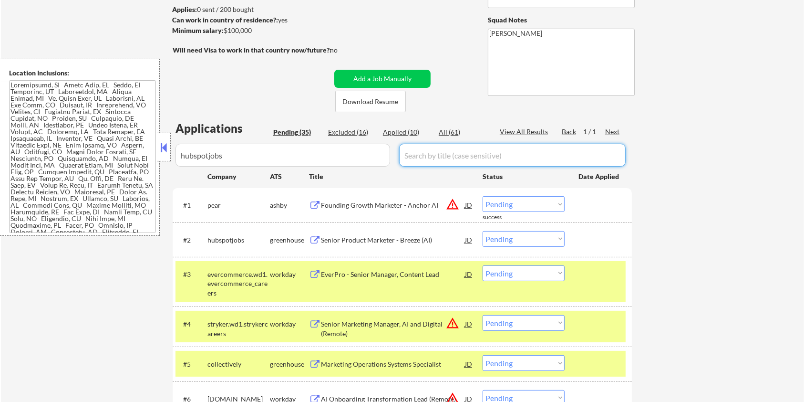
click at [429, 154] on input "input" at bounding box center [512, 155] width 227 height 23
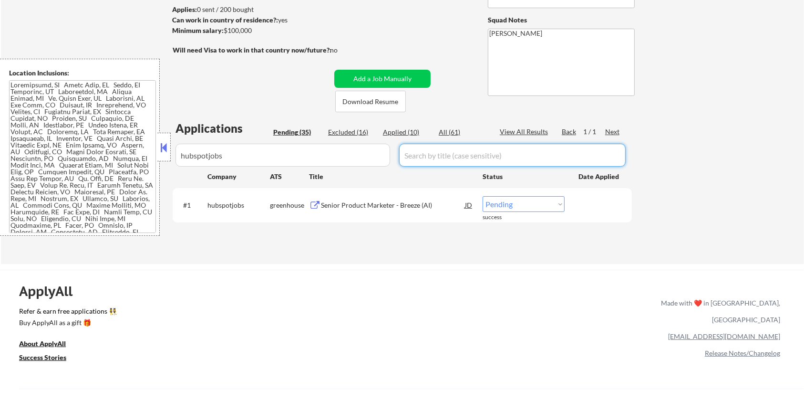
click at [447, 132] on div "All (61)" at bounding box center [463, 132] width 48 height 10
click at [343, 200] on div "Senior Product Marketer - Breeze (AI)" at bounding box center [393, 205] width 144 height 10
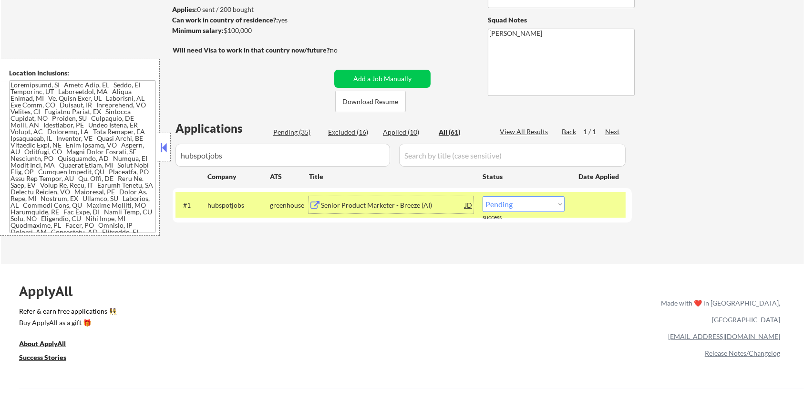
click at [529, 204] on select "Choose an option... Pending Applied Excluded (Questions) Excluded (Expired) Exc…" at bounding box center [524, 204] width 82 height 16
click at [483, 196] on select "Choose an option... Pending Applied Excluded (Questions) Excluded (Expired) Exc…" at bounding box center [524, 204] width 82 height 16
drag, startPoint x: 258, startPoint y: 155, endPoint x: 130, endPoint y: 148, distance: 127.5
click at [130, 148] on body "← Return to /applysquad Mailslurp Inbox Job Search Builder [PERSON_NAME] User E…" at bounding box center [402, 74] width 804 height 402
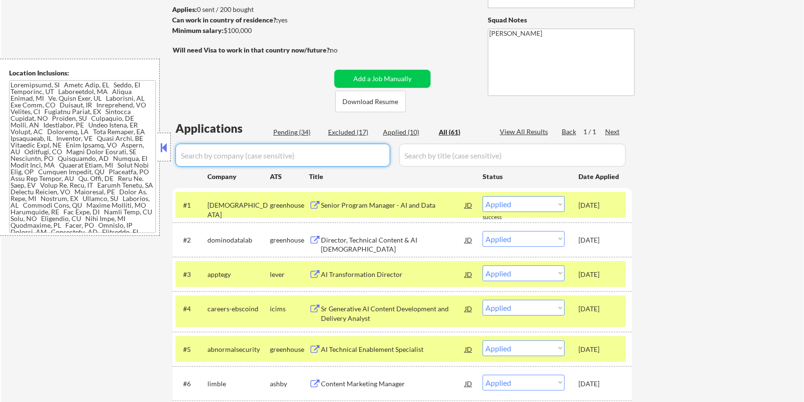
click at [294, 145] on input "input" at bounding box center [283, 155] width 215 height 23
click at [284, 128] on div "Pending (34)" at bounding box center [297, 132] width 48 height 10
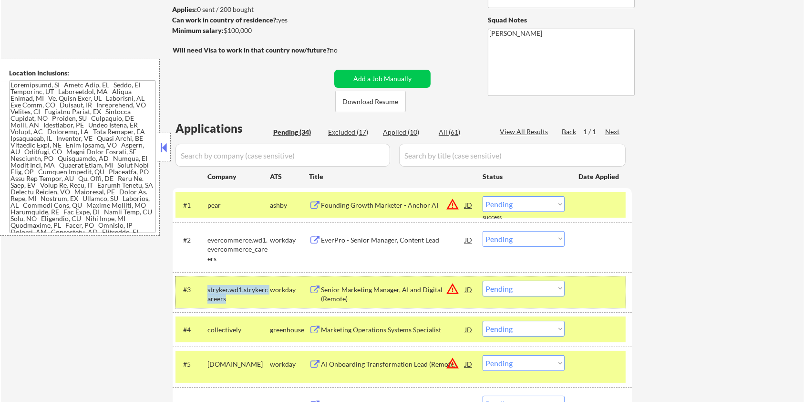
drag, startPoint x: 233, startPoint y: 300, endPoint x: 204, endPoint y: 288, distance: 31.3
click at [204, 288] on div "#3 stryker.wd1.strykercareers workday Senior Marketing Manager, AI and Digital …" at bounding box center [401, 291] width 450 height 31
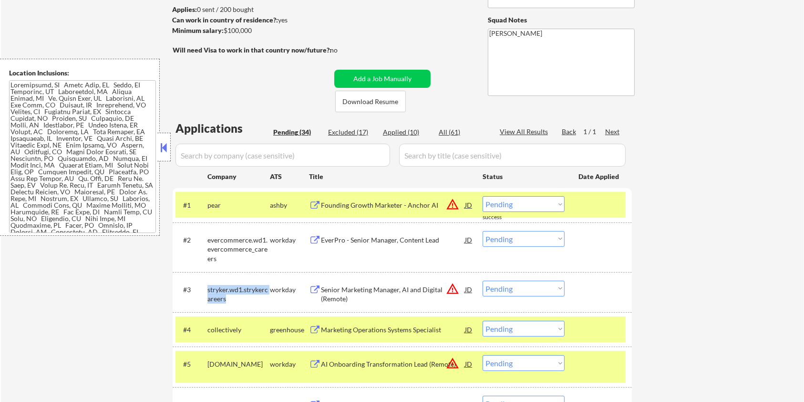
copy div "stryker.wd1.strykercareers"
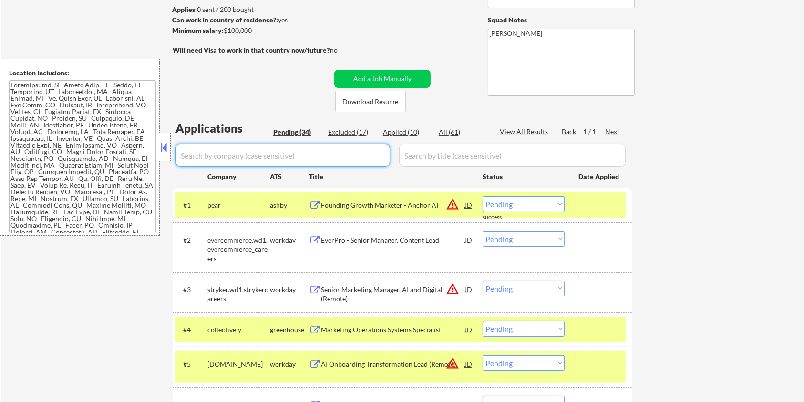
click at [242, 155] on input "input" at bounding box center [283, 155] width 215 height 23
paste input "stryker.wd1.strykercareers"
click at [415, 154] on input "input" at bounding box center [512, 155] width 227 height 23
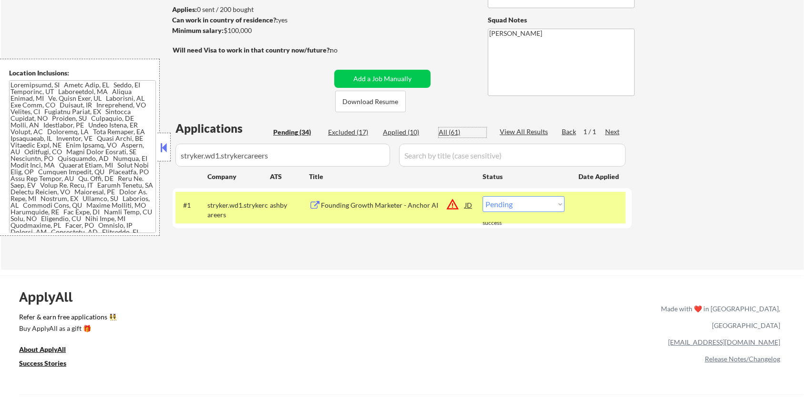
click at [443, 132] on div "All (61)" at bounding box center [463, 132] width 48 height 10
click at [336, 204] on div "Senior Marketing Manager, AI and Digital (Remote)" at bounding box center [393, 209] width 144 height 19
